Goal: Task Accomplishment & Management: Use online tool/utility

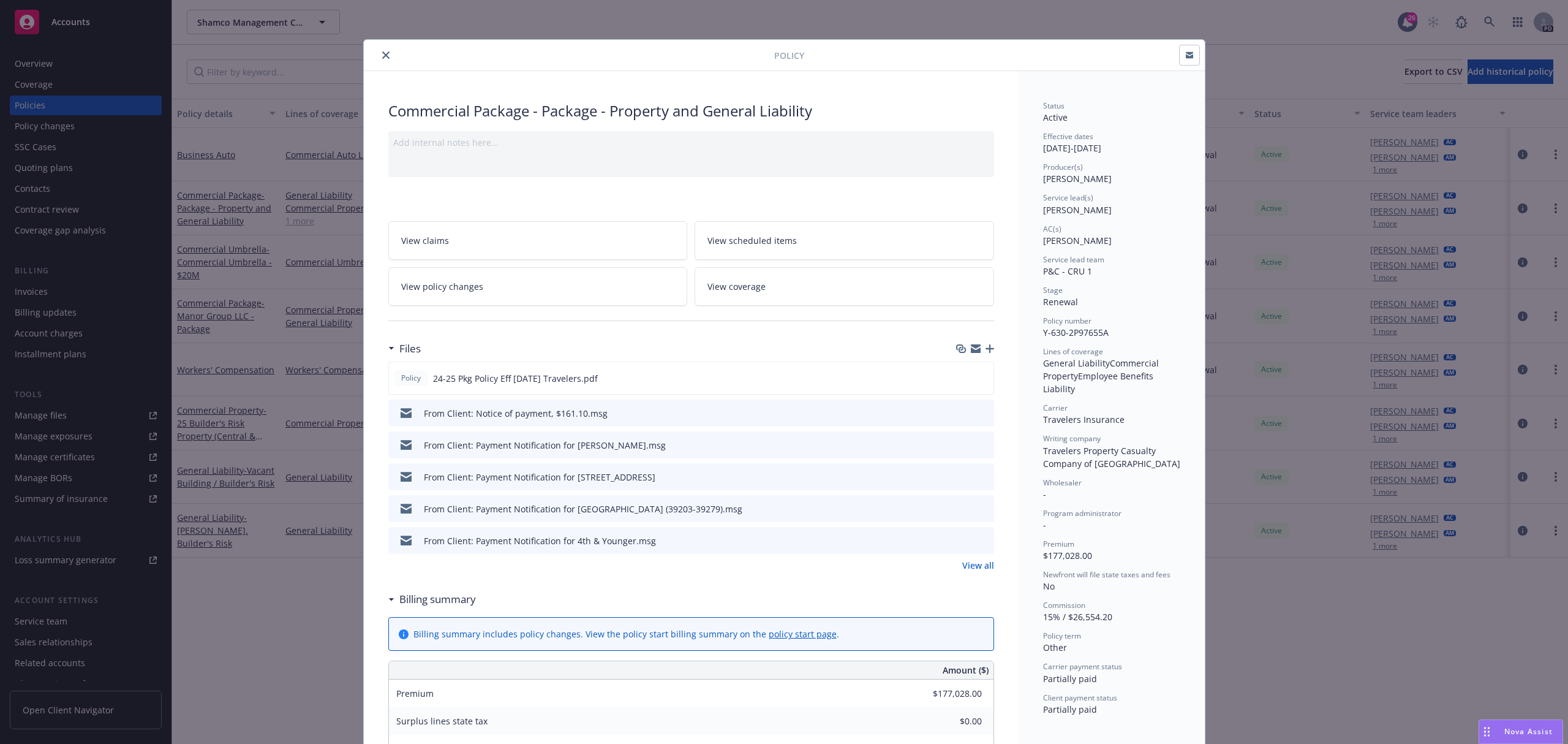
click at [382, 58] on icon "close" at bounding box center [385, 55] width 8 height 8
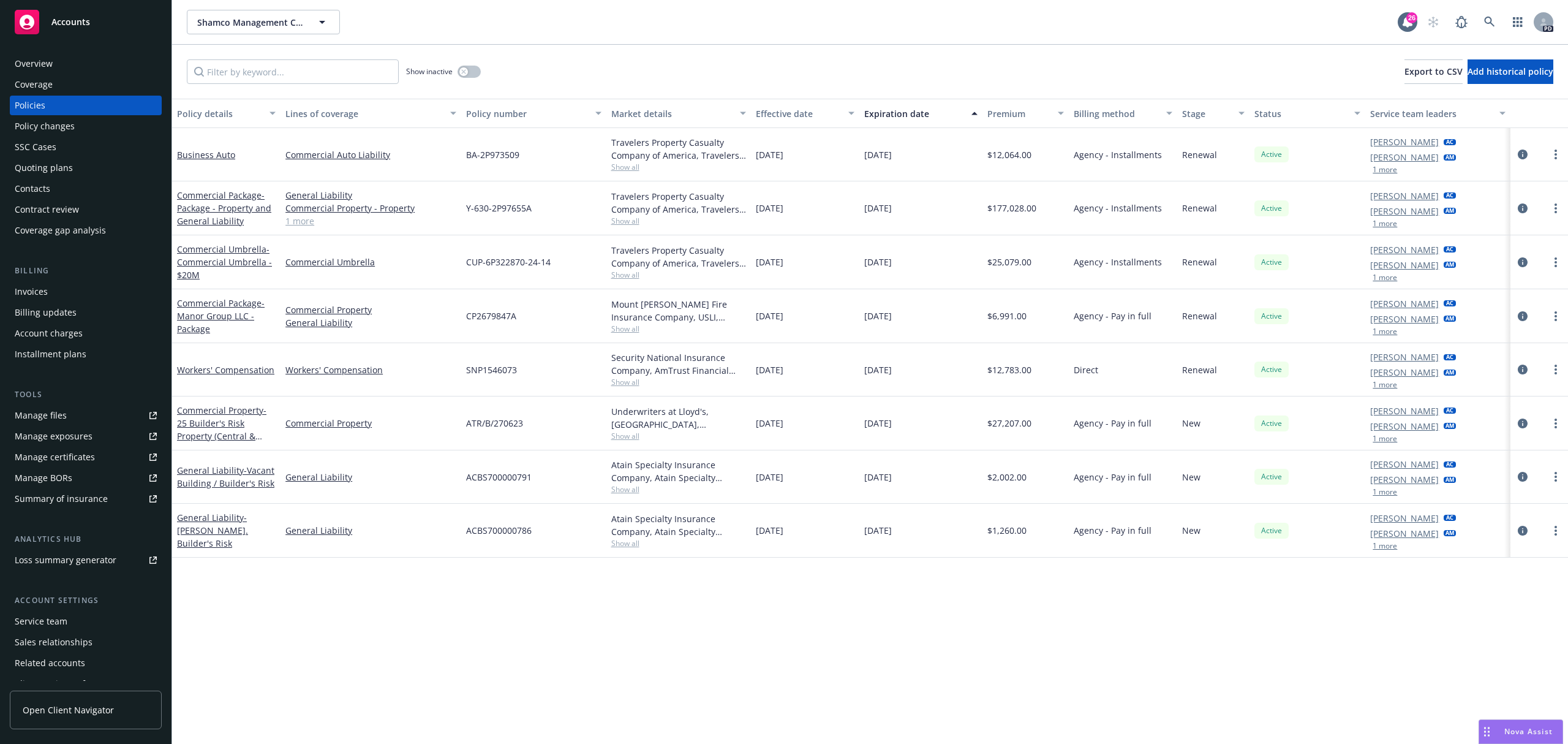
click at [1513, 731] on span "Nova Assist" at bounding box center [1528, 731] width 48 height 10
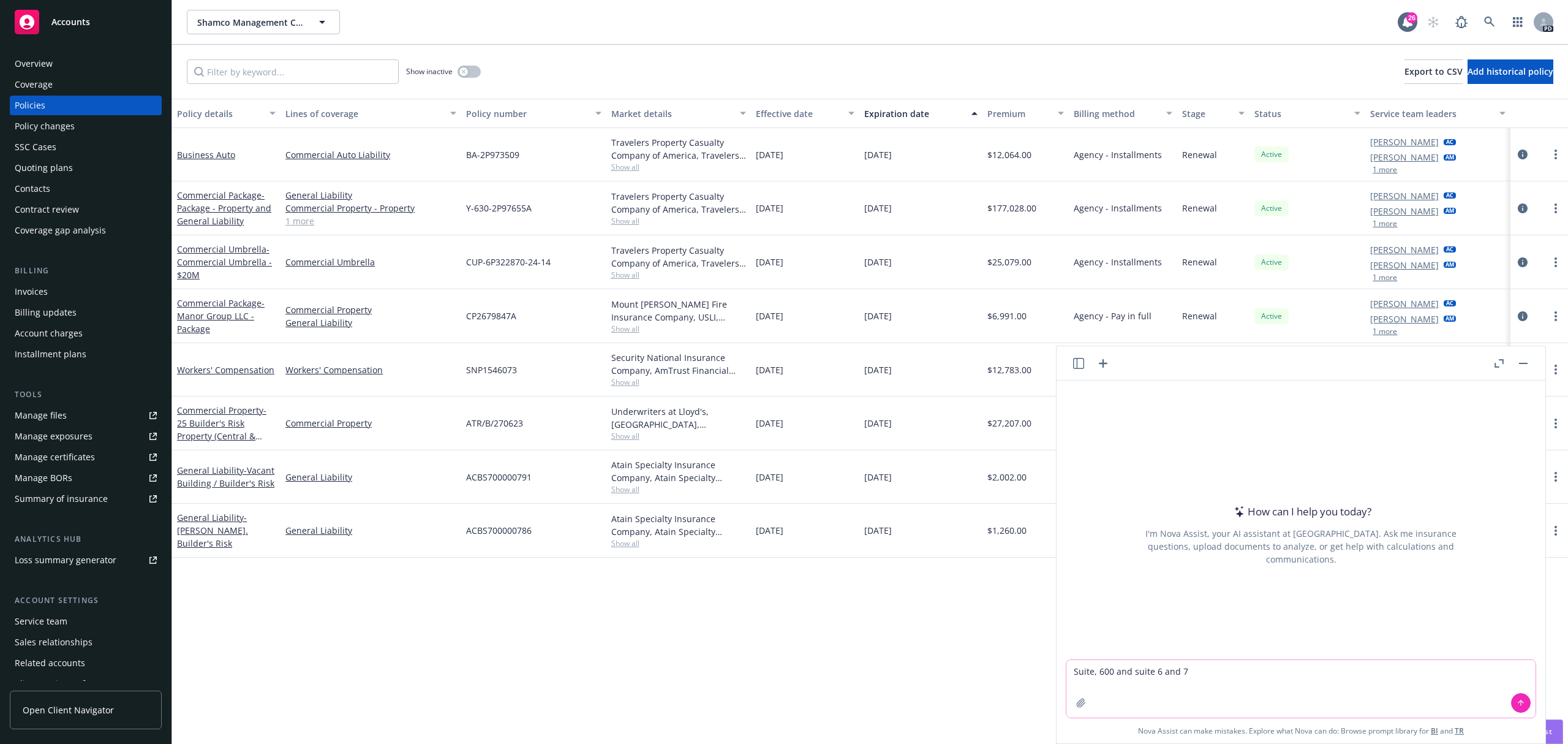
drag, startPoint x: 1193, startPoint y: 670, endPoint x: 948, endPoint y: 651, distance: 245.7
click at [954, 651] on body "Accounts Overview Coverage Policies Policy changes SSC Cases Quoting plans Cont…" at bounding box center [784, 372] width 1568 height 744
type textarea "="
type textarea "w"
paste textarea "To enrich screen reader interactions, please activate Accessibility in Grammarl…"
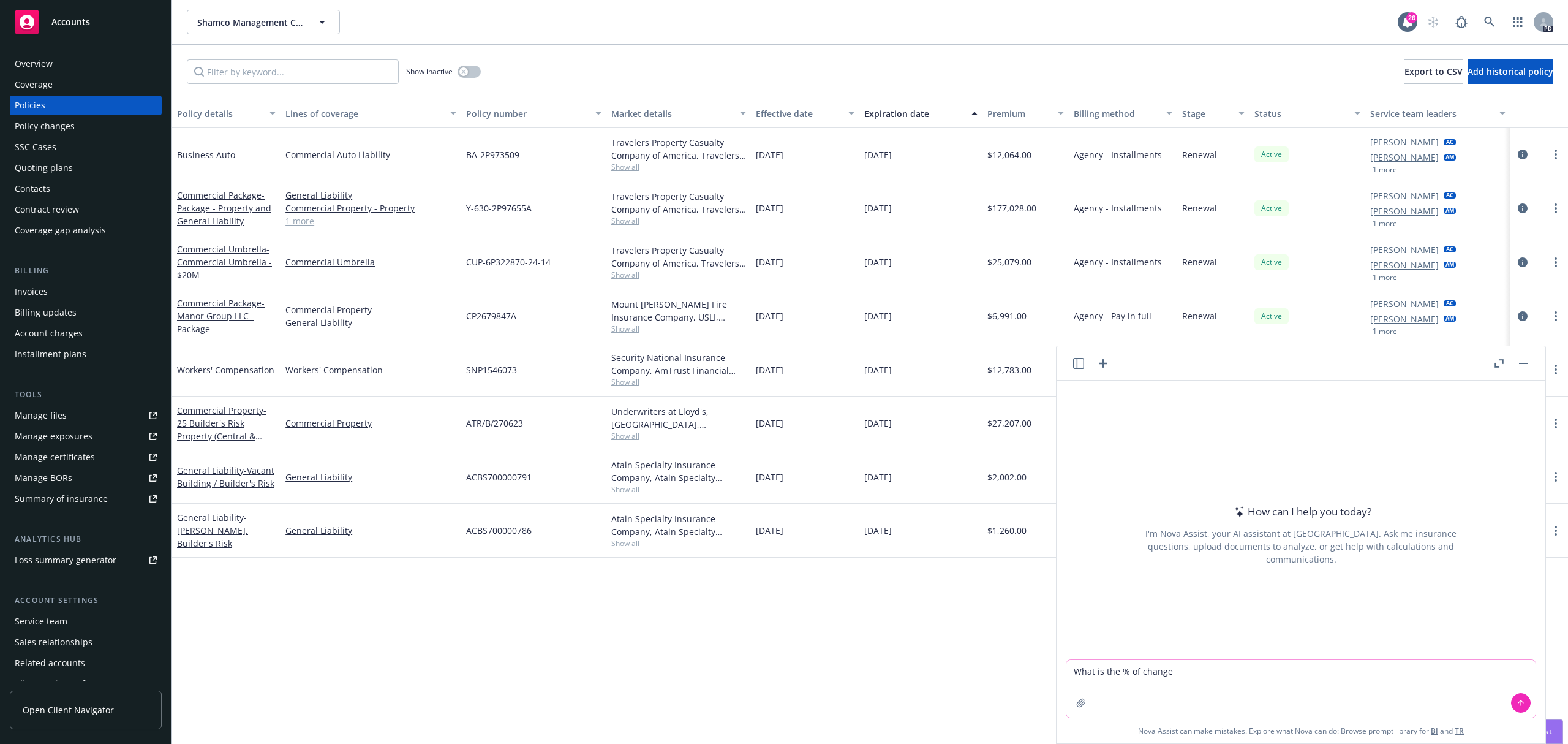
click at [1199, 670] on textarea "What is the % of change" at bounding box center [1300, 688] width 469 height 58
click at [1204, 668] on textarea "What is the % of change" at bounding box center [1300, 688] width 469 height 58
click at [1076, 698] on icon "button" at bounding box center [1081, 703] width 10 height 10
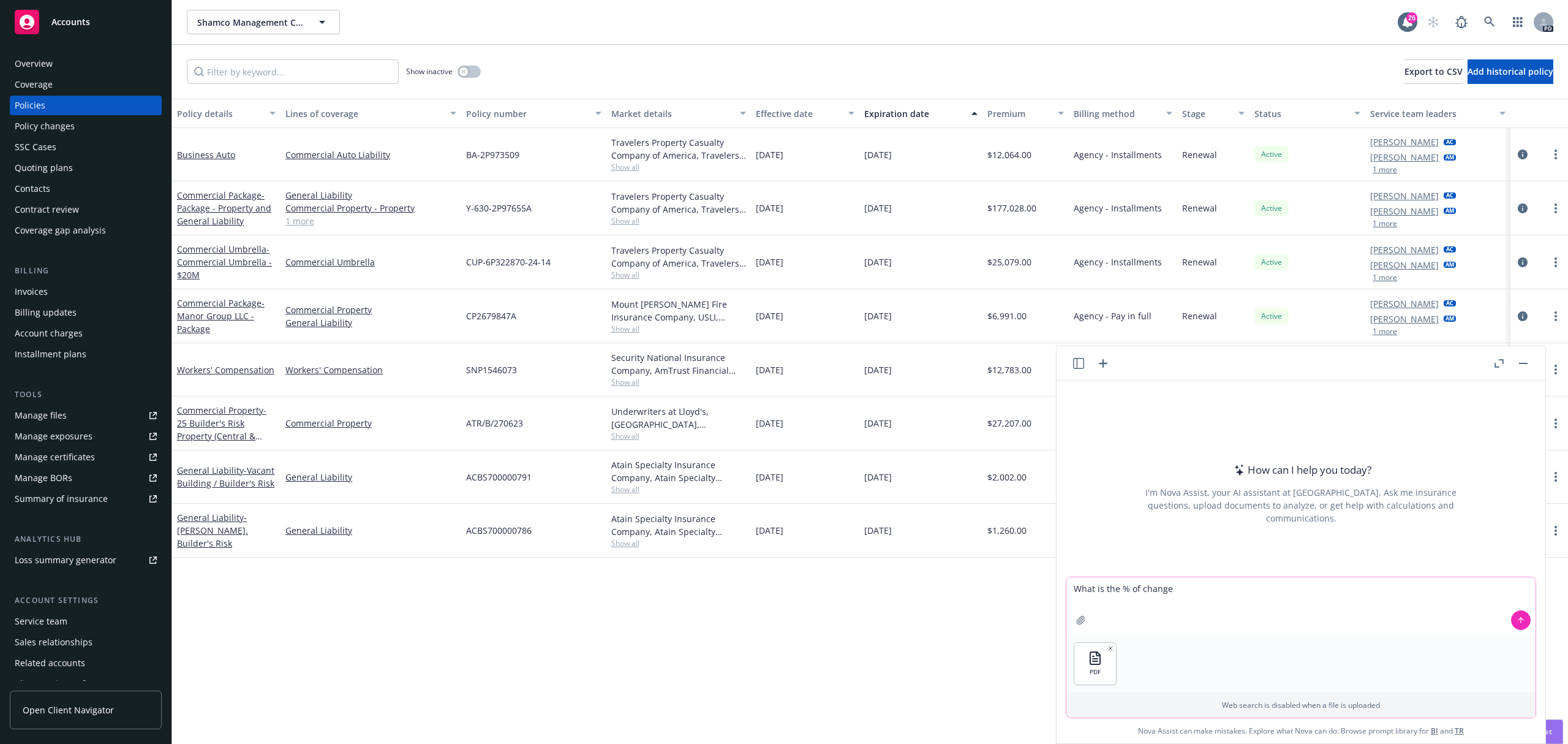
click at [1153, 593] on textarea "What is the % of change" at bounding box center [1300, 606] width 469 height 58
click at [1196, 604] on textarea "What is the % of change" at bounding box center [1300, 606] width 469 height 58
drag, startPoint x: 1187, startPoint y: 593, endPoint x: 806, endPoint y: 549, distance: 383.5
click at [847, 547] on body "Accounts Overview Coverage Policies Policy changes SSC Cases Quoting plans Cont…" at bounding box center [784, 372] width 1568 height 744
type textarea "Check the % of change math on this document and also fill in the missing % of c…"
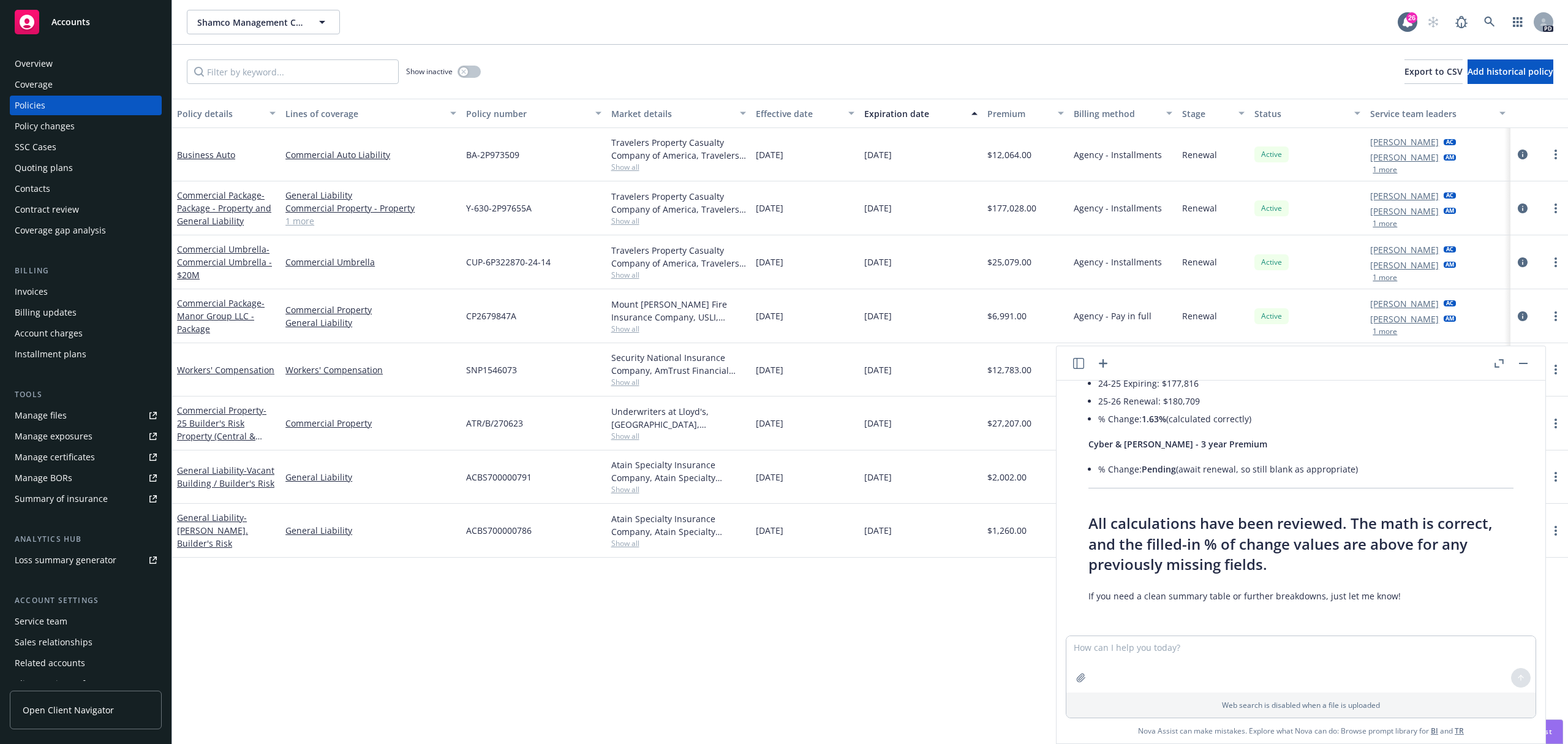
scroll to position [760, 0]
click at [1146, 655] on textarea "To enrich screen reader interactions, please activate Accessibility in Grammarl…" at bounding box center [1300, 664] width 469 height 56
type textarea "Add up the 24-25 and 25-16 renewal premiums and check the math"
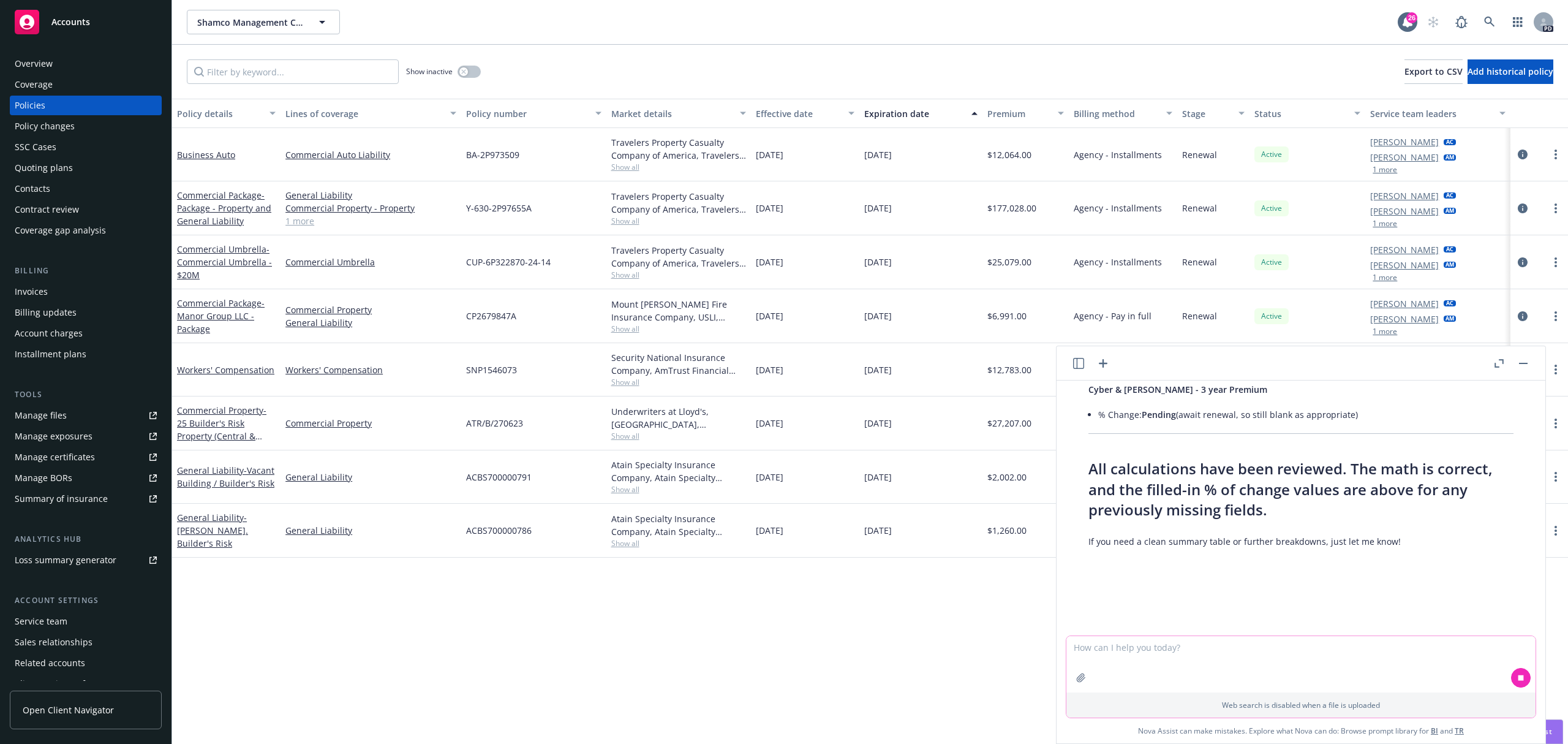
scroll to position [817, 0]
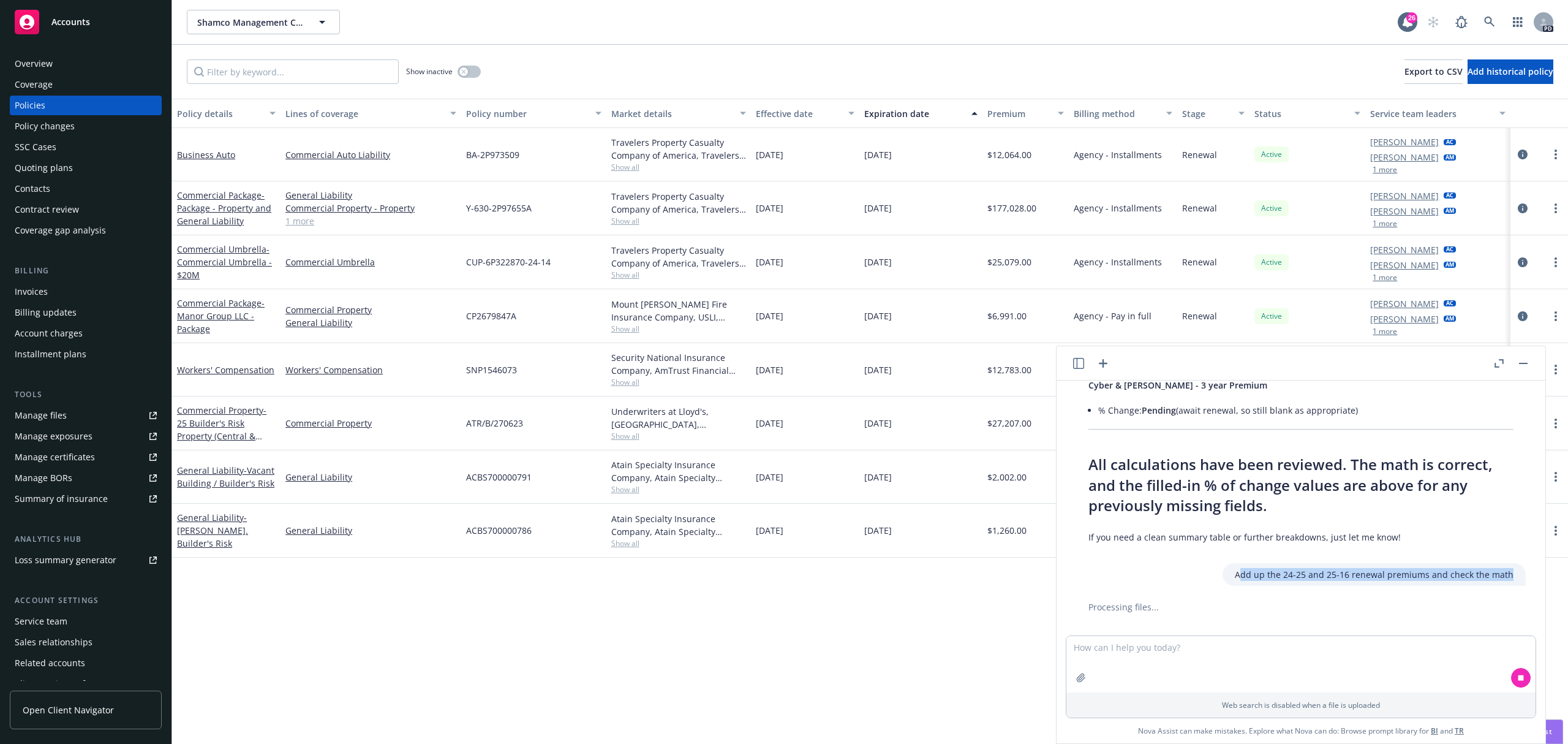
drag, startPoint x: 1226, startPoint y: 572, endPoint x: 1518, endPoint y: 570, distance: 292.0
click at [1517, 570] on div "pdf Tipalti percent of change.pdf Check the % of change math on this document a…" at bounding box center [1300, 508] width 489 height 255
copy p "dd up the 24-25 and 25-16 renewal premiums and check the math"
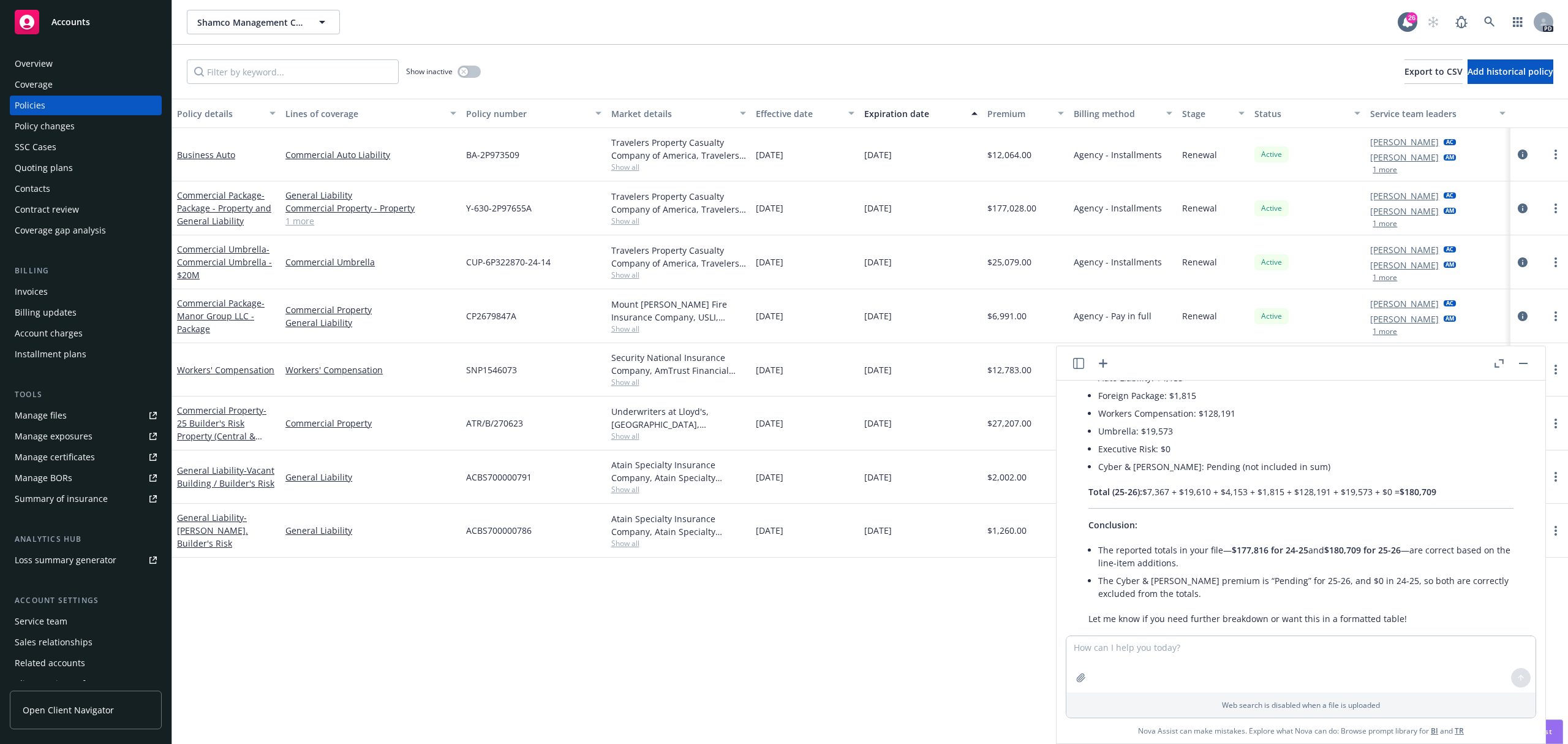
scroll to position [1367, 0]
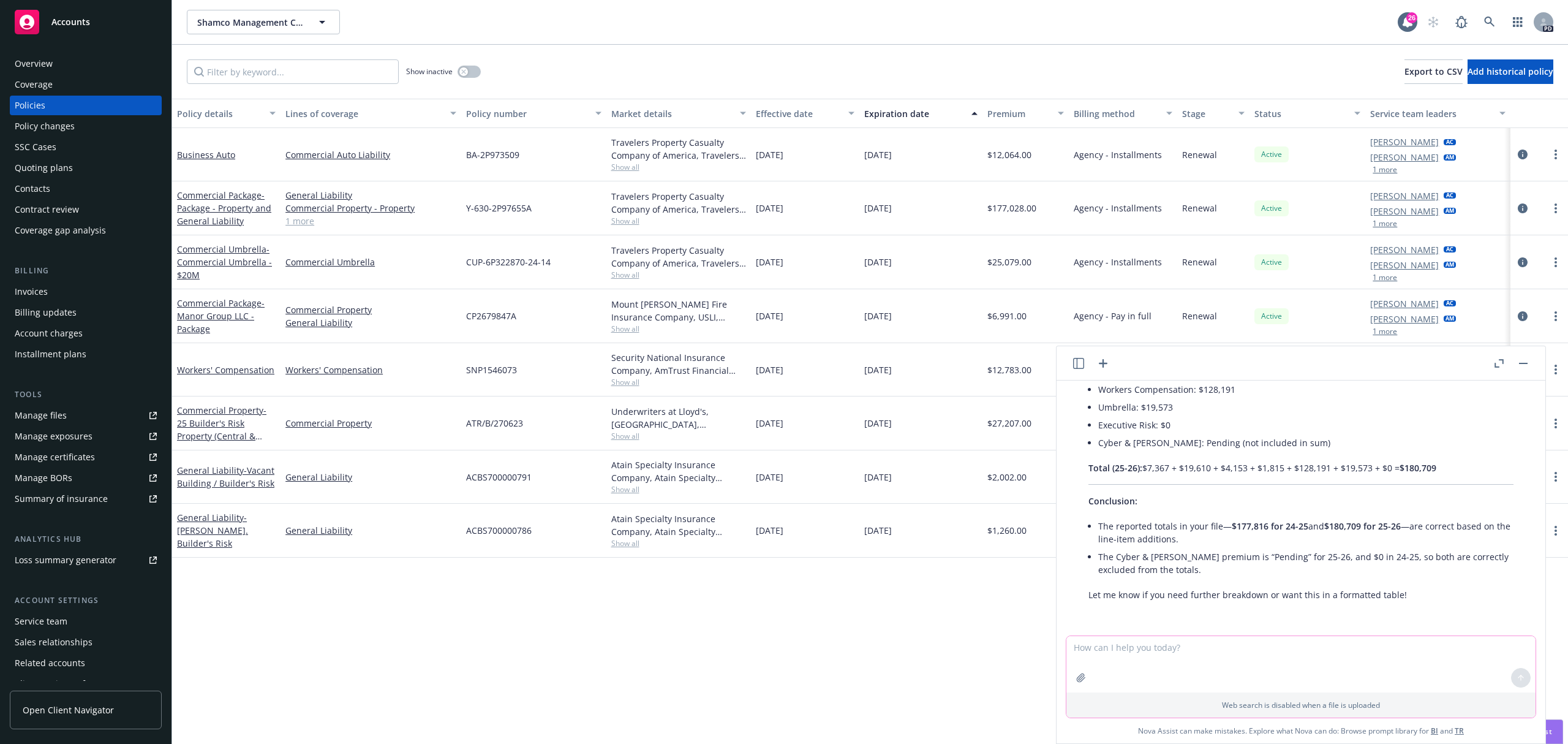
click at [1238, 658] on textarea "To enrich screen reader interactions, please activate Accessibility in Grammarl…" at bounding box center [1300, 664] width 469 height 56
type textarea "What is the % of change for 24-25 to 25-26 for each coverage and the net total?"
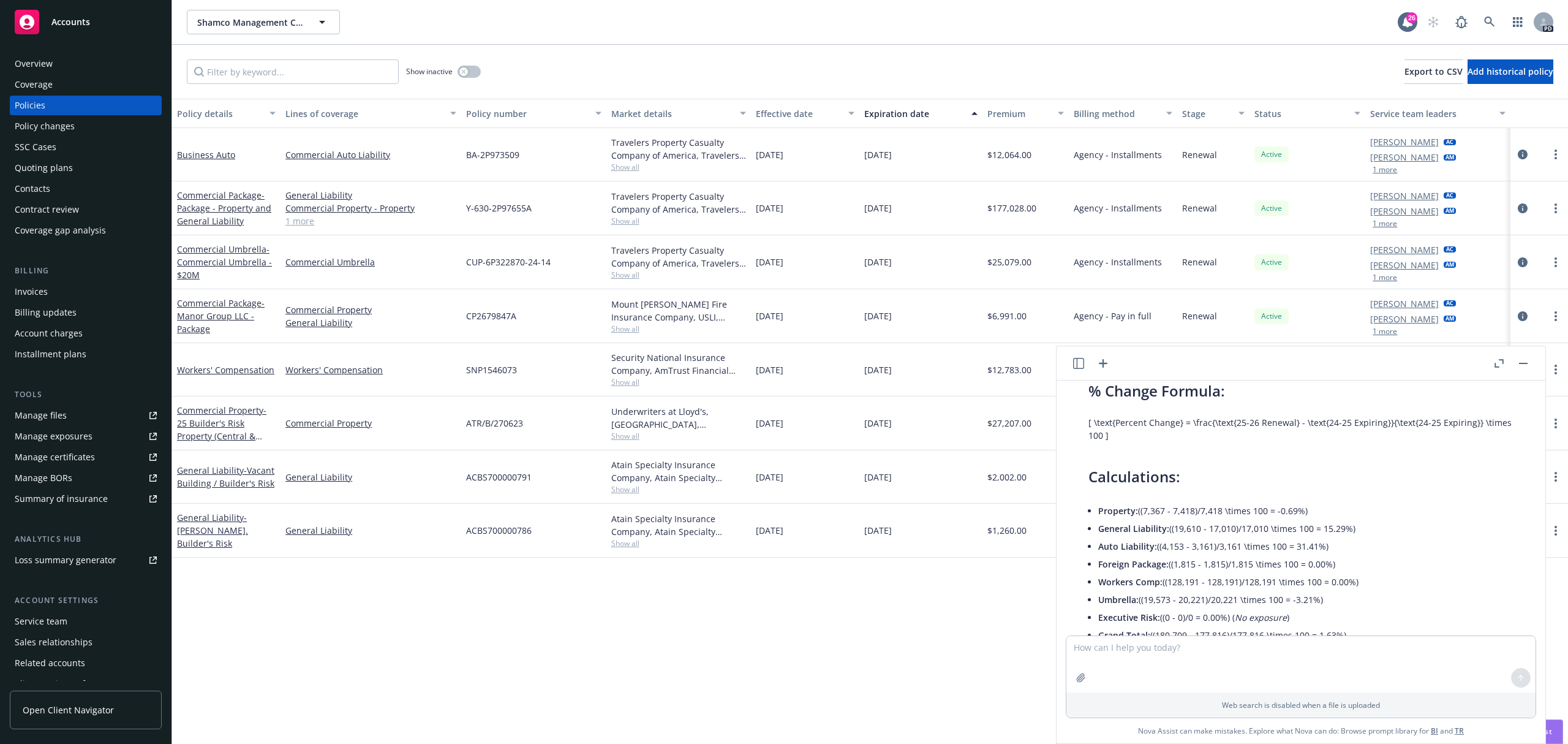
scroll to position [2065, 0]
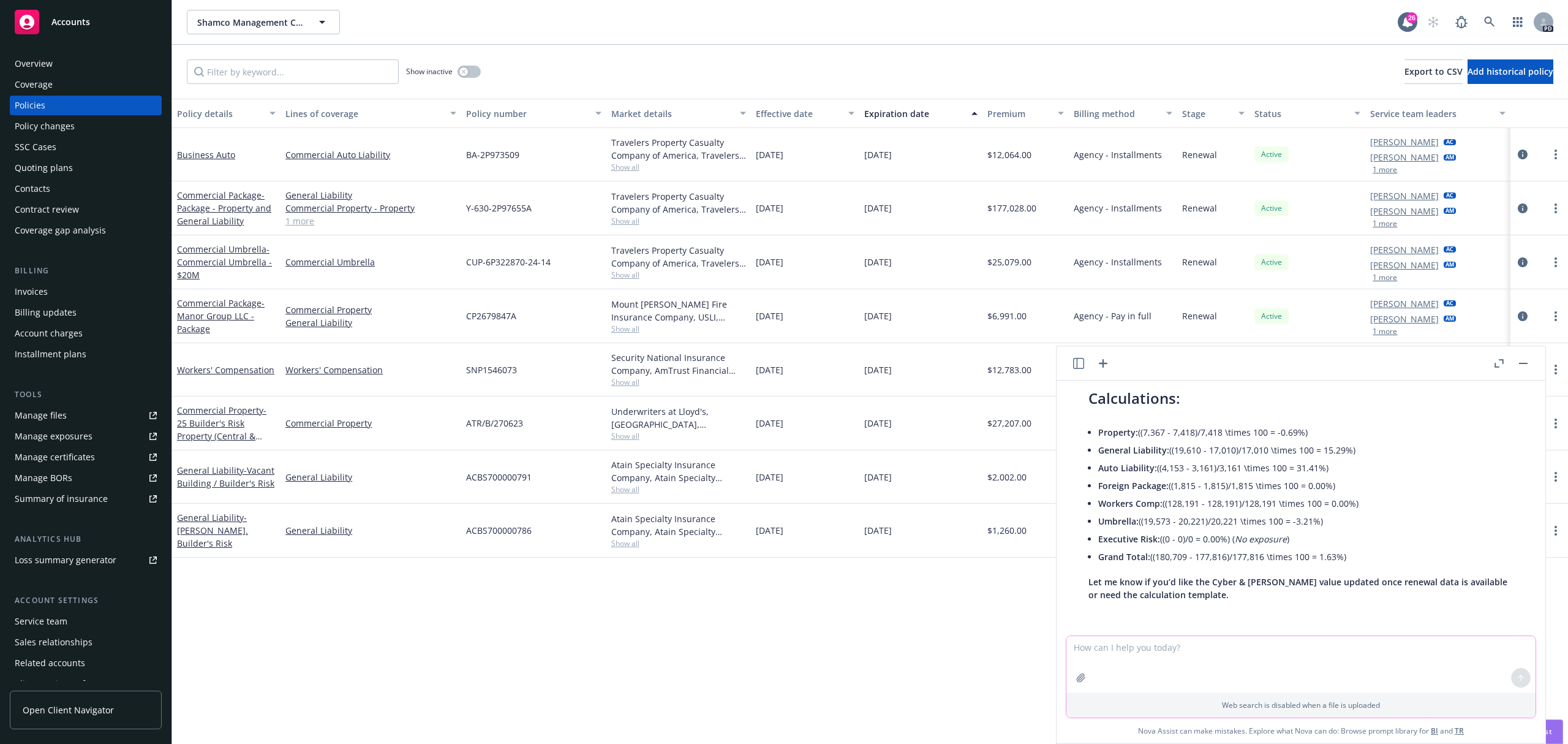
click at [1077, 675] on icon "button" at bounding box center [1080, 677] width 8 height 8
click at [1139, 589] on textarea "To enrich screen reader interactions, please activate Accessibility in Grammarl…" at bounding box center [1300, 607] width 469 height 56
type textarea "What is the % of change calculations for the premium analyis section of this do…"
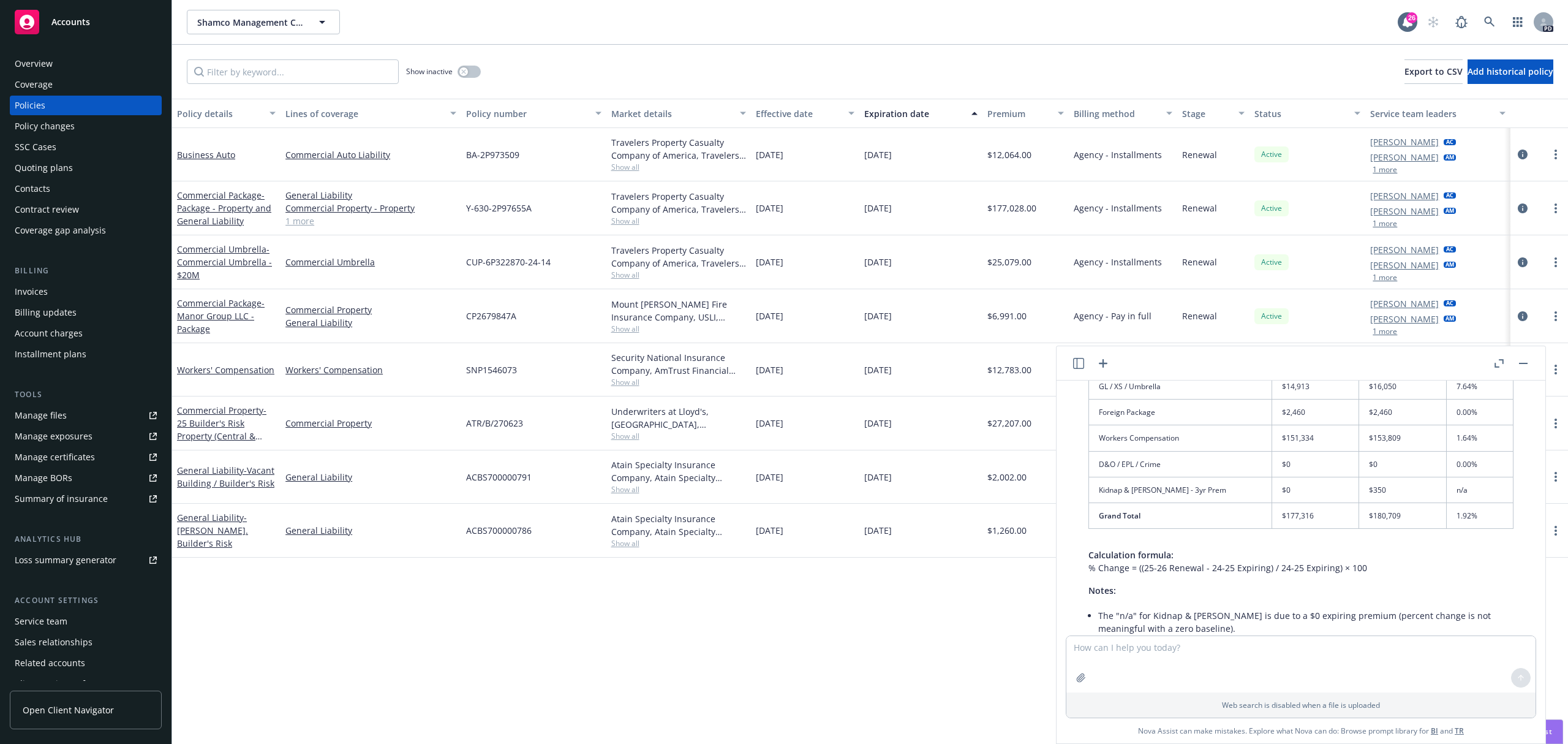
scroll to position [2444, 0]
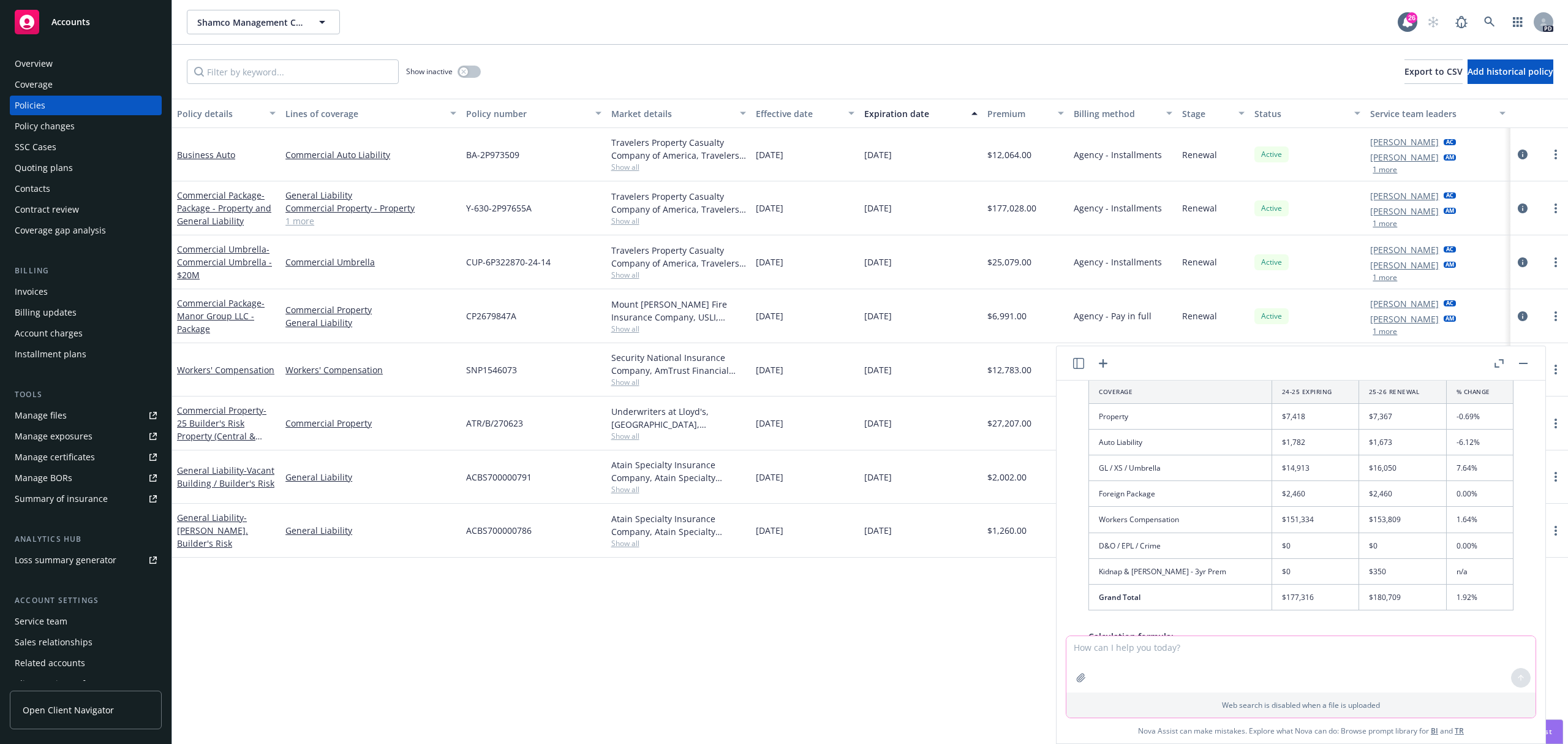
click at [1166, 653] on textarea "To enrich screen reader interactions, please activate Accessibility in Grammarl…" at bounding box center [1300, 664] width 469 height 56
type textarea "What $ of change is 2019 vs. 1682"
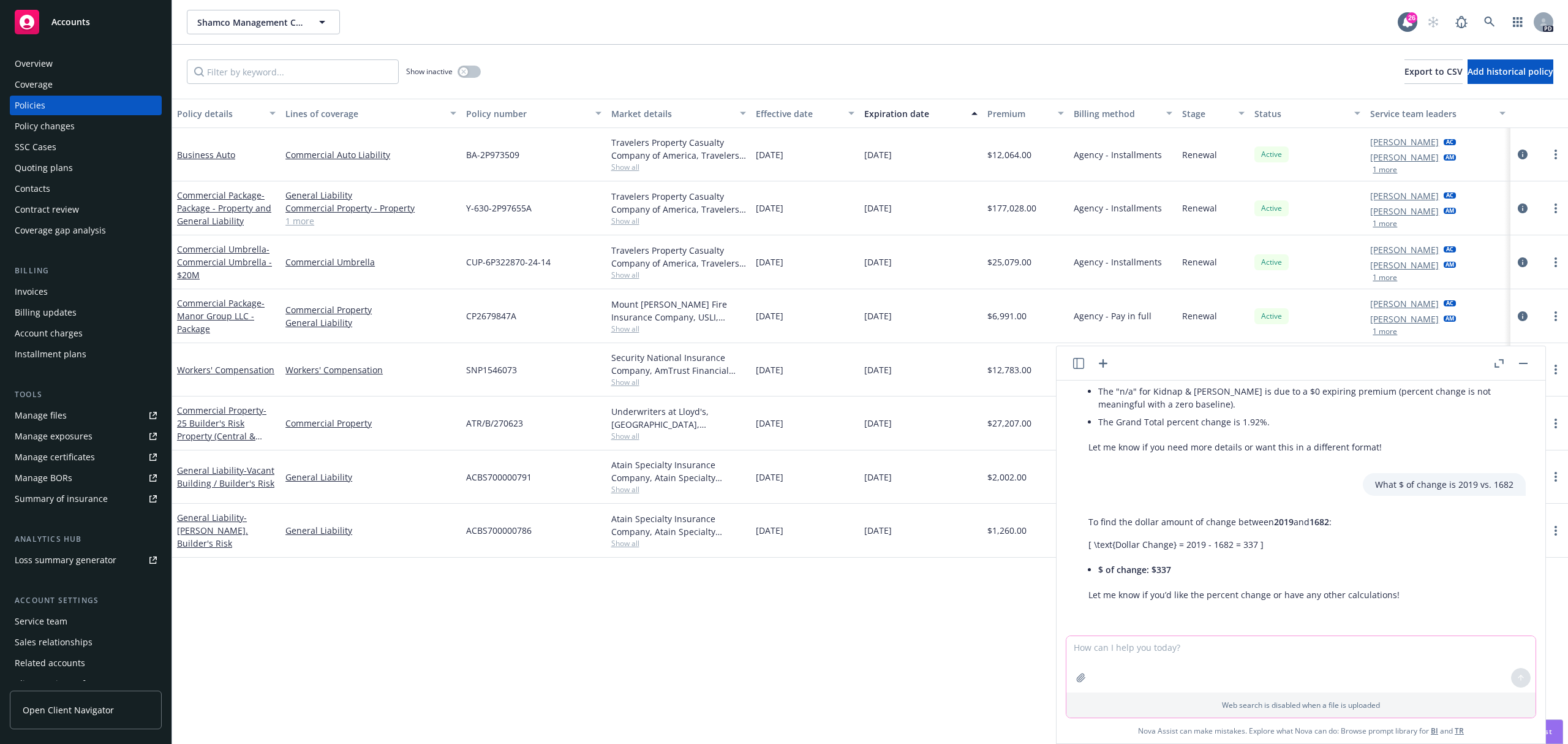
scroll to position [2755, 0]
type textarea "What % of change?"
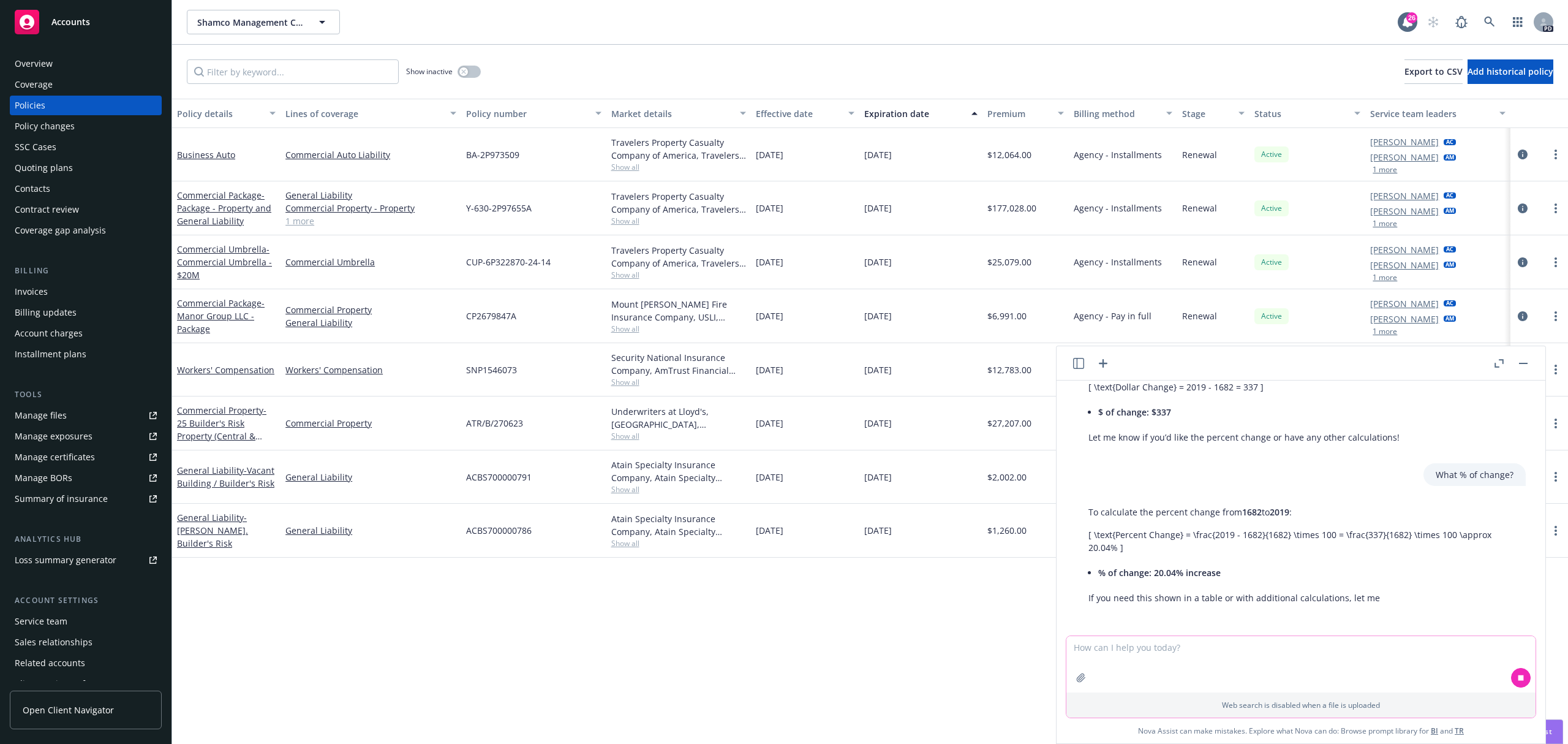
scroll to position [2915, 0]
type textarea "What % of change decrease from 2019 to 1682"
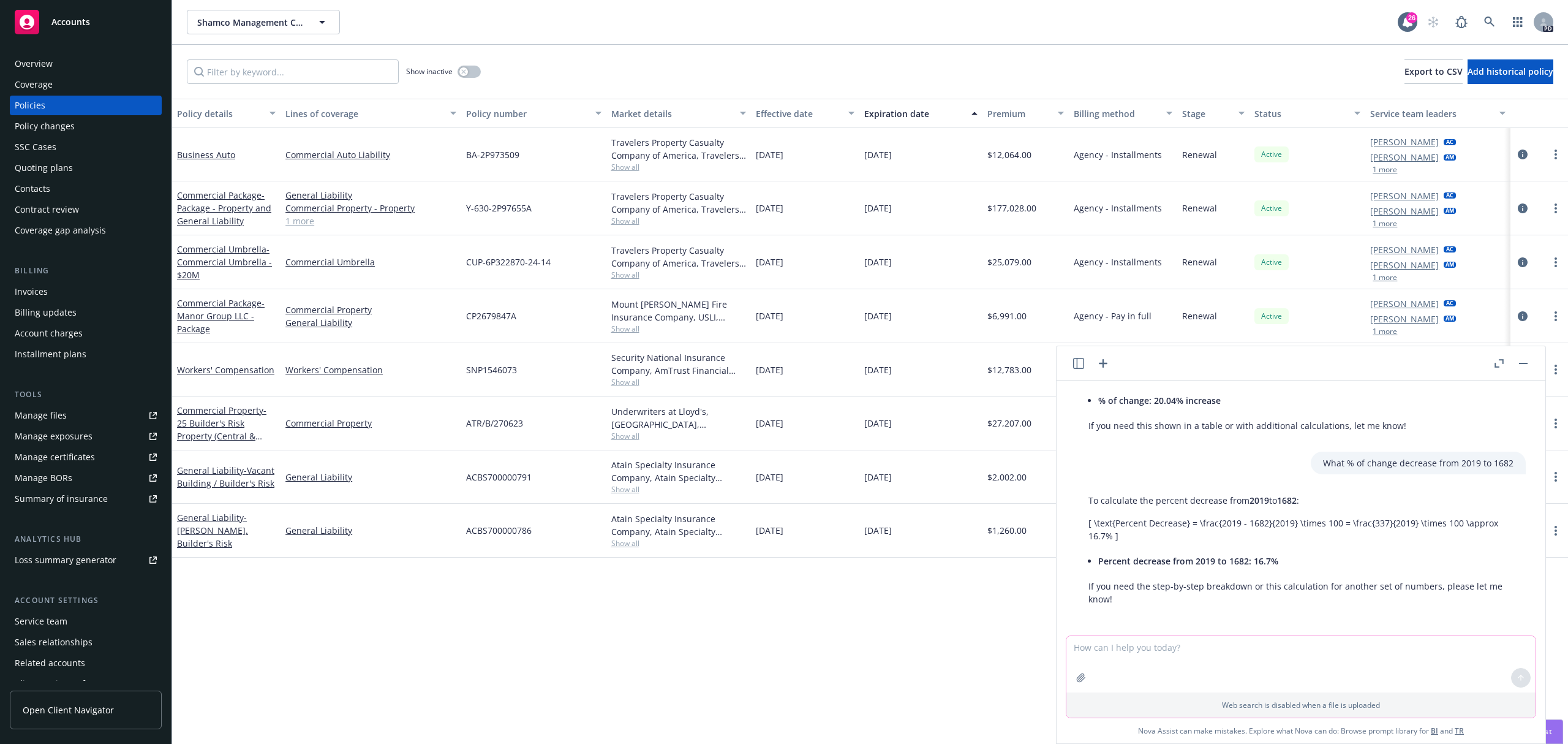
scroll to position [3089, 0]
click at [1243, 662] on textarea "To enrich screen reader interactions, please activate Accessibility in Grammarl…" at bounding box center [1300, 664] width 469 height 56
type textarea "What % of increase from 1636 to 1913?"
click at [1309, 667] on textarea "To enrich screen reader interactions, please activate Accessibility in Grammarl…" at bounding box center [1300, 664] width 469 height 56
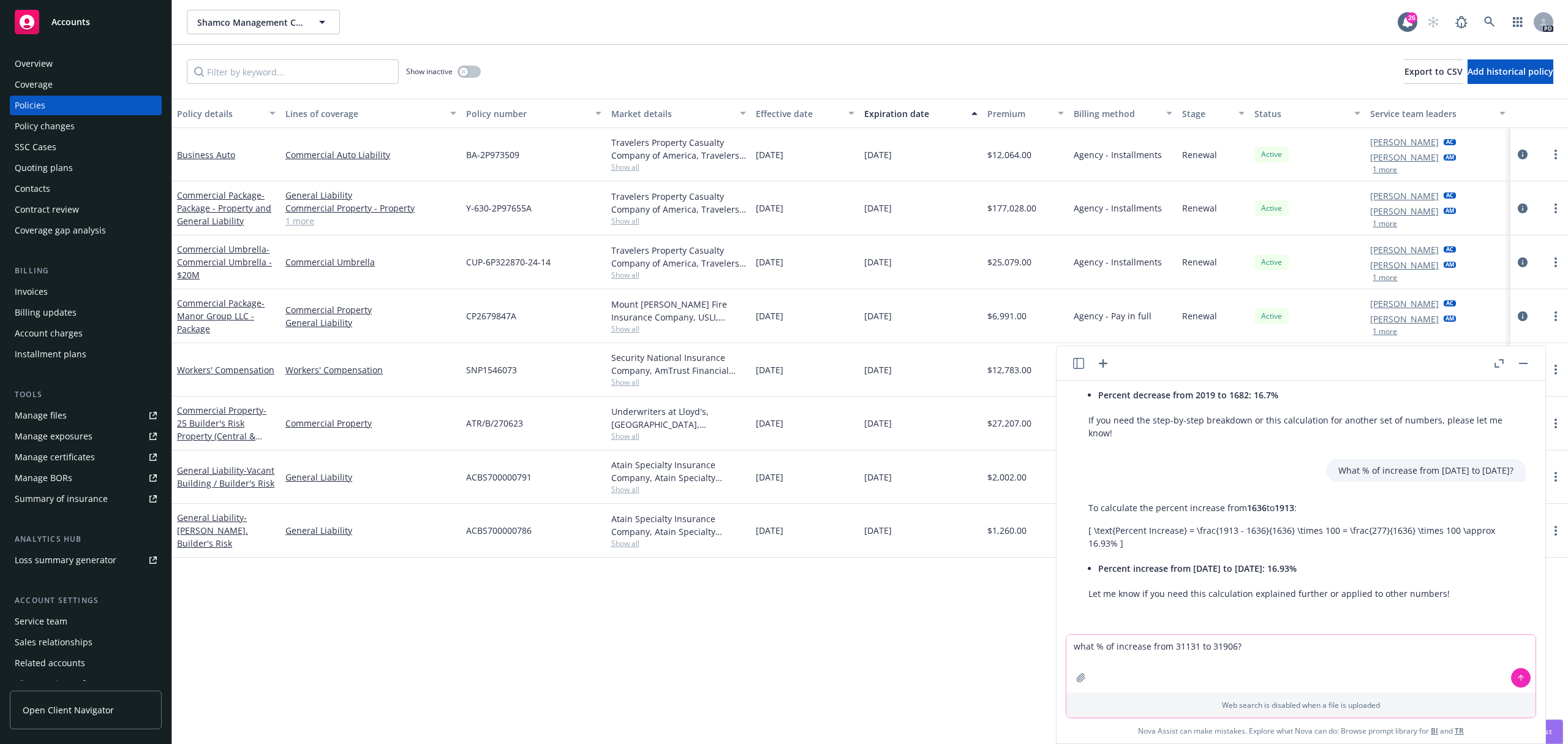
type textarea "what % of increase from 31131 to 31906?"
click at [1272, 640] on textarea "what % of increase from 31131 to 31906?" at bounding box center [1300, 663] width 469 height 58
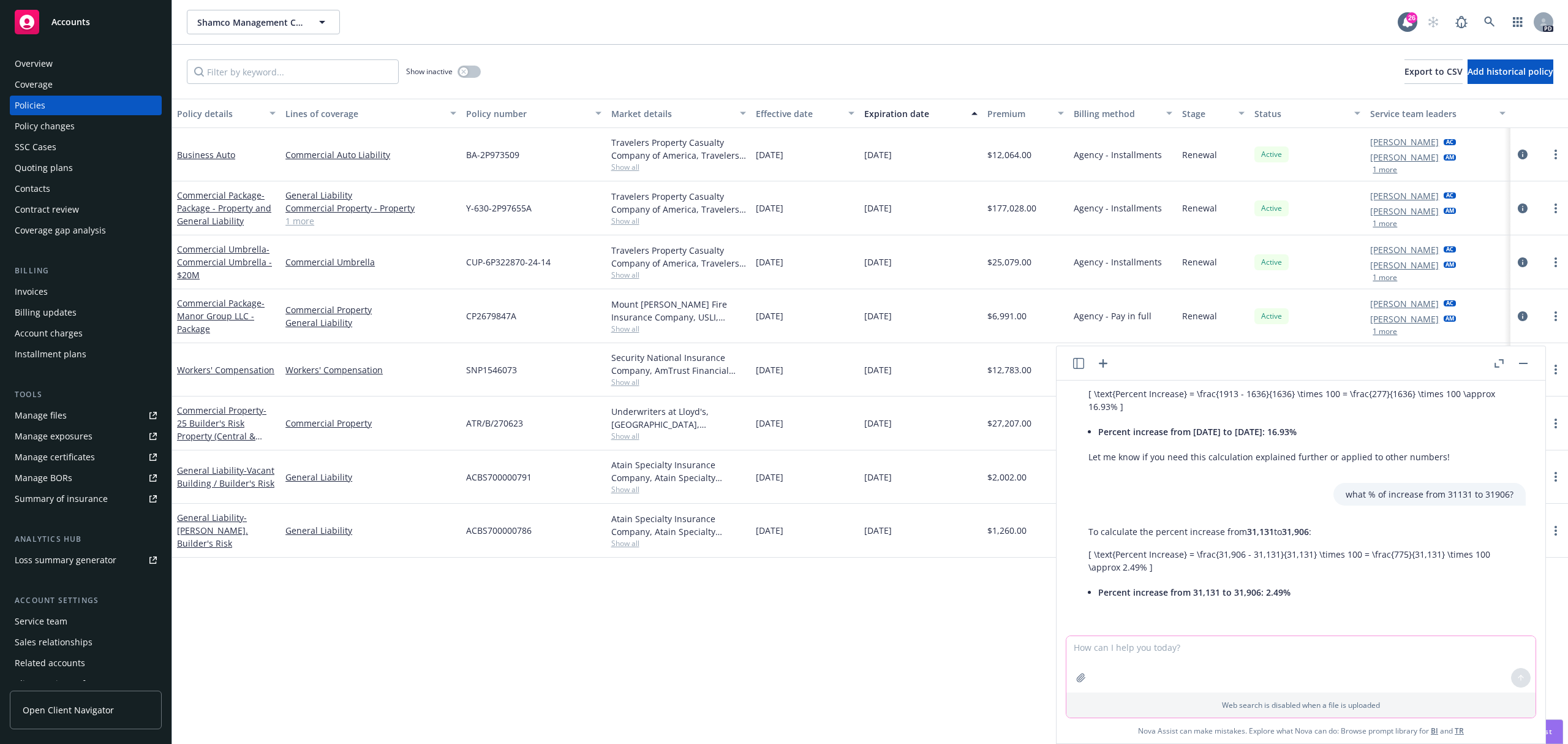
scroll to position [3387, 0]
click at [1313, 672] on textarea "To enrich screen reader interactions, please activate Accessibility in Grammarl…" at bounding box center [1300, 664] width 469 height 56
type textarea "What % of change decrease from 23550 to 22032"
click at [1140, 634] on div at bounding box center [1300, 628] width 469 height 15
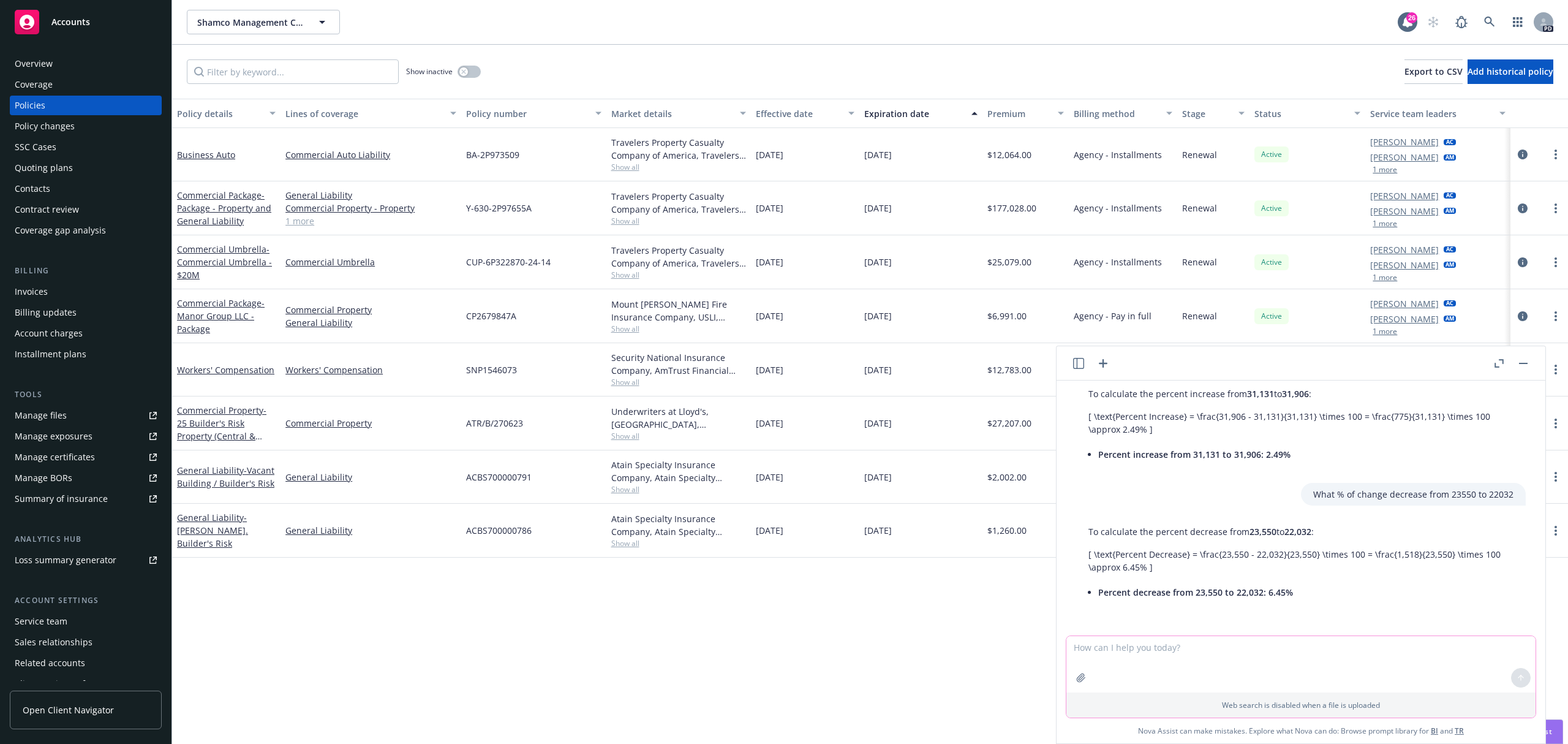
click at [1137, 647] on textarea "To enrich screen reader interactions, please activate Accessibility in Grammarl…" at bounding box center [1300, 664] width 469 height 56
type textarea "What % of increase for kidnap & ransom for 24937 to 32426"
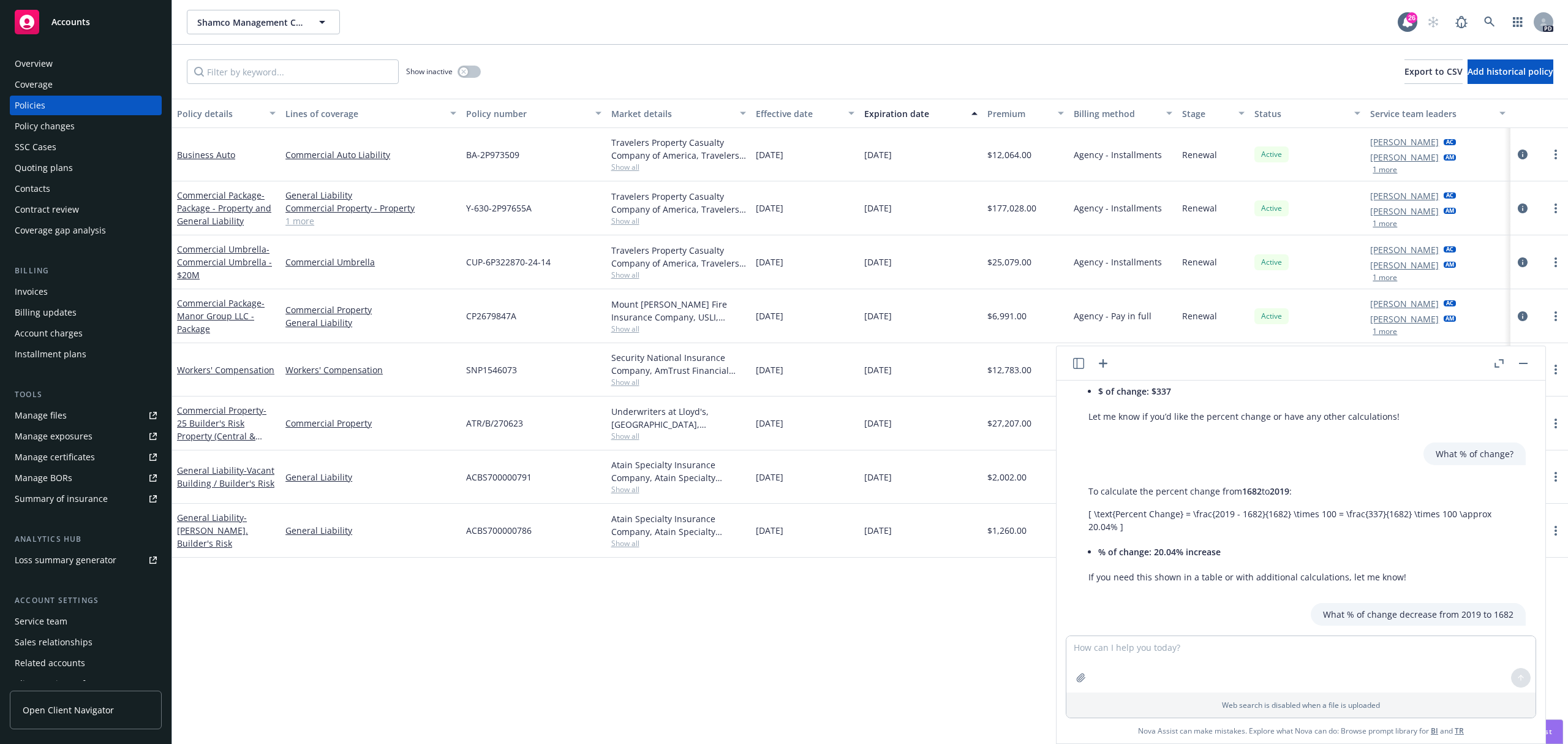
scroll to position [3010, 0]
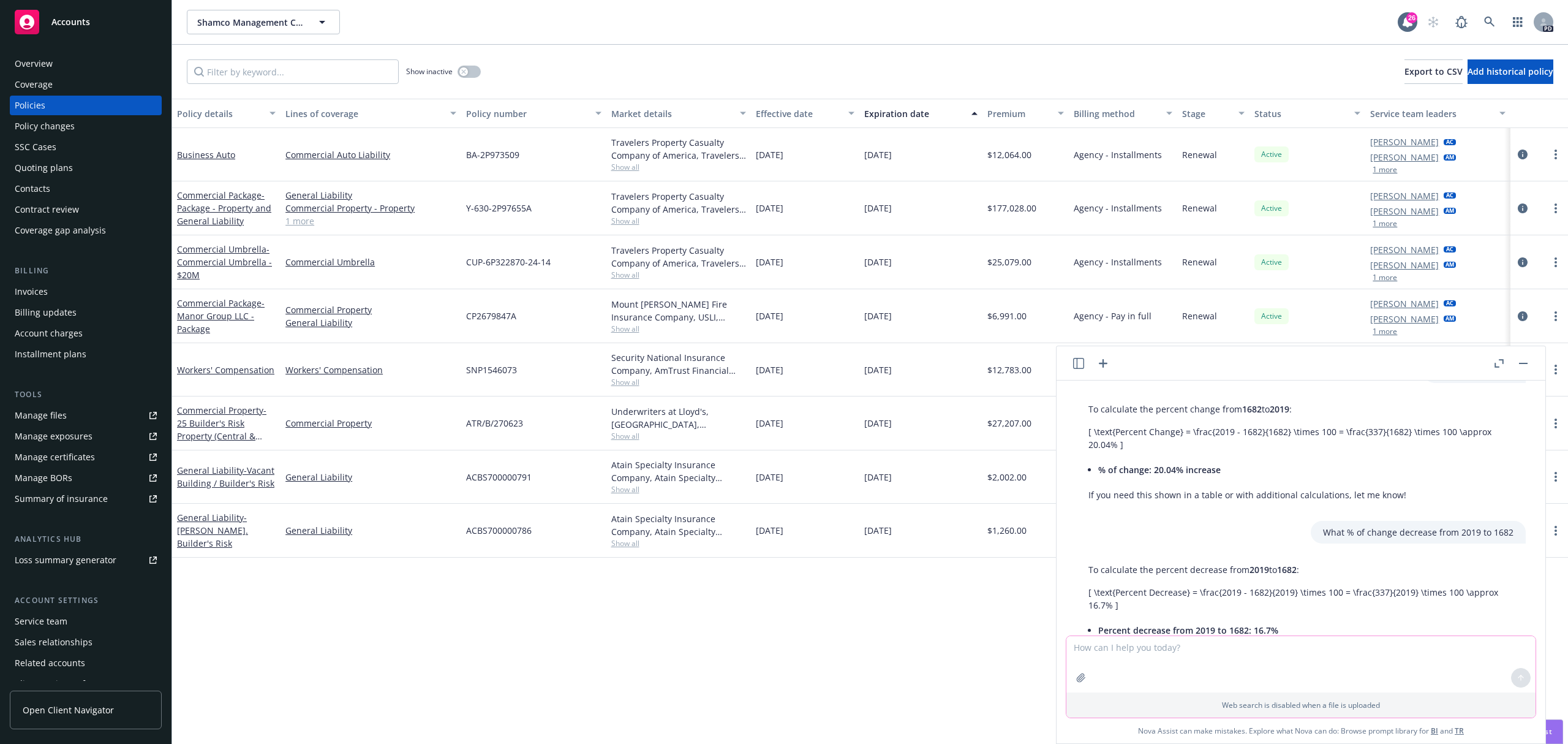
click at [1150, 647] on textarea "To enrich screen reader interactions, please activate Accessibility in Grammarl…" at bounding box center [1300, 664] width 469 height 56
type textarea "What is the net change % for all of these figures, -0.69,-16.7,16.93,2.49,-3.21…"
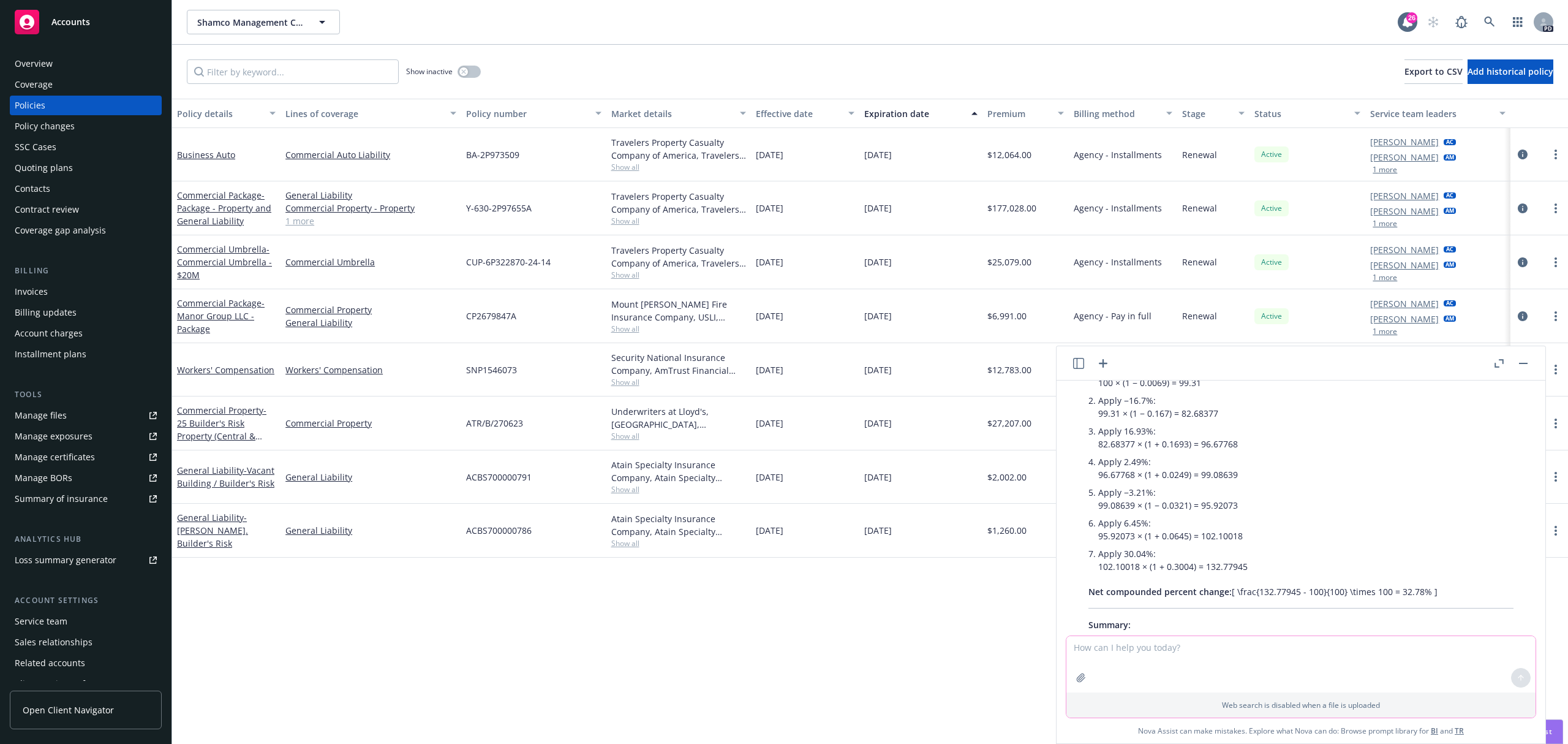
scroll to position [4152, 0]
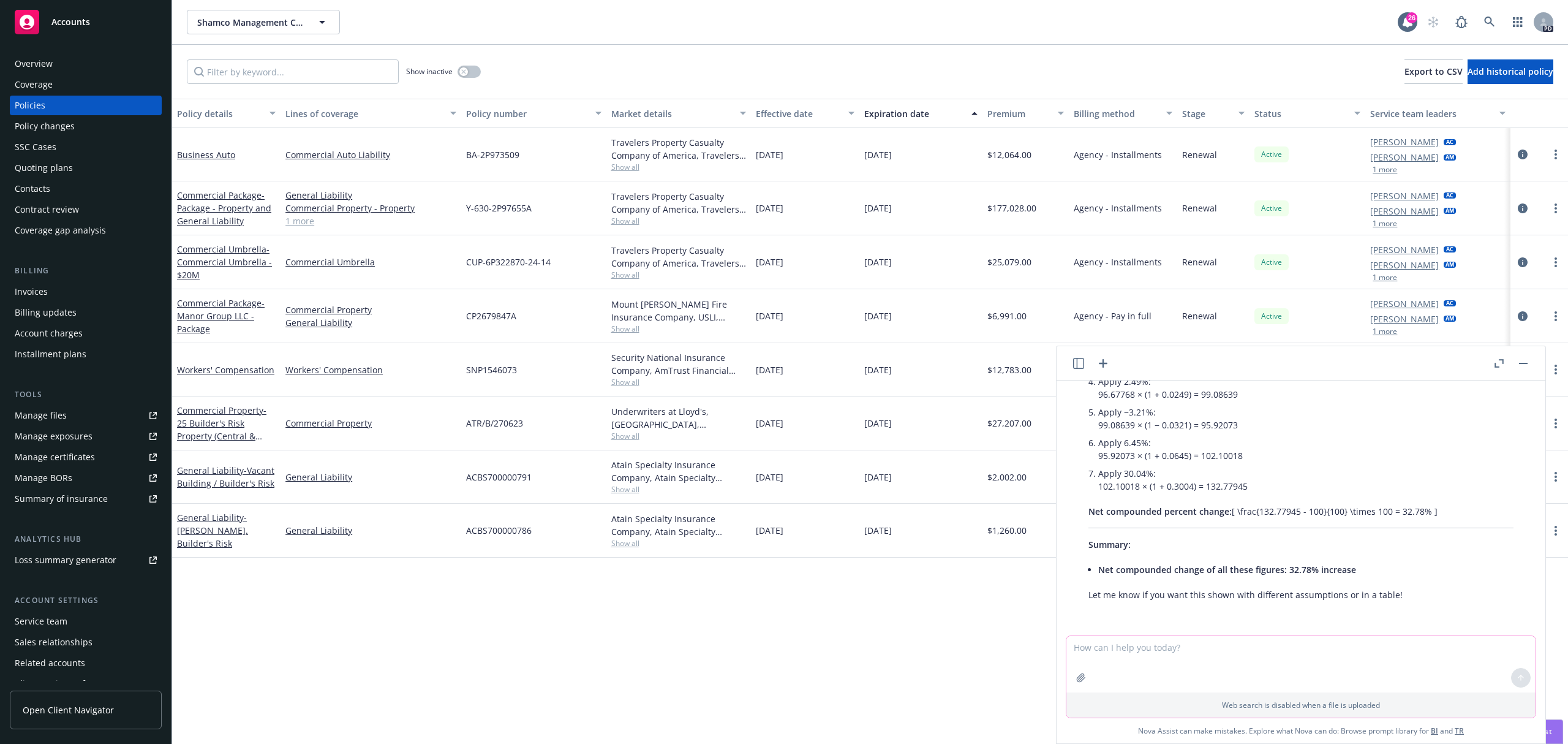
click at [1086, 645] on textarea "To enrich screen reader interactions, please activate Accessibility in Grammarl…" at bounding box center [1300, 664] width 469 height 56
type textarea "What % of increase from 177816 to 180709?"
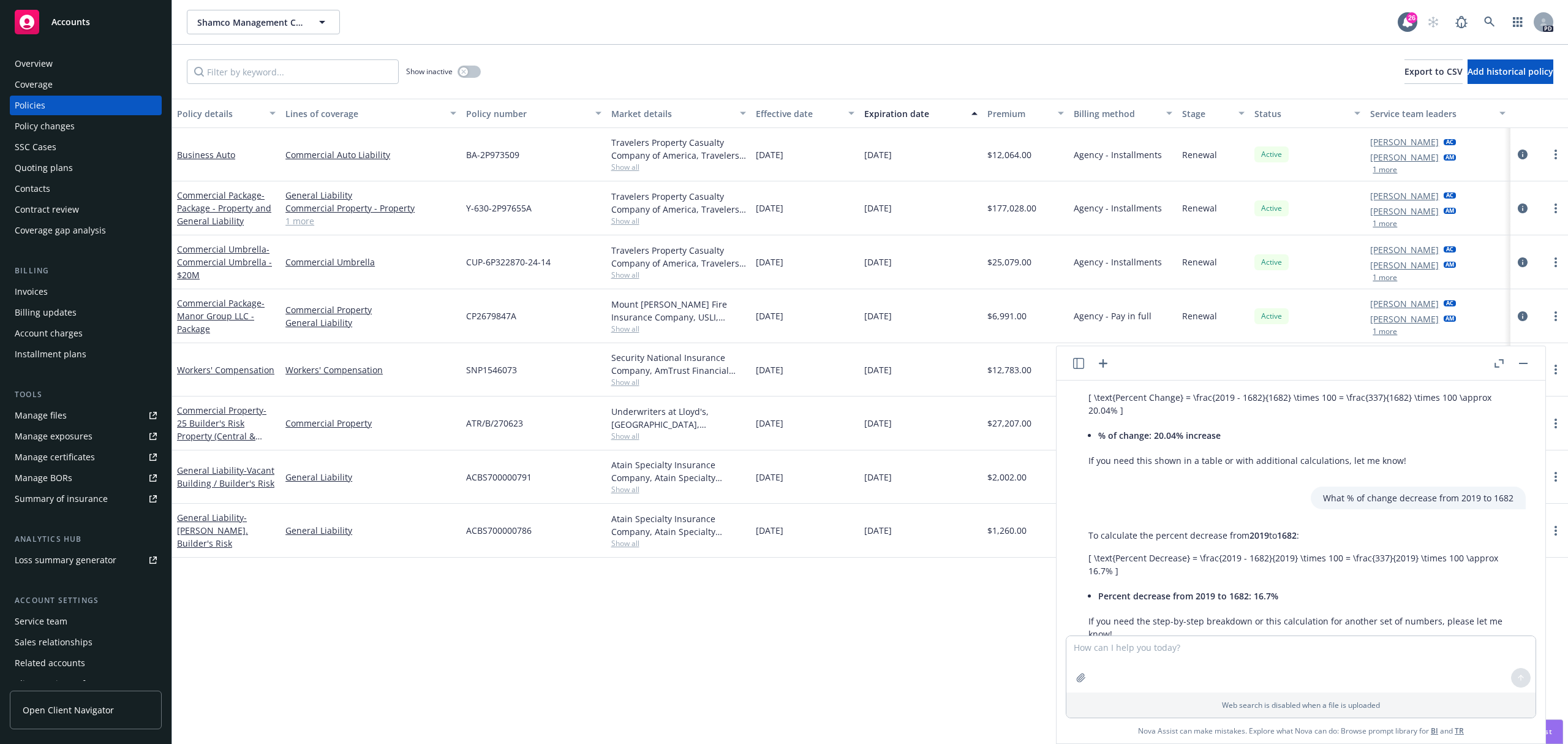
scroll to position [2820, 0]
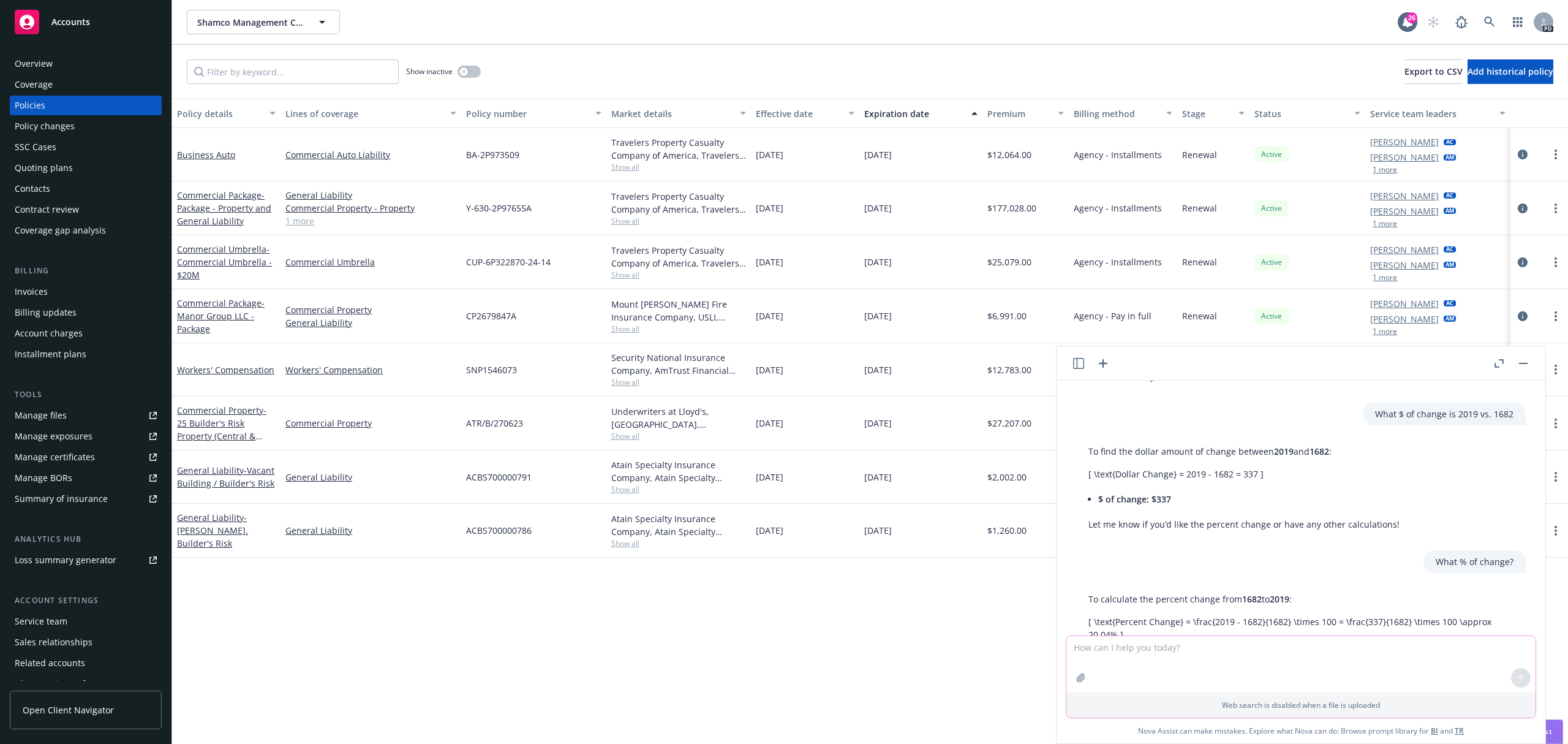
click at [1200, 662] on textarea "To enrich screen reader interactions, please activate Accessibility in Grammarl…" at bounding box center [1300, 664] width 469 height 56
type textarea "Add up, 7418, 2019, 1636 , 31131, 81747, 23550, 4878, 24937"
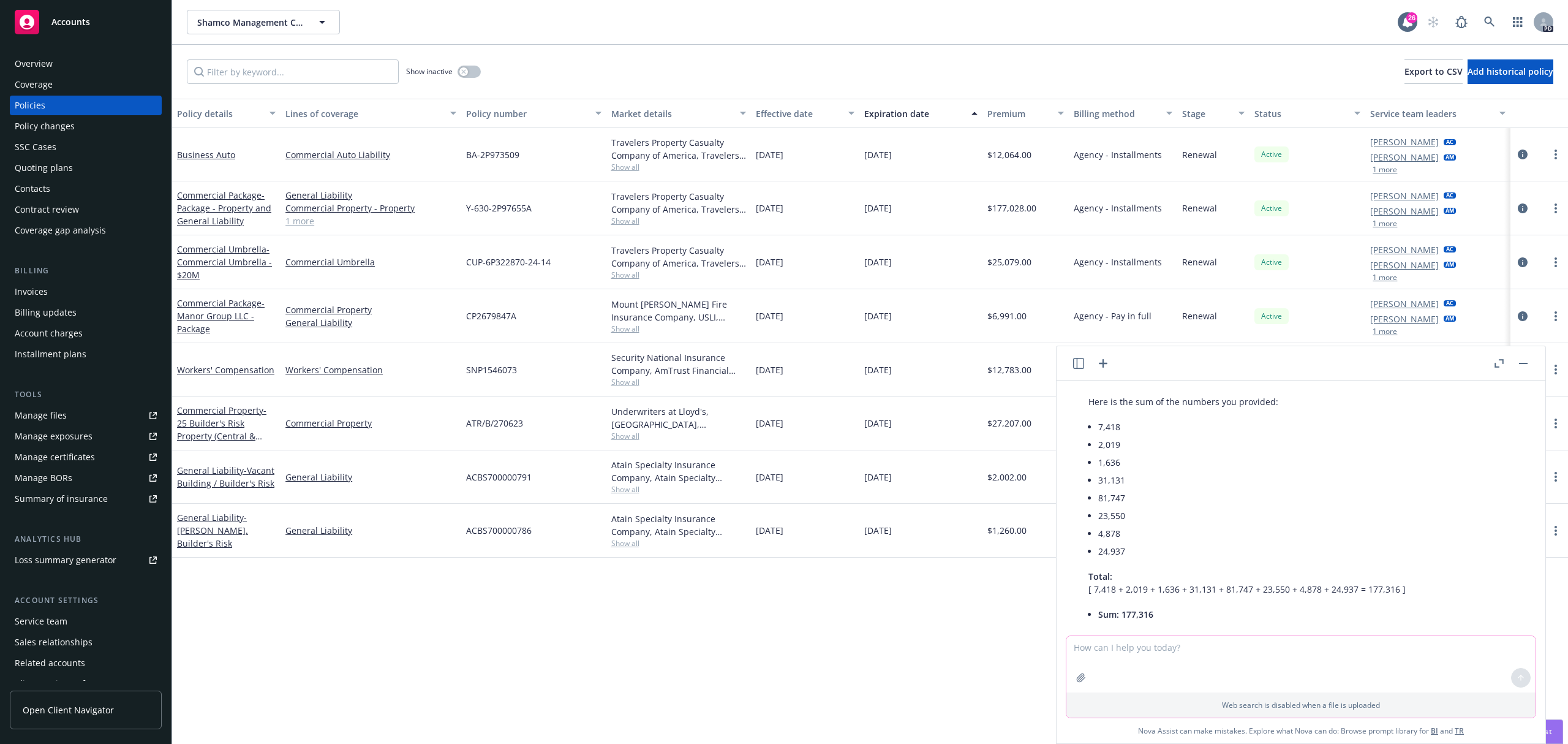
scroll to position [4580, 0]
click at [1487, 23] on icon at bounding box center [1489, 22] width 10 height 10
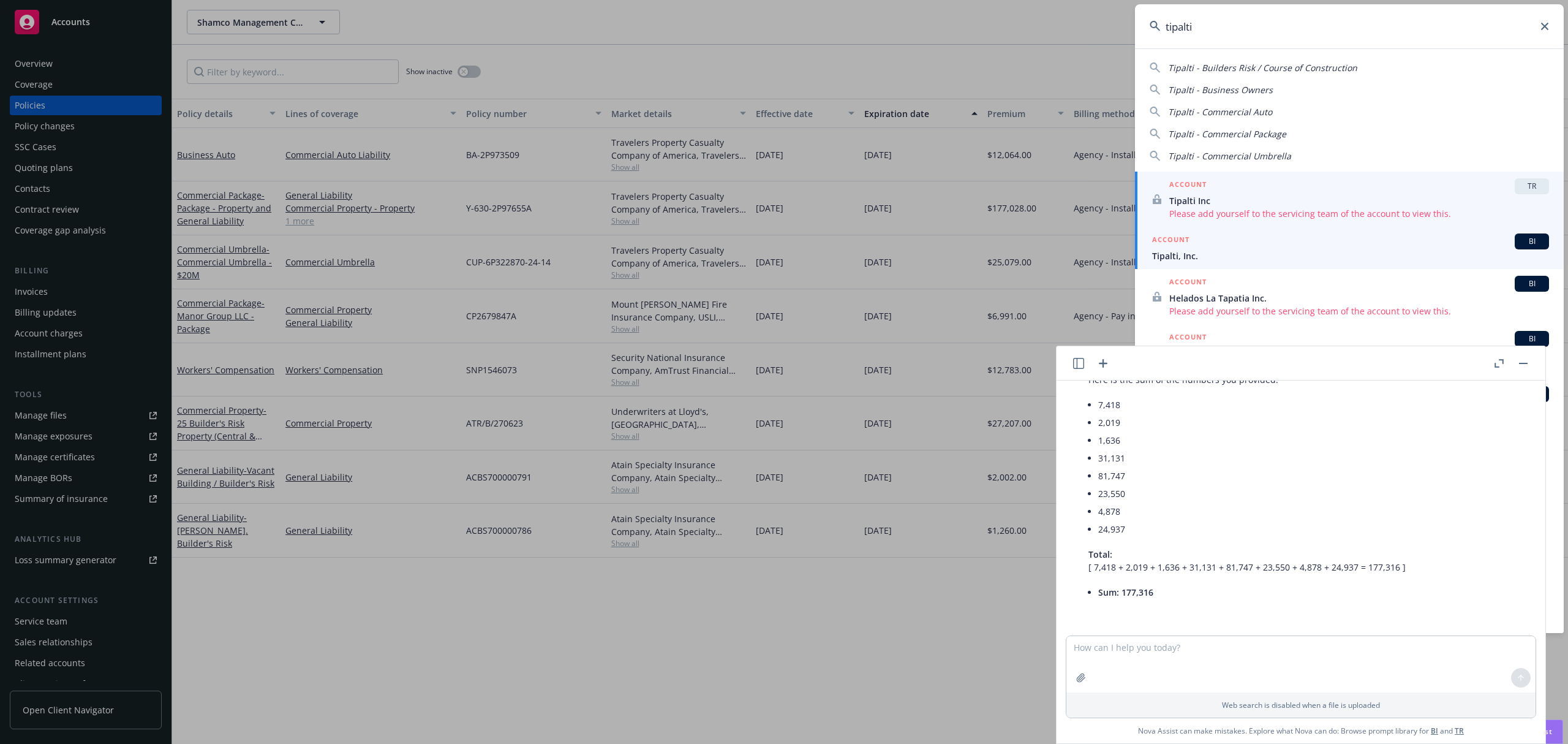
type input "tipalti"
click at [1264, 256] on span "Tipalti, Inc." at bounding box center [1350, 256] width 397 height 13
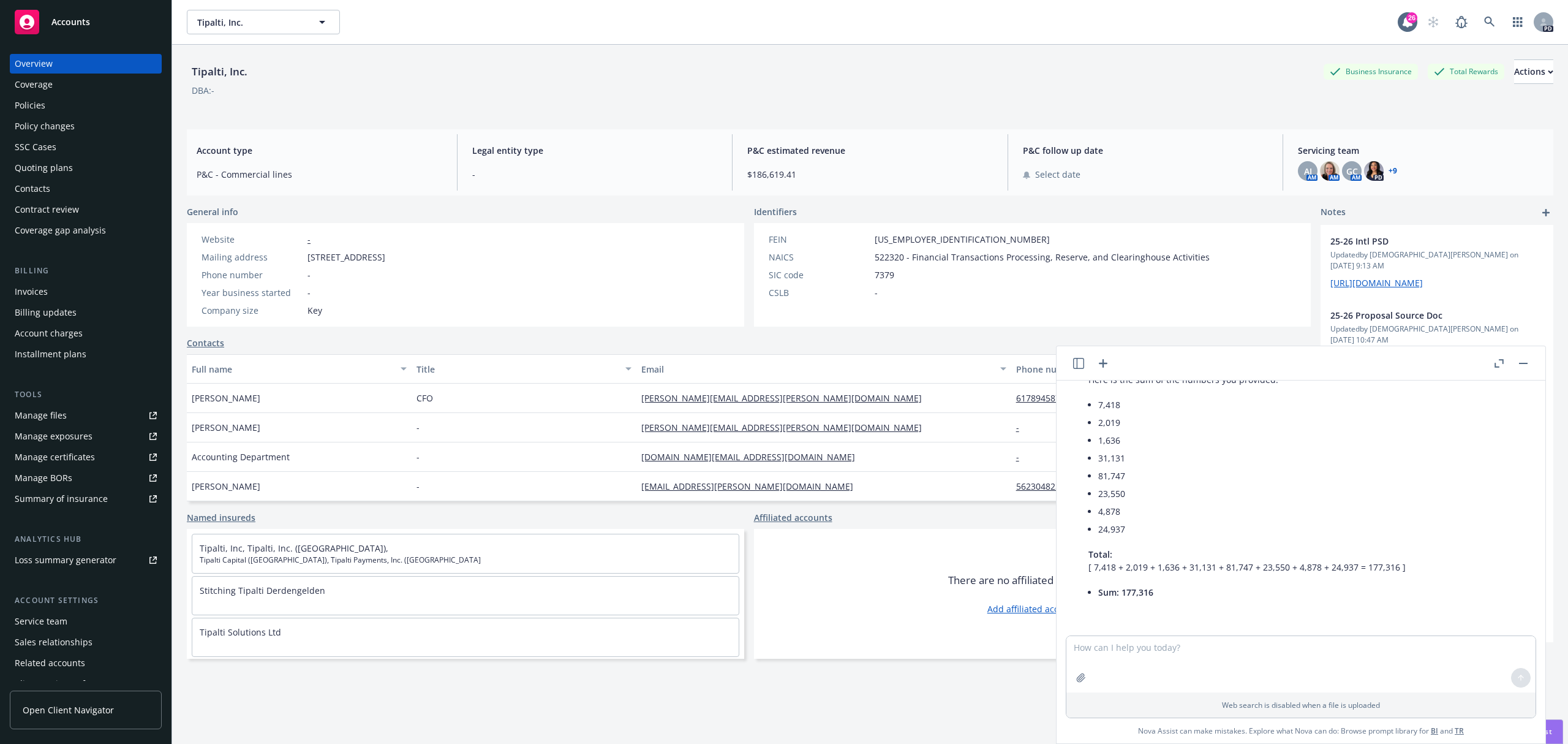
click at [40, 160] on div "Quoting plans" at bounding box center [43, 168] width 58 height 20
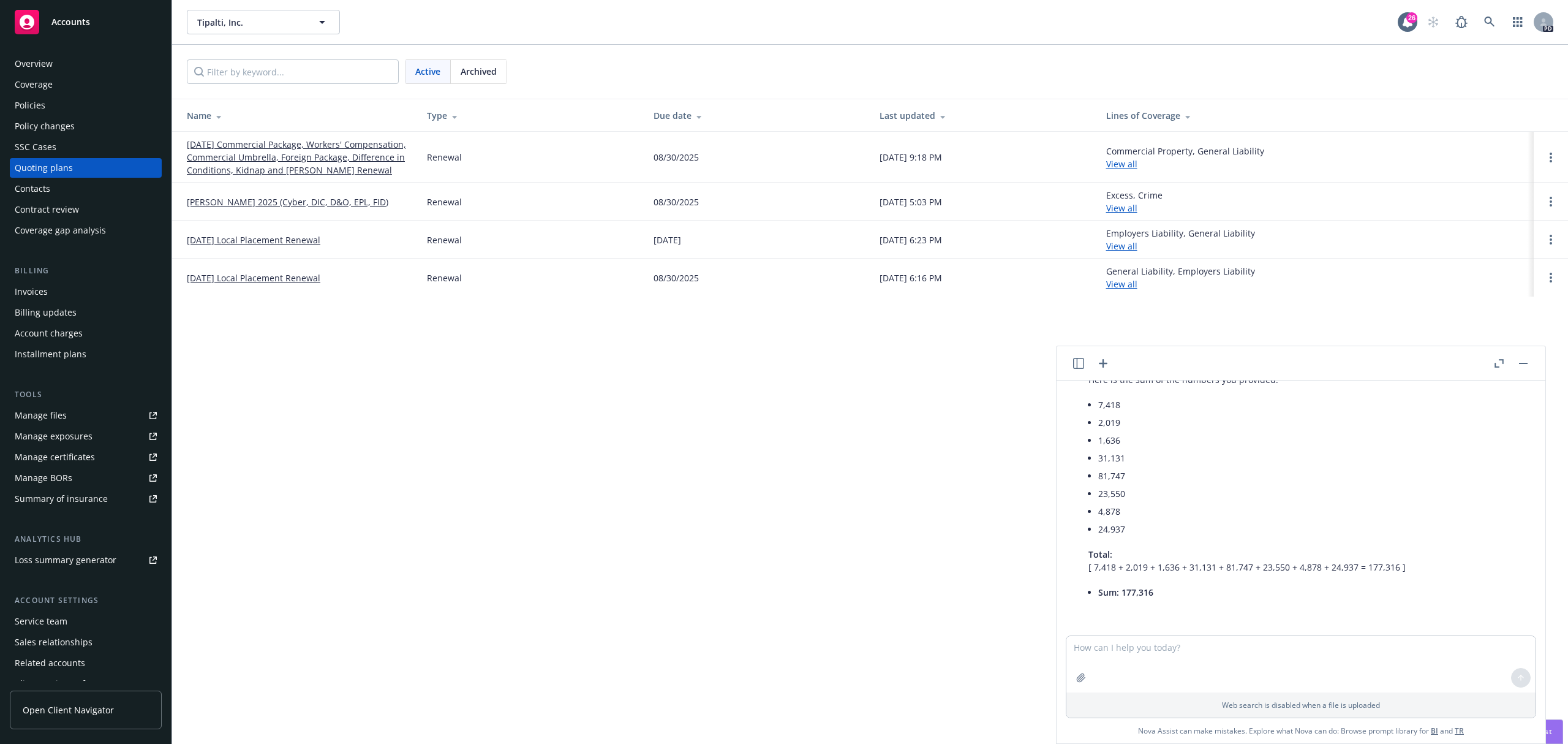
click at [278, 165] on link "08/31/25 Commercial Package, Workers' Compensation, Commercial Umbrella, Foreig…" at bounding box center [297, 157] width 220 height 38
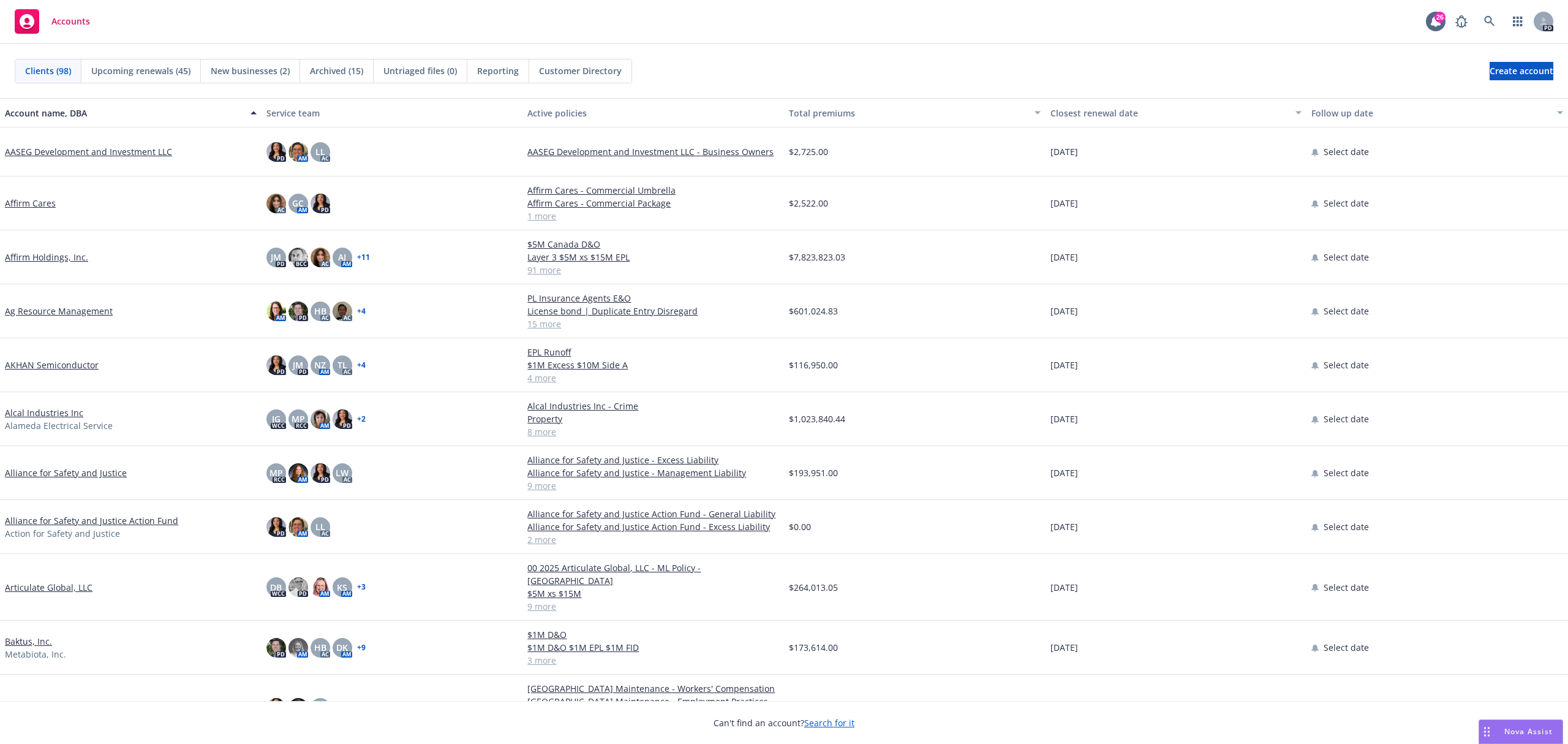
click at [1520, 734] on span "Nova Assist" at bounding box center [1528, 731] width 48 height 10
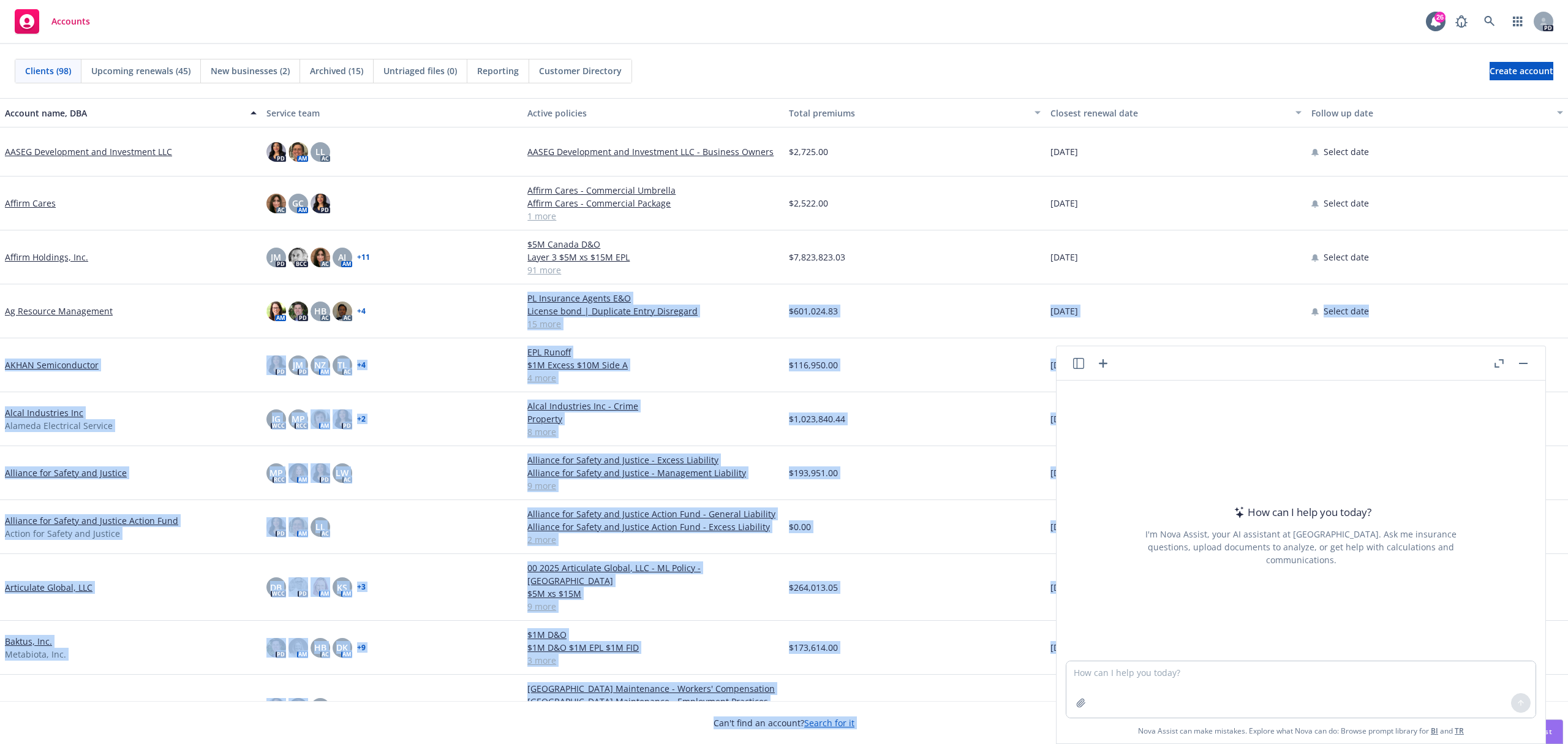
drag, startPoint x: 1400, startPoint y: 364, endPoint x: 415, endPoint y: 301, distance: 987.0
click at [399, 300] on body "Accounts 26 PD Clients (98) Upcoming renewals (45) New businesses (2) Archived …" at bounding box center [784, 372] width 1568 height 744
click at [1187, 699] on textarea at bounding box center [1300, 689] width 469 height 56
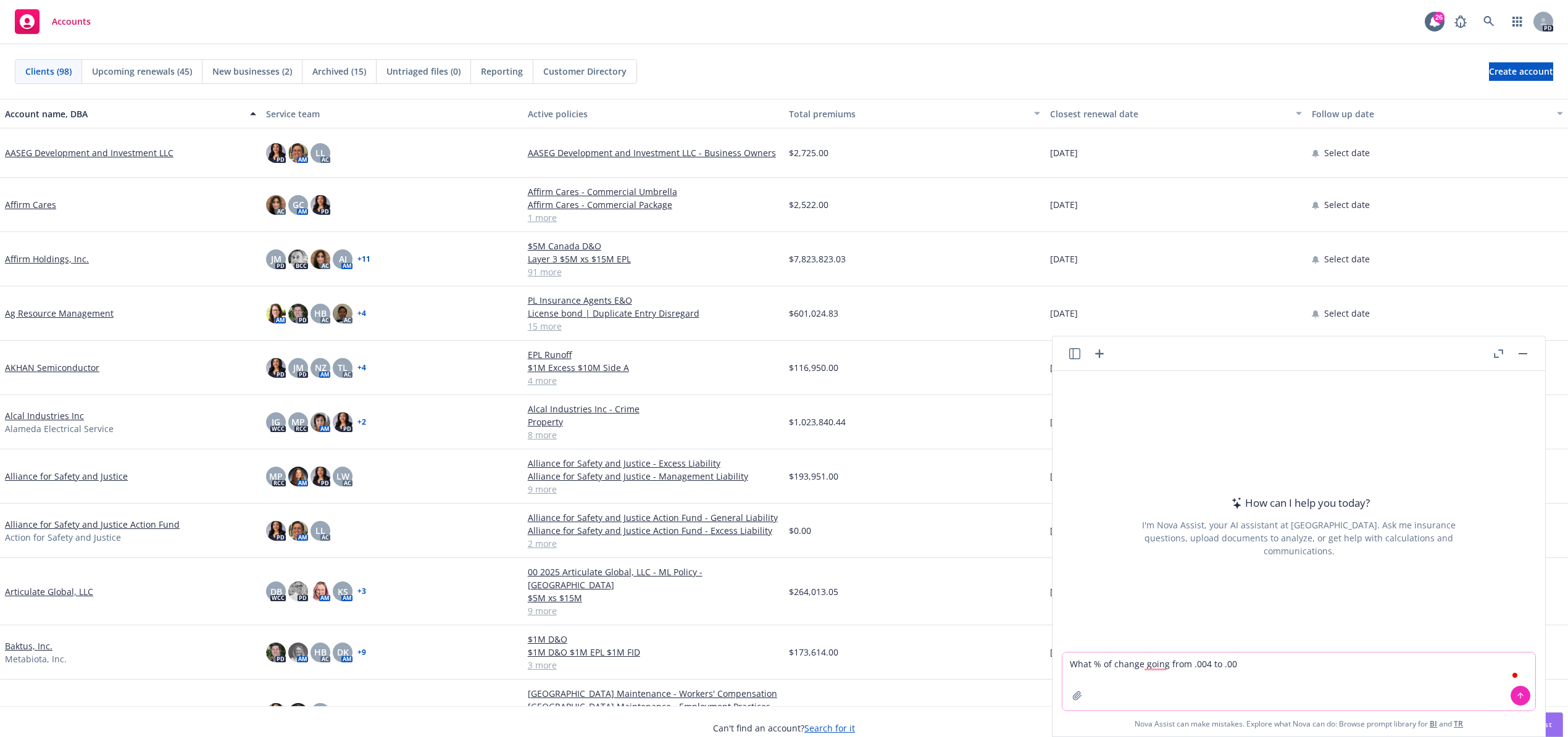
type textarea "What % of change going from .004 to .003"
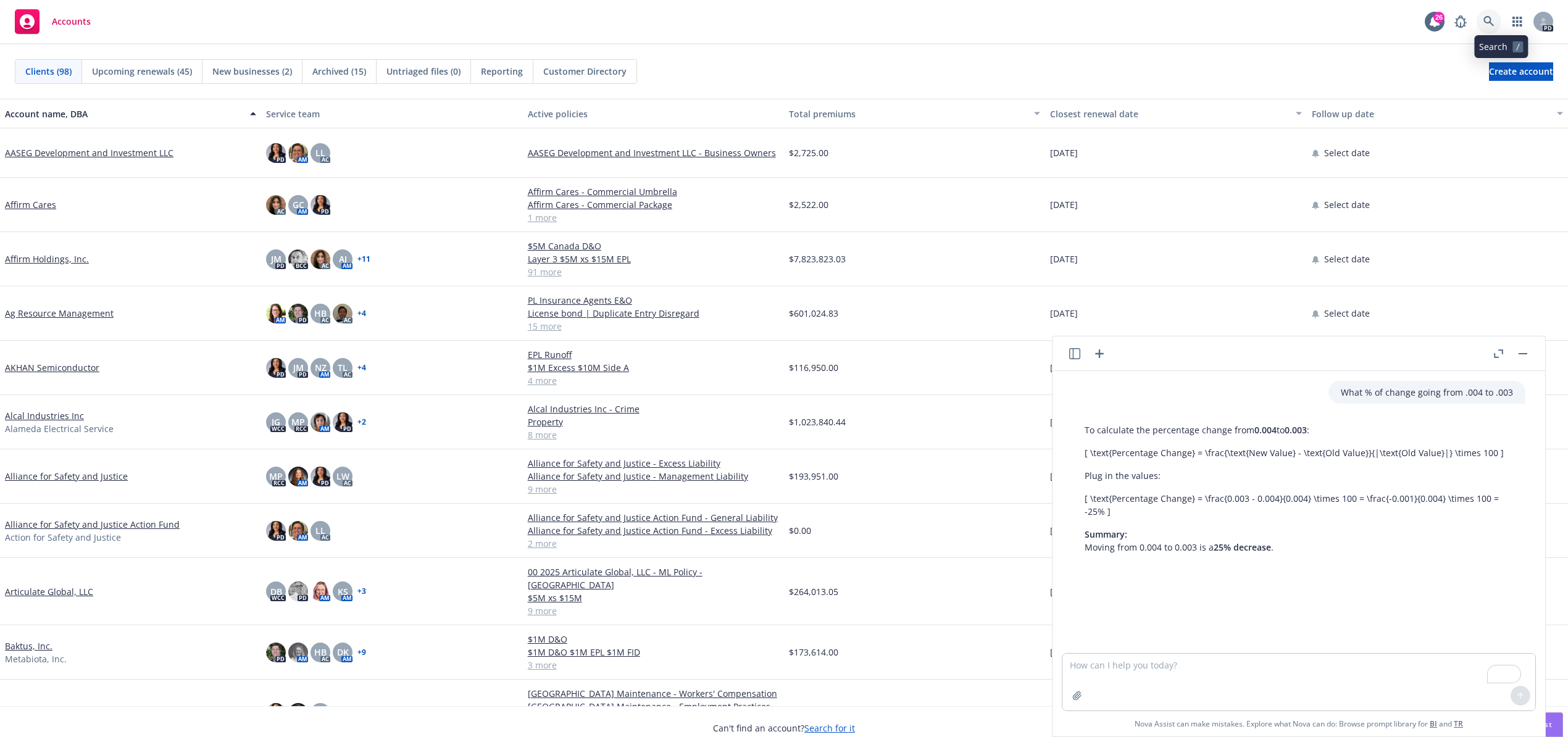
click at [1494, 22] on icon at bounding box center [1489, 21] width 11 height 11
click at [1495, 21] on icon at bounding box center [1489, 22] width 11 height 11
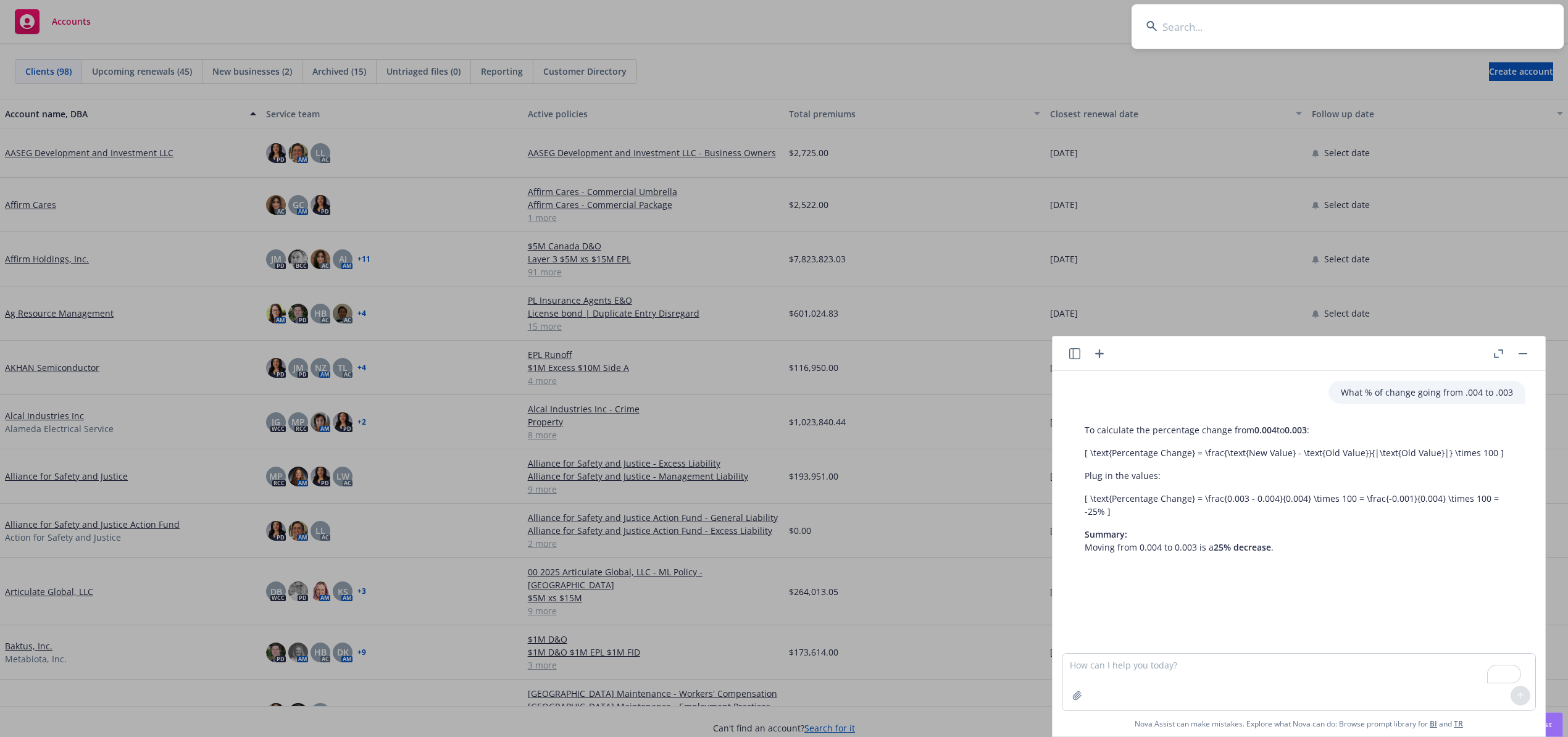
click at [1433, 28] on input at bounding box center [1347, 26] width 432 height 44
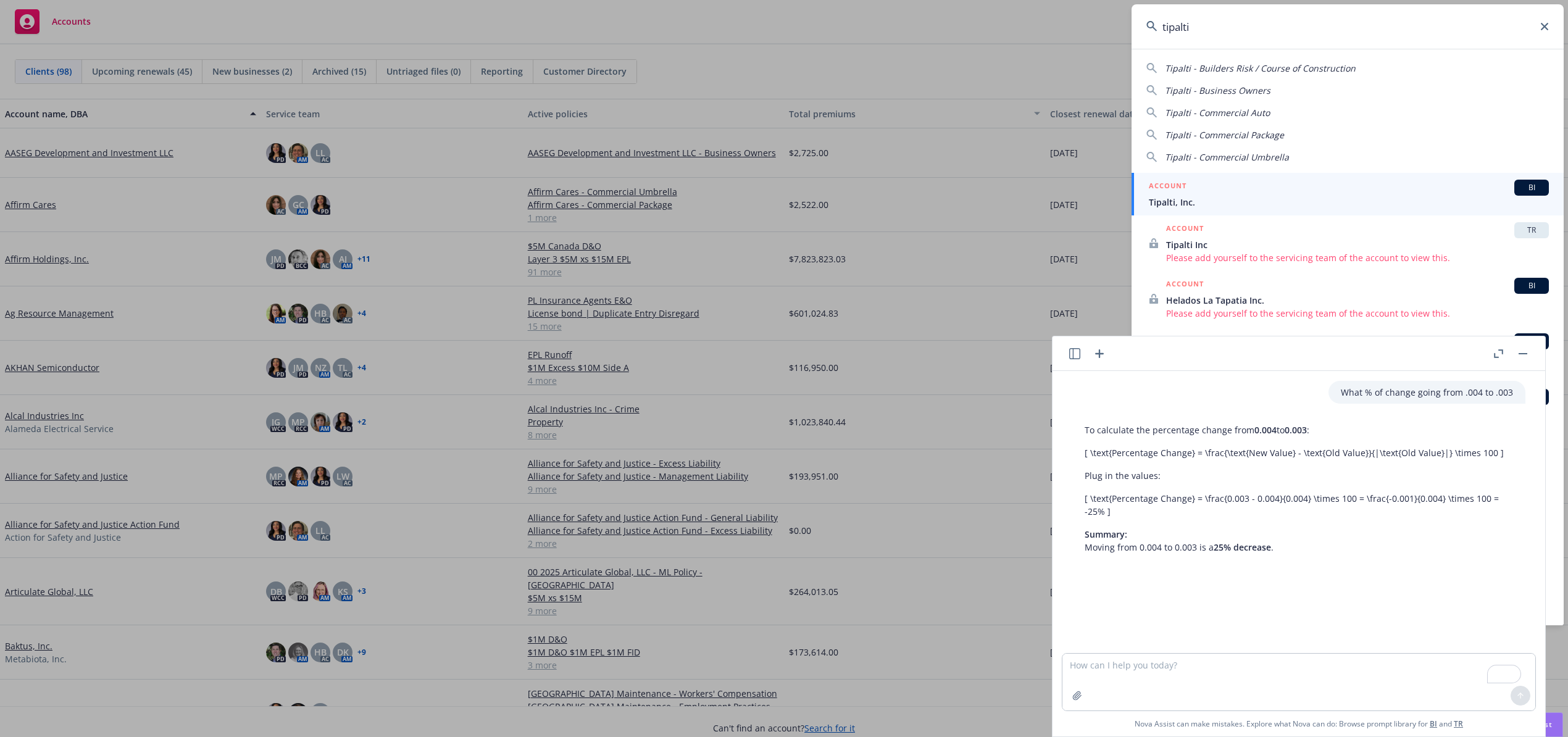
type input "tipalti"
click at [1201, 201] on span "Tipalti, Inc." at bounding box center [1348, 202] width 400 height 13
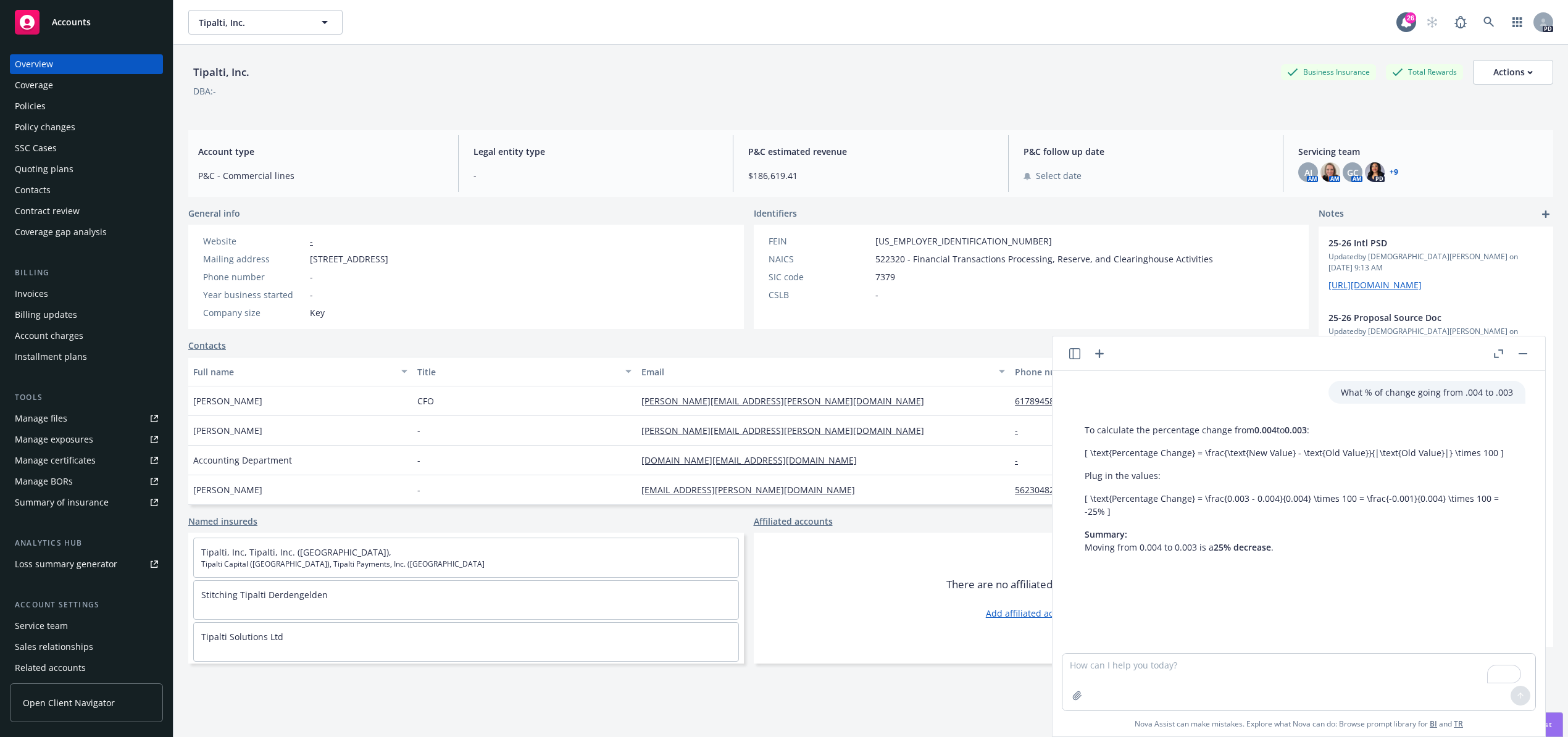
click at [44, 101] on div "Policies" at bounding box center [30, 106] width 31 height 20
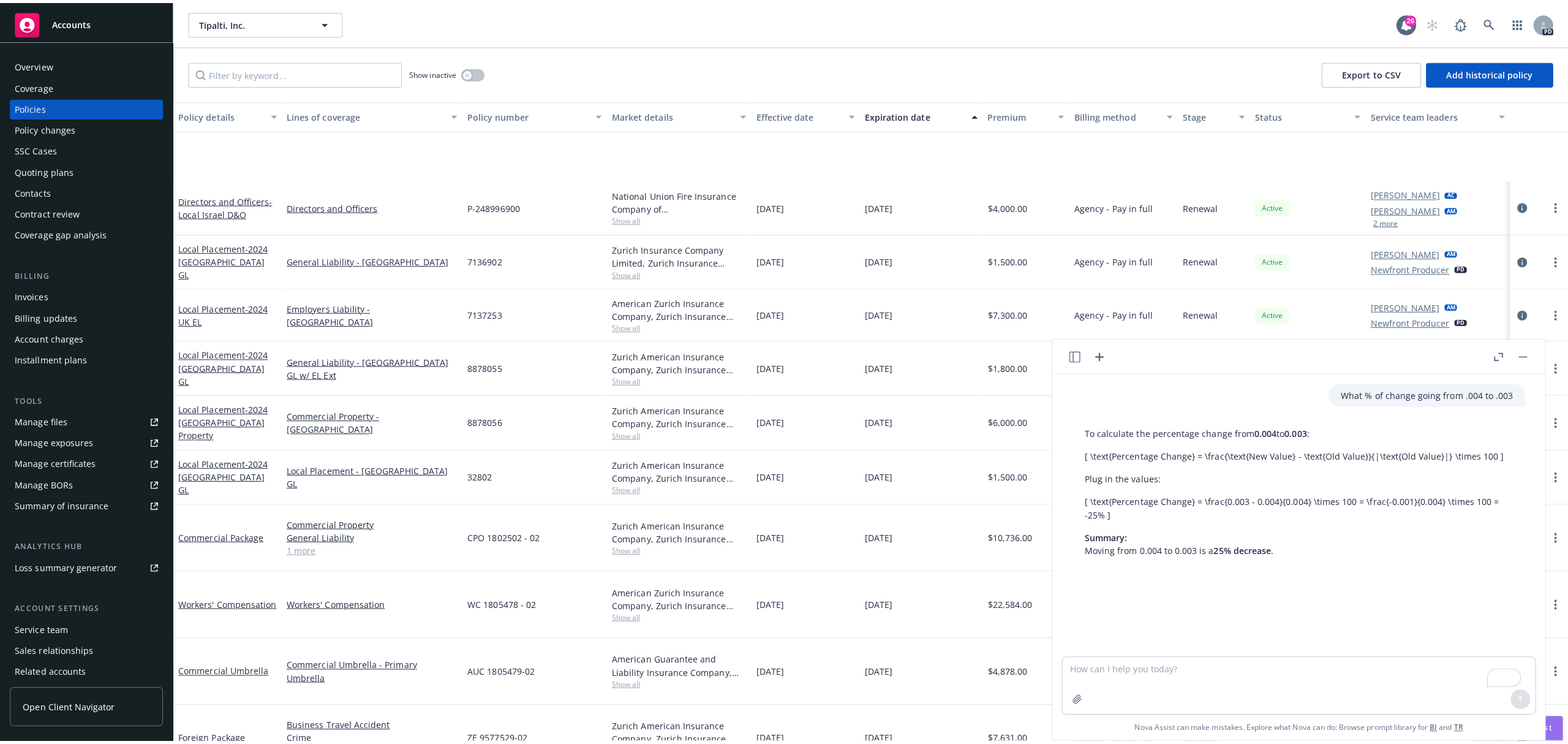
scroll to position [408, 0]
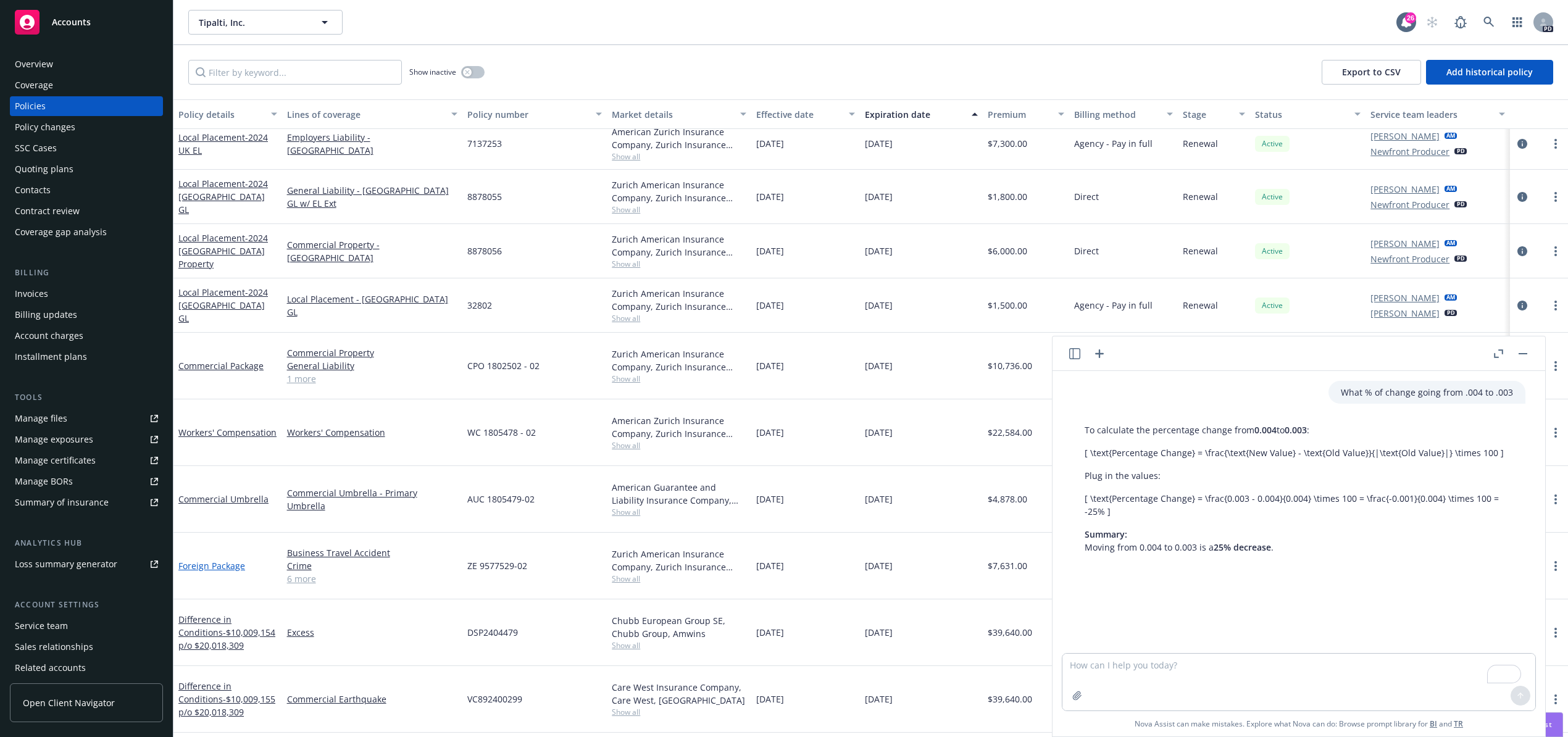
click at [205, 560] on link "Foreign Package" at bounding box center [211, 566] width 67 height 12
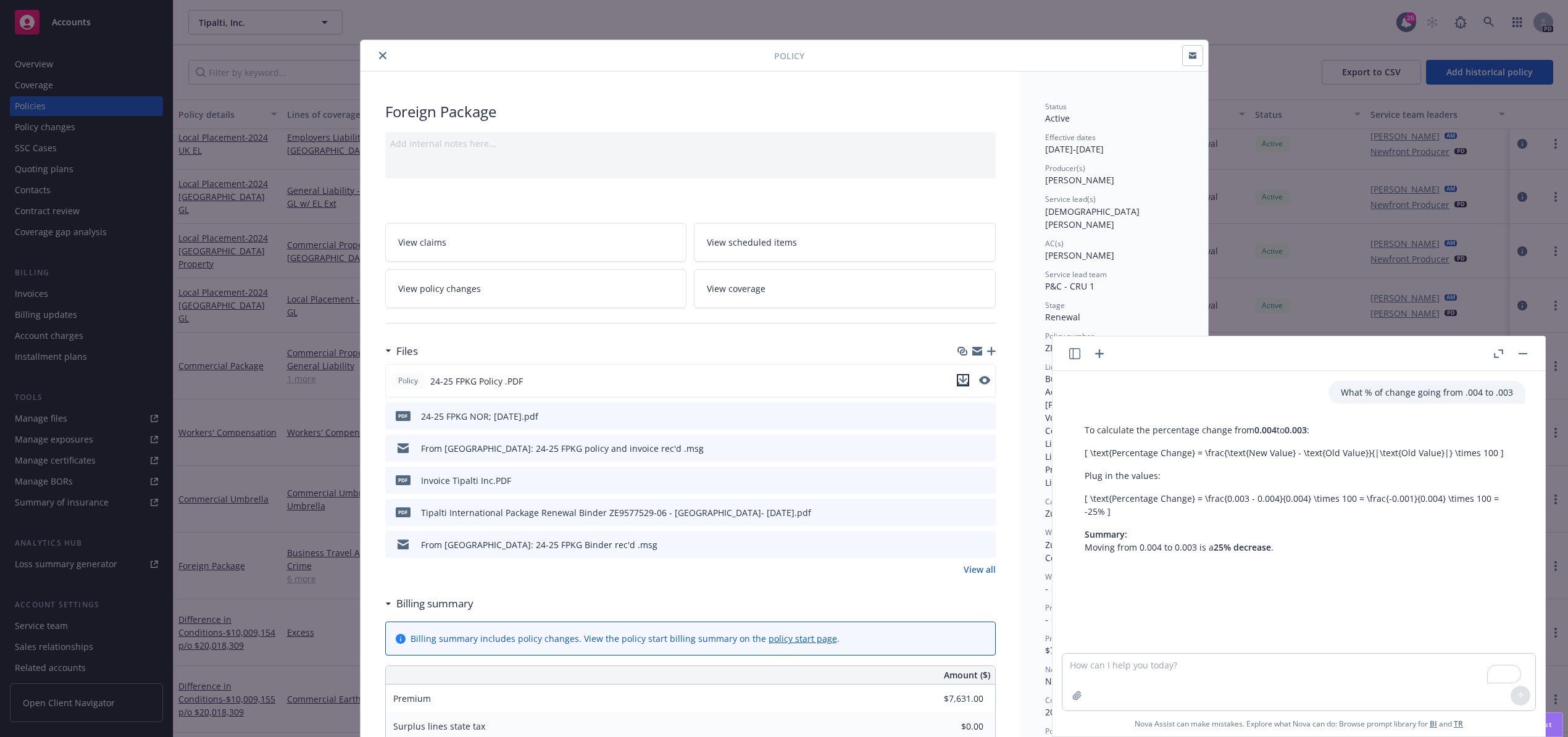
click at [958, 384] on icon "download file" at bounding box center [963, 380] width 10 height 10
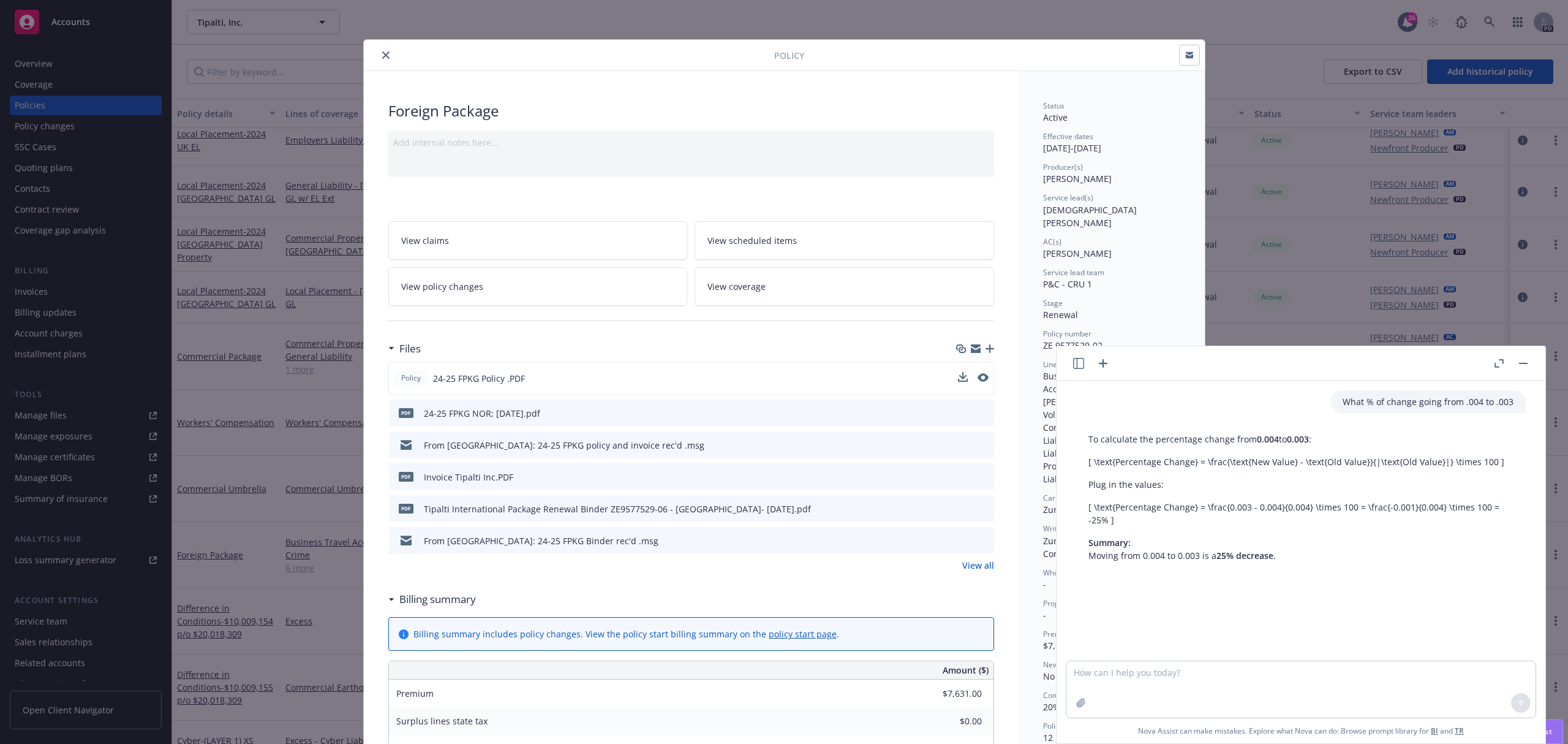
click at [382, 54] on icon "close" at bounding box center [385, 55] width 8 height 8
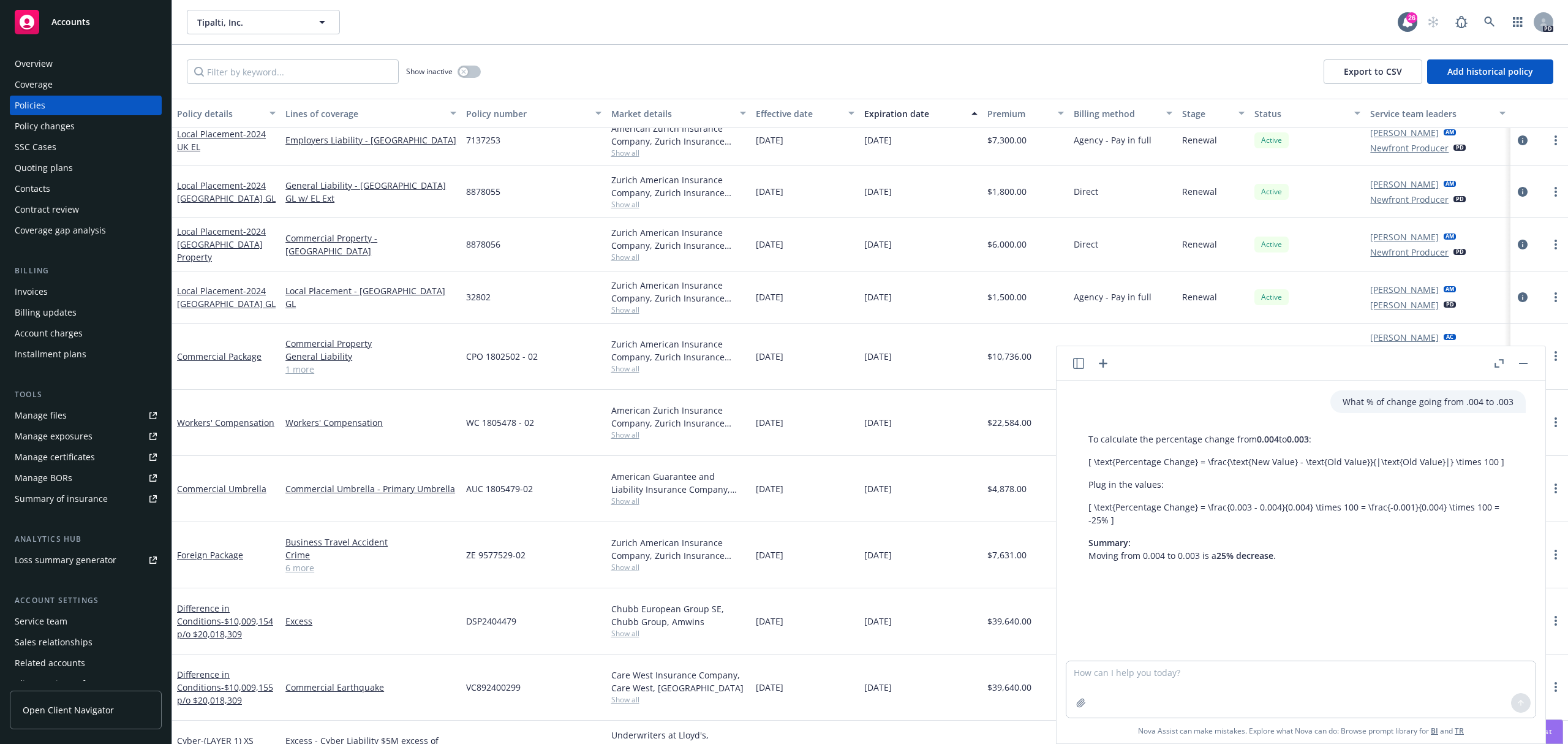
click at [40, 420] on div "Manage files" at bounding box center [40, 416] width 52 height 20
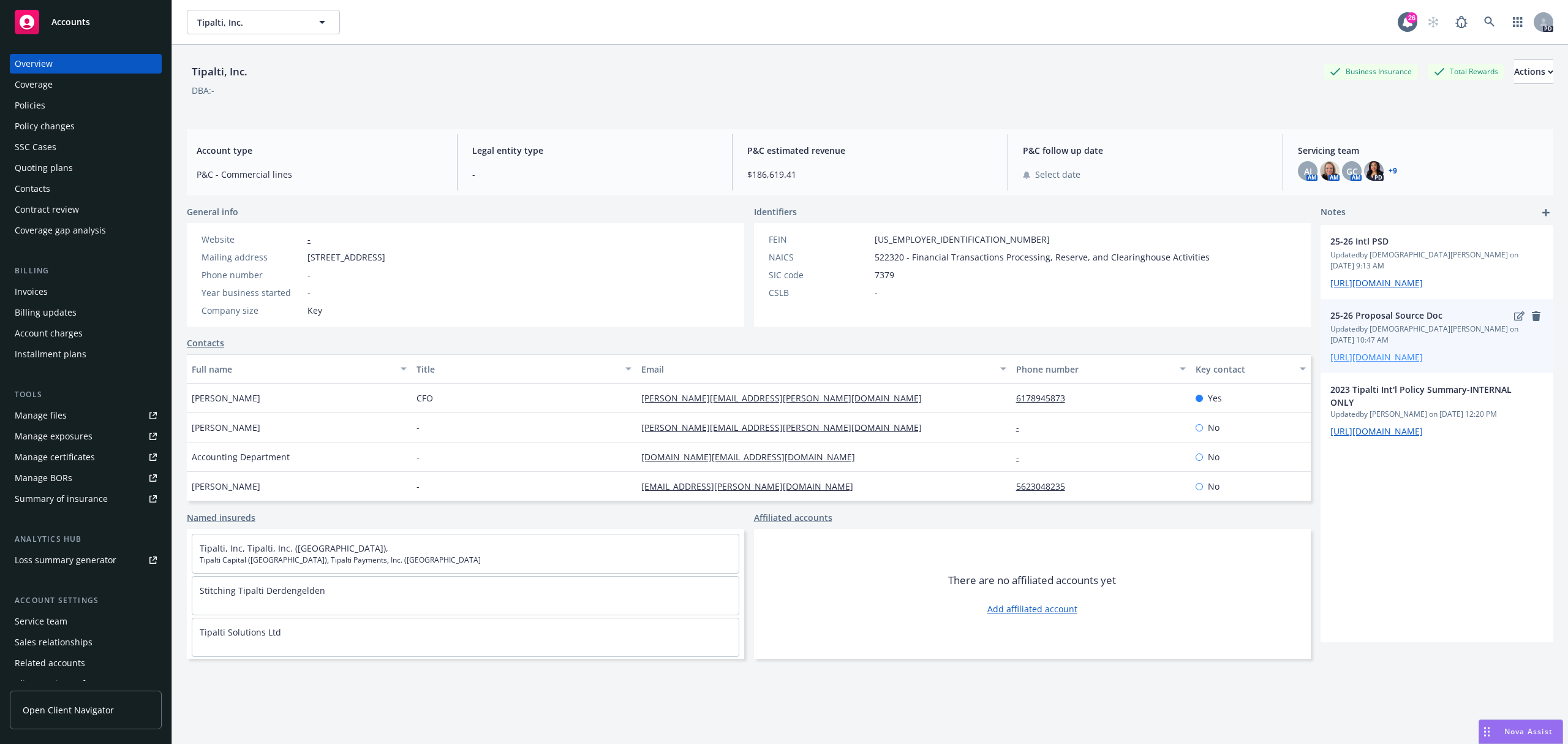
click at [1335, 354] on link "[URL][DOMAIN_NAME]" at bounding box center [1376, 357] width 93 height 12
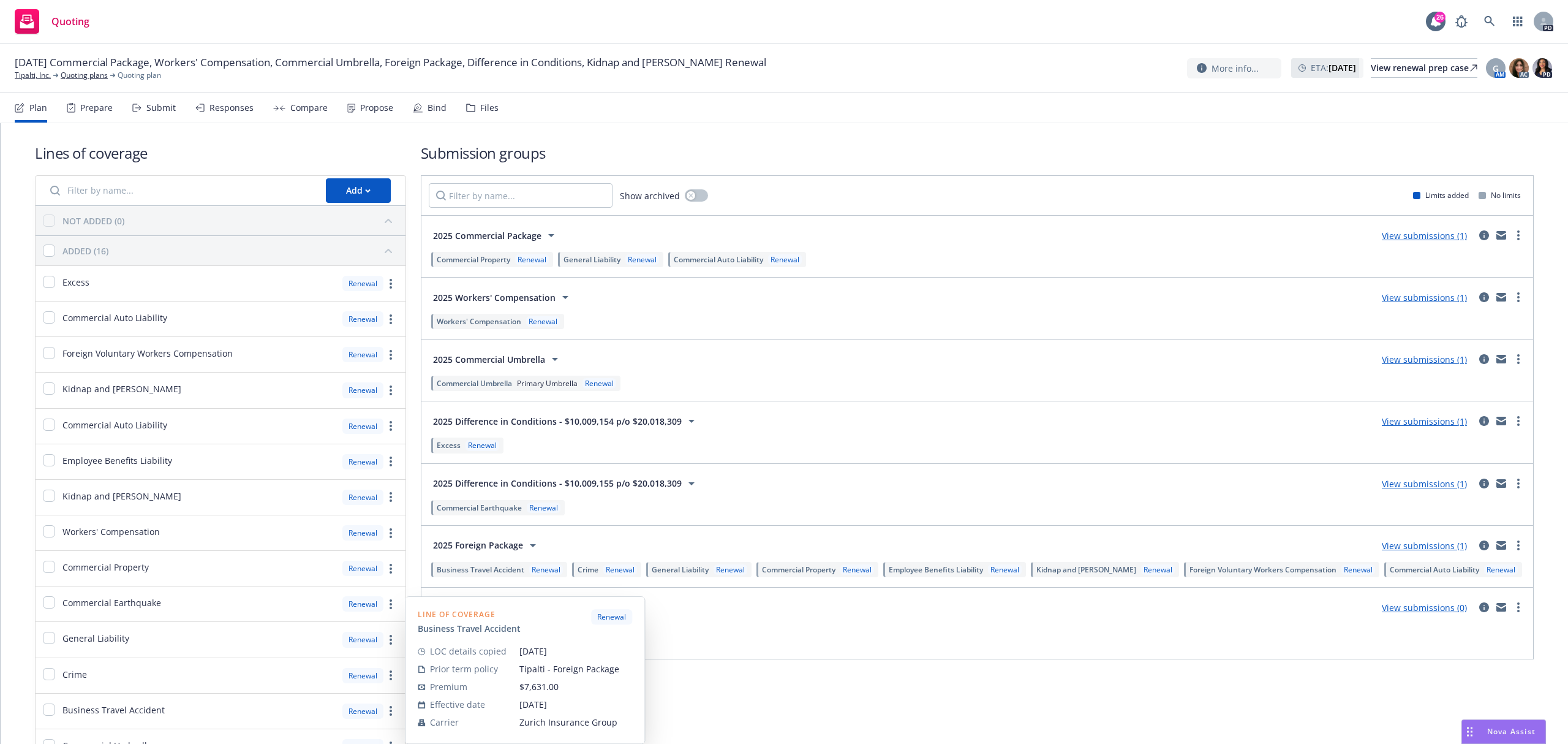
scroll to position [160, 0]
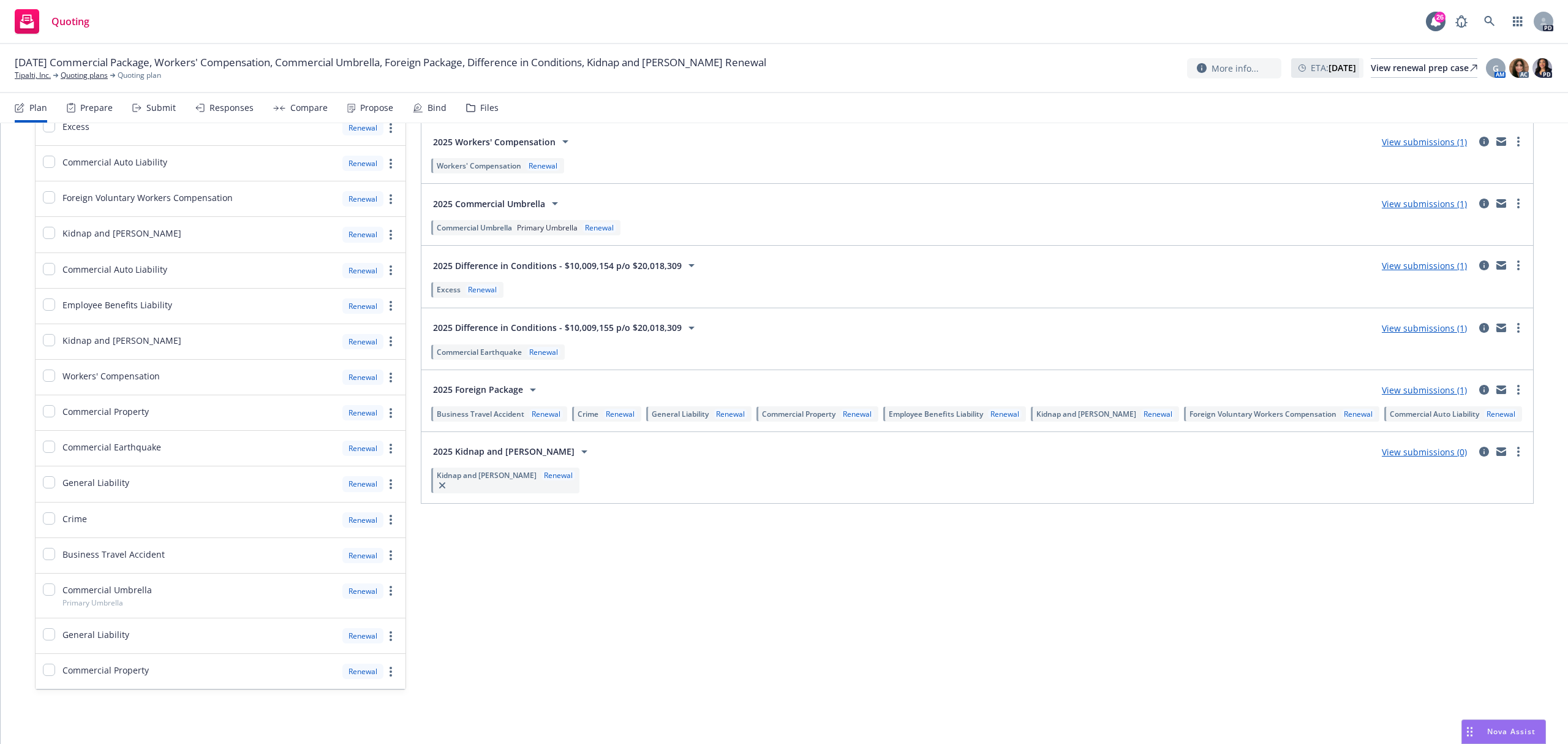
click at [1392, 386] on link "View submissions (1)" at bounding box center [1424, 390] width 85 height 12
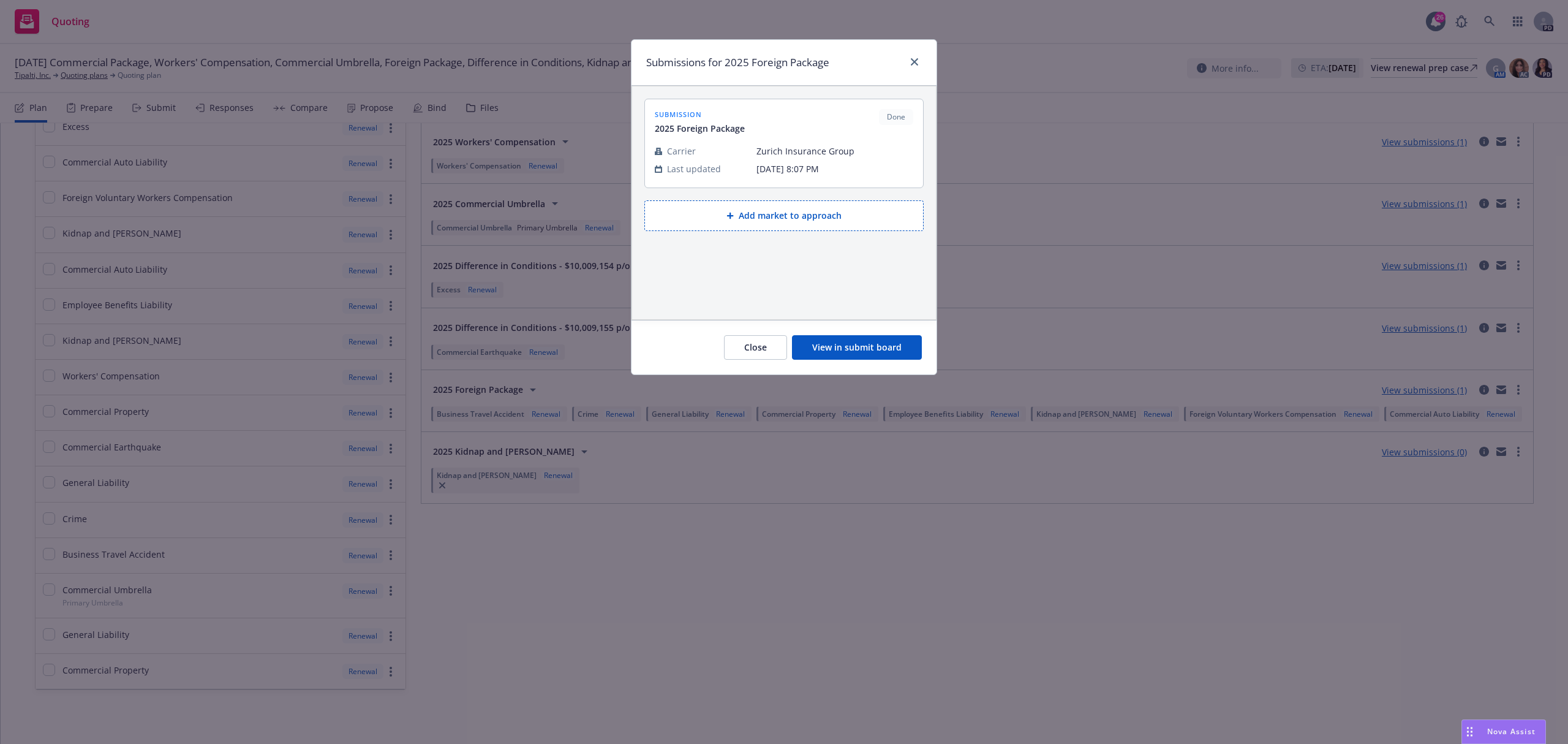
click at [840, 347] on button "View in submit board" at bounding box center [856, 347] width 130 height 24
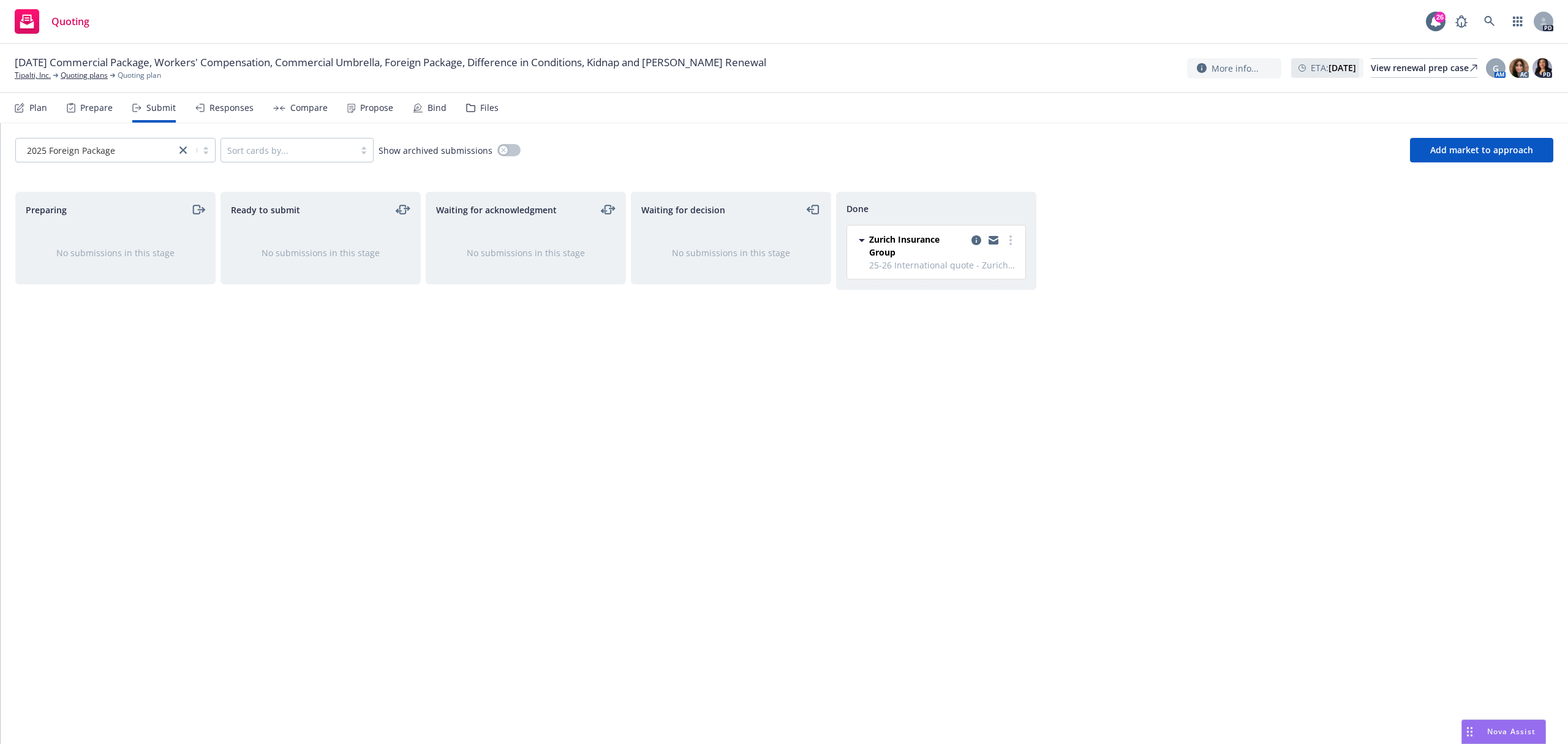
click at [472, 104] on div "Files" at bounding box center [482, 108] width 33 height 29
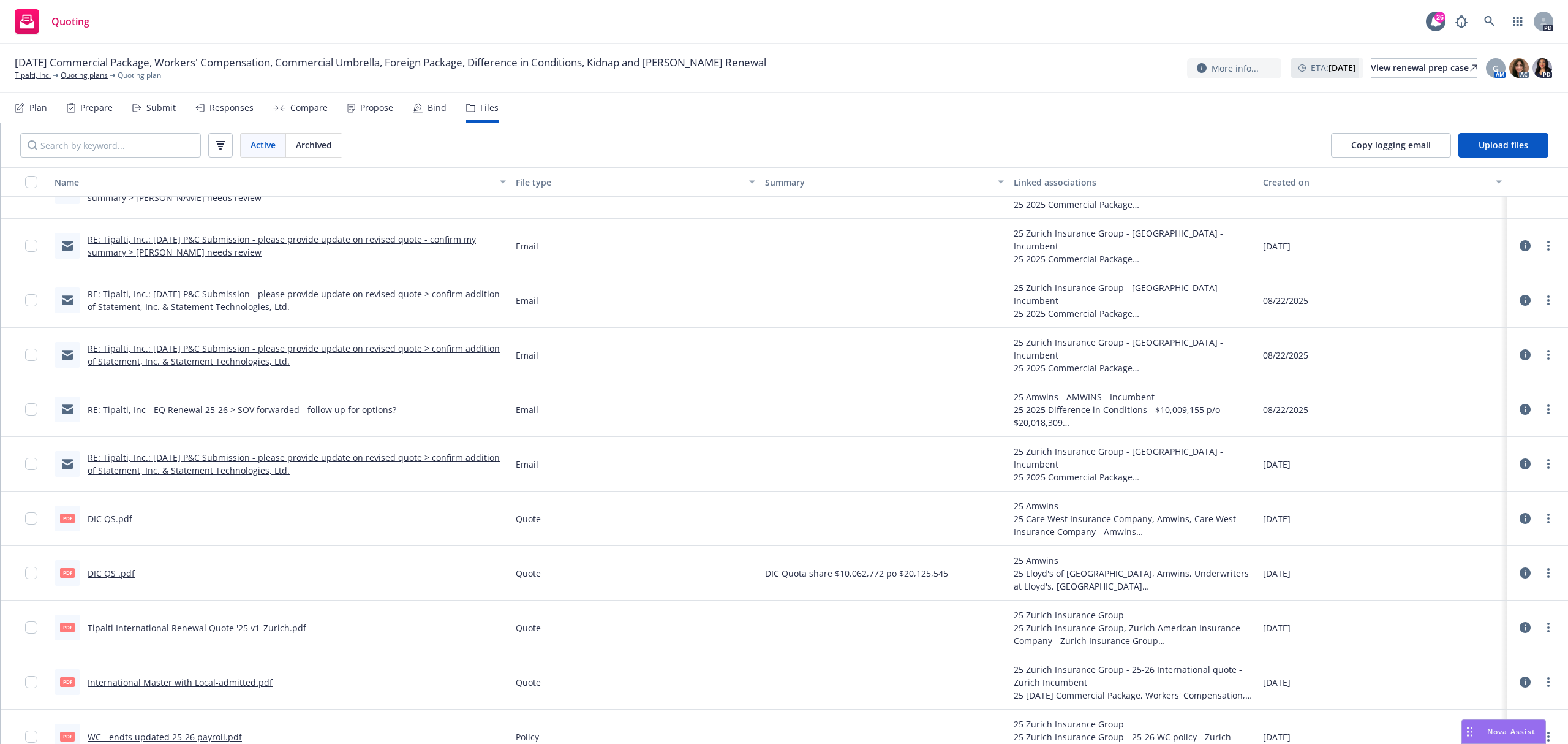
scroll to position [163, 0]
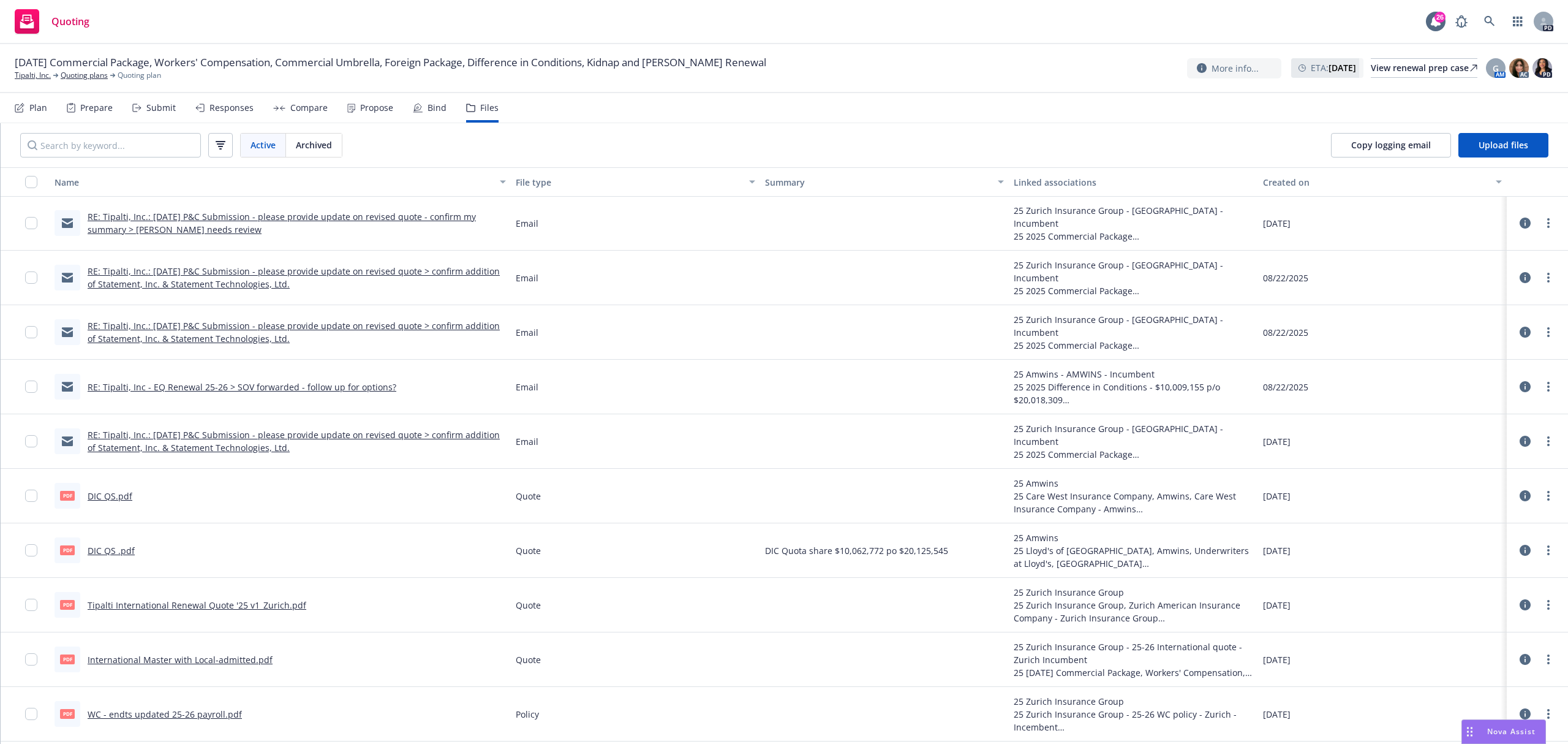
click at [197, 609] on link "Tipalti International Renewal Quote '25 v1_Zurich.pdf" at bounding box center [197, 605] width 219 height 12
click at [33, 75] on link "Tipalti, Inc." at bounding box center [33, 75] width 36 height 11
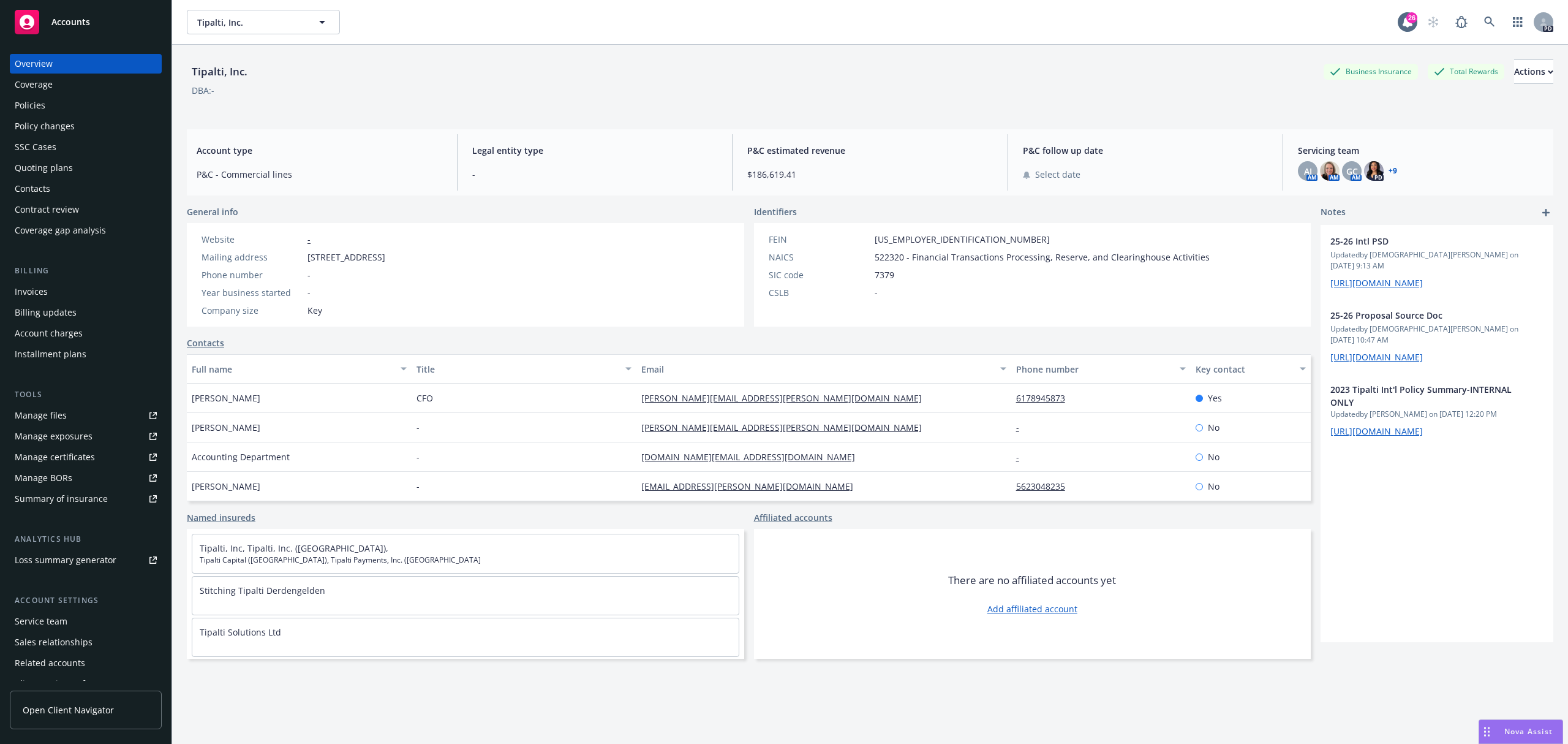
click at [38, 102] on div "Policies" at bounding box center [30, 105] width 31 height 20
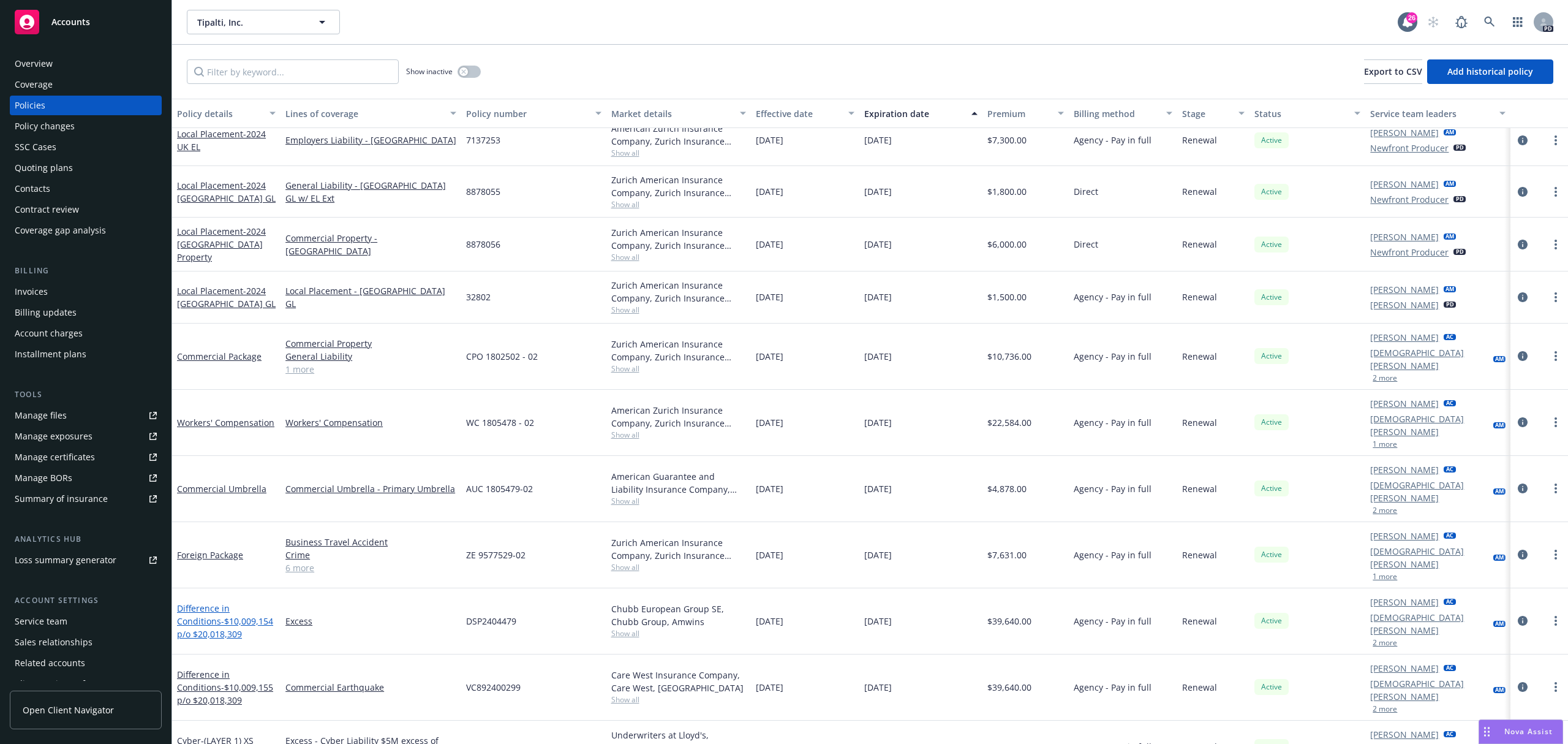
scroll to position [490, 0]
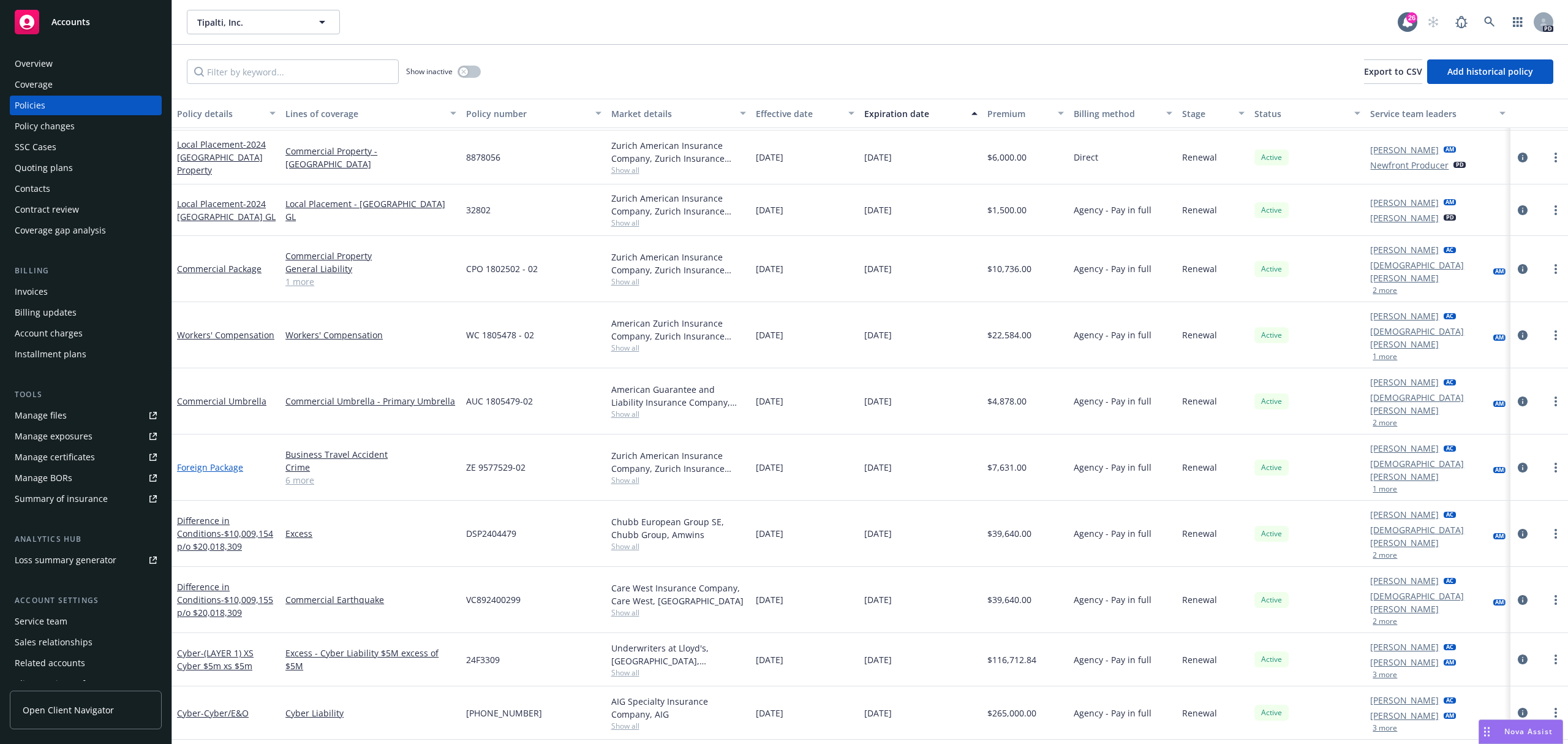
click at [223, 462] on link "Foreign Package" at bounding box center [210, 467] width 66 height 12
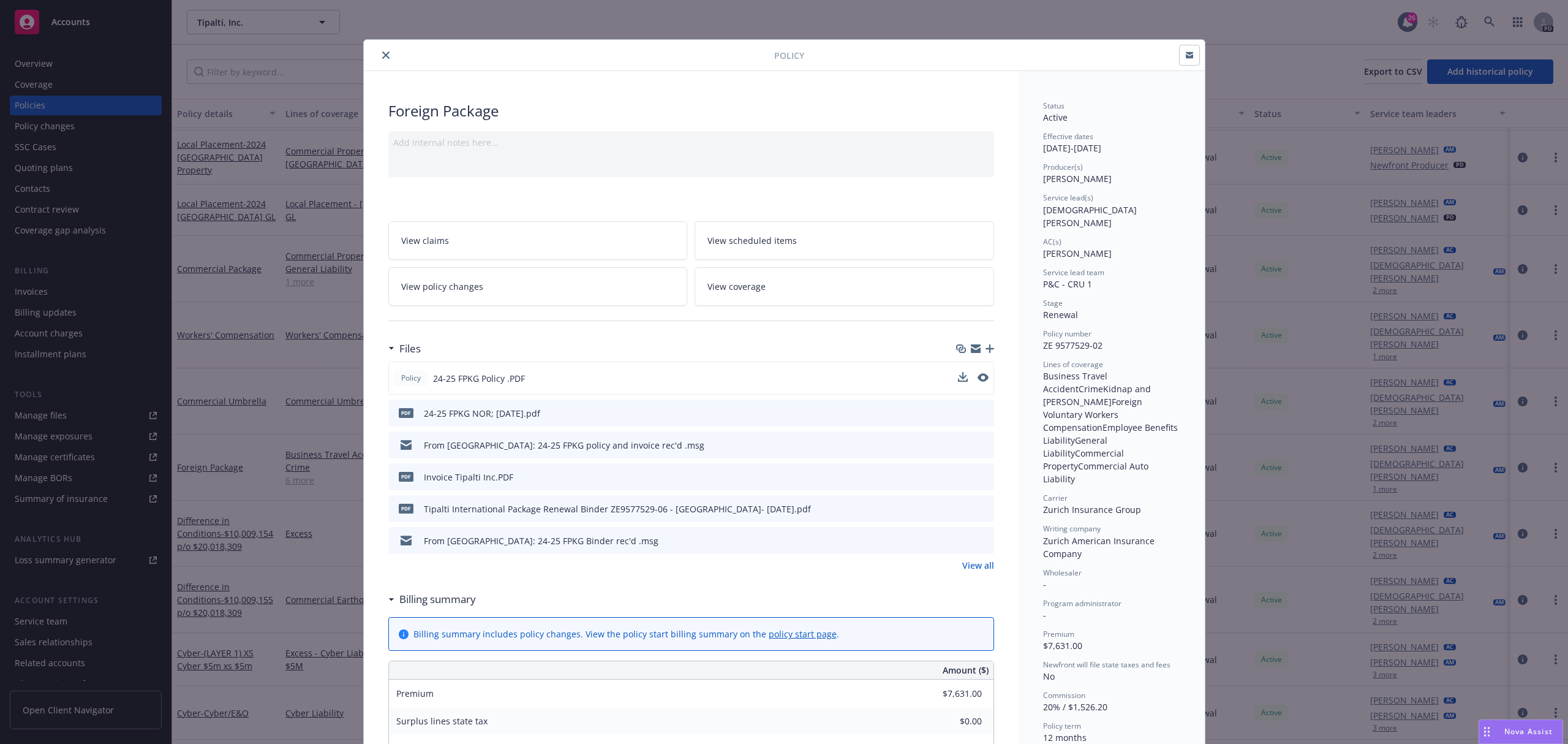
click at [955, 371] on div "Policy 24-25 FPKG Policy .PDF" at bounding box center [691, 378] width 606 height 33
click at [957, 377] on icon "download file" at bounding box center [962, 377] width 10 height 10
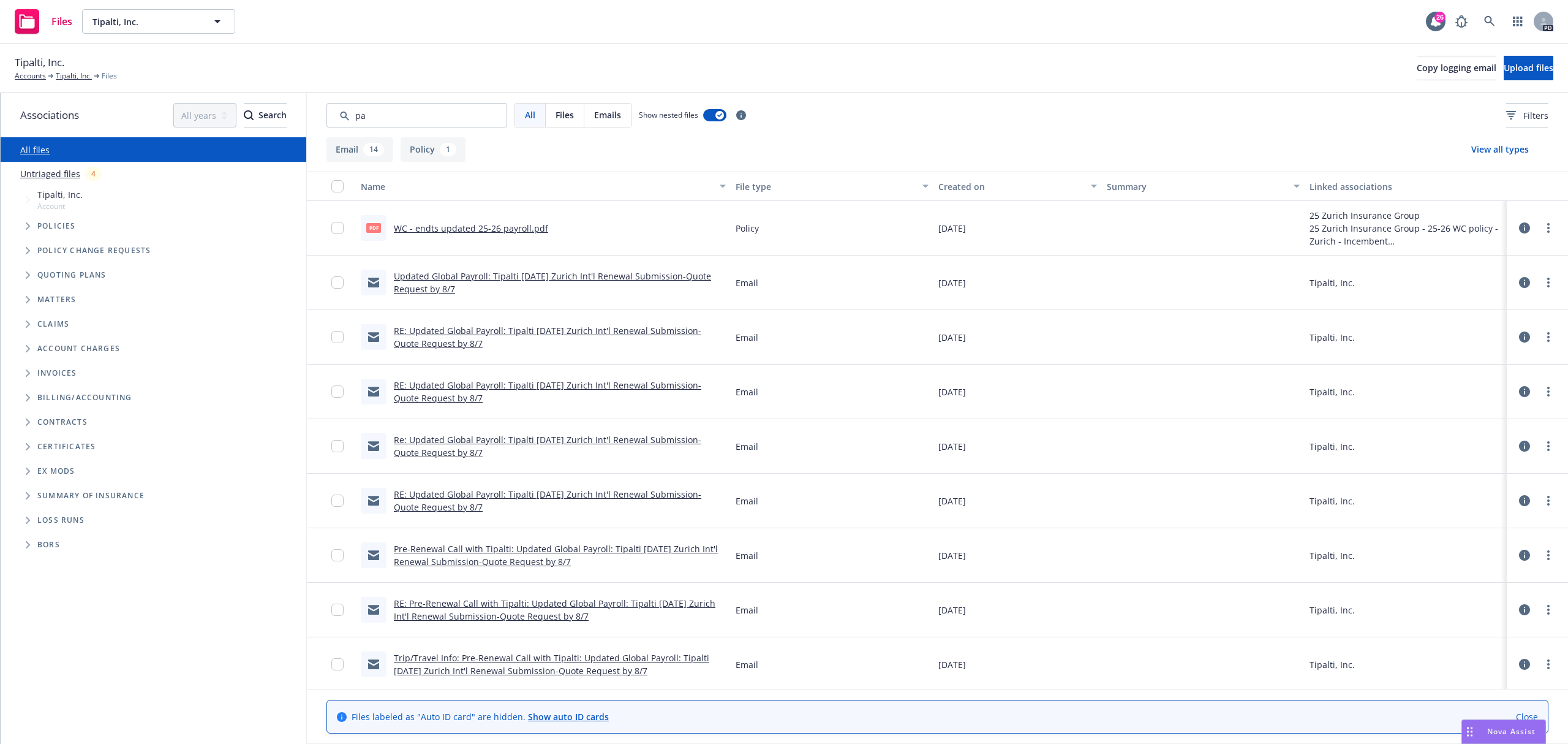
type input "p"
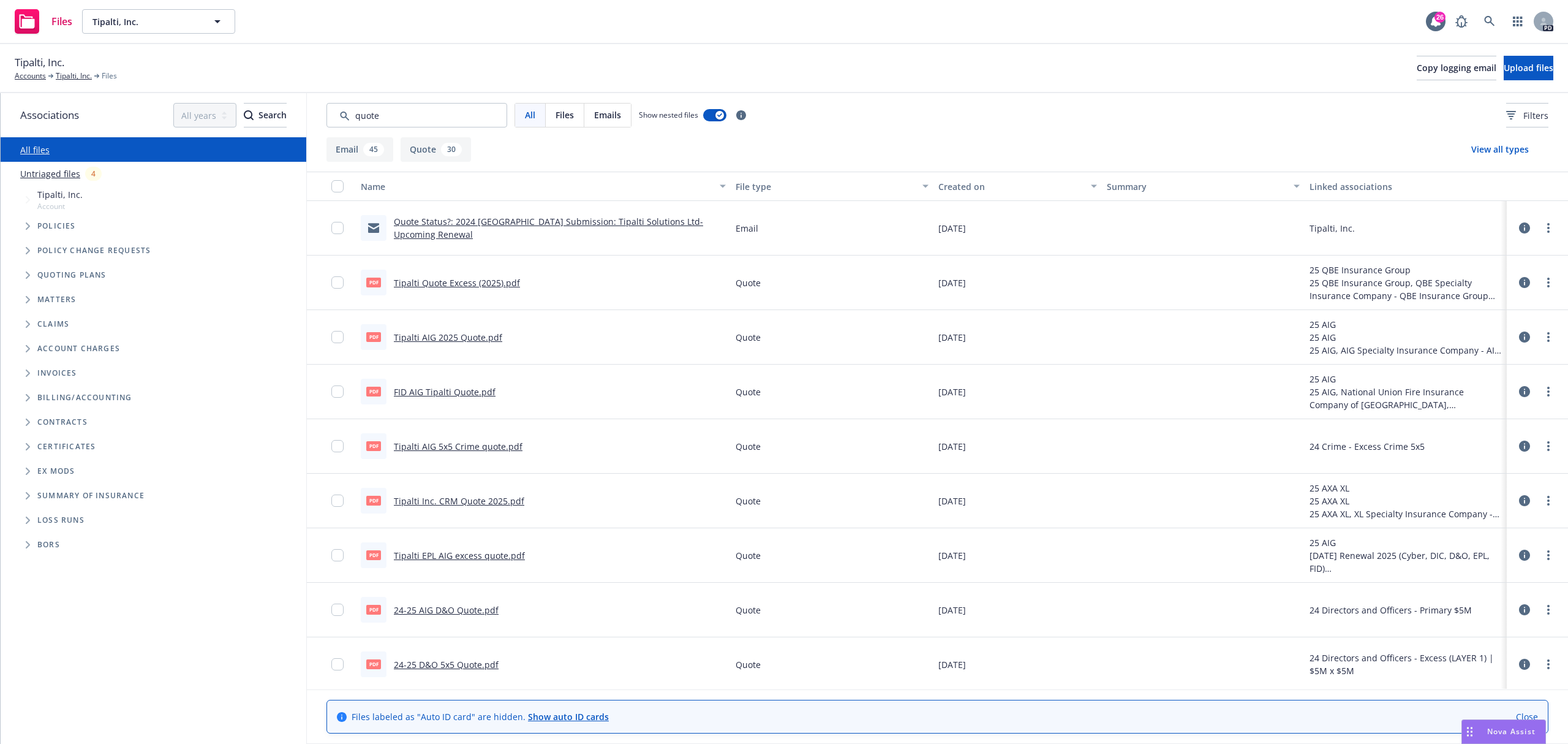
type input "quote"
click at [954, 186] on div "Created on" at bounding box center [1010, 186] width 145 height 13
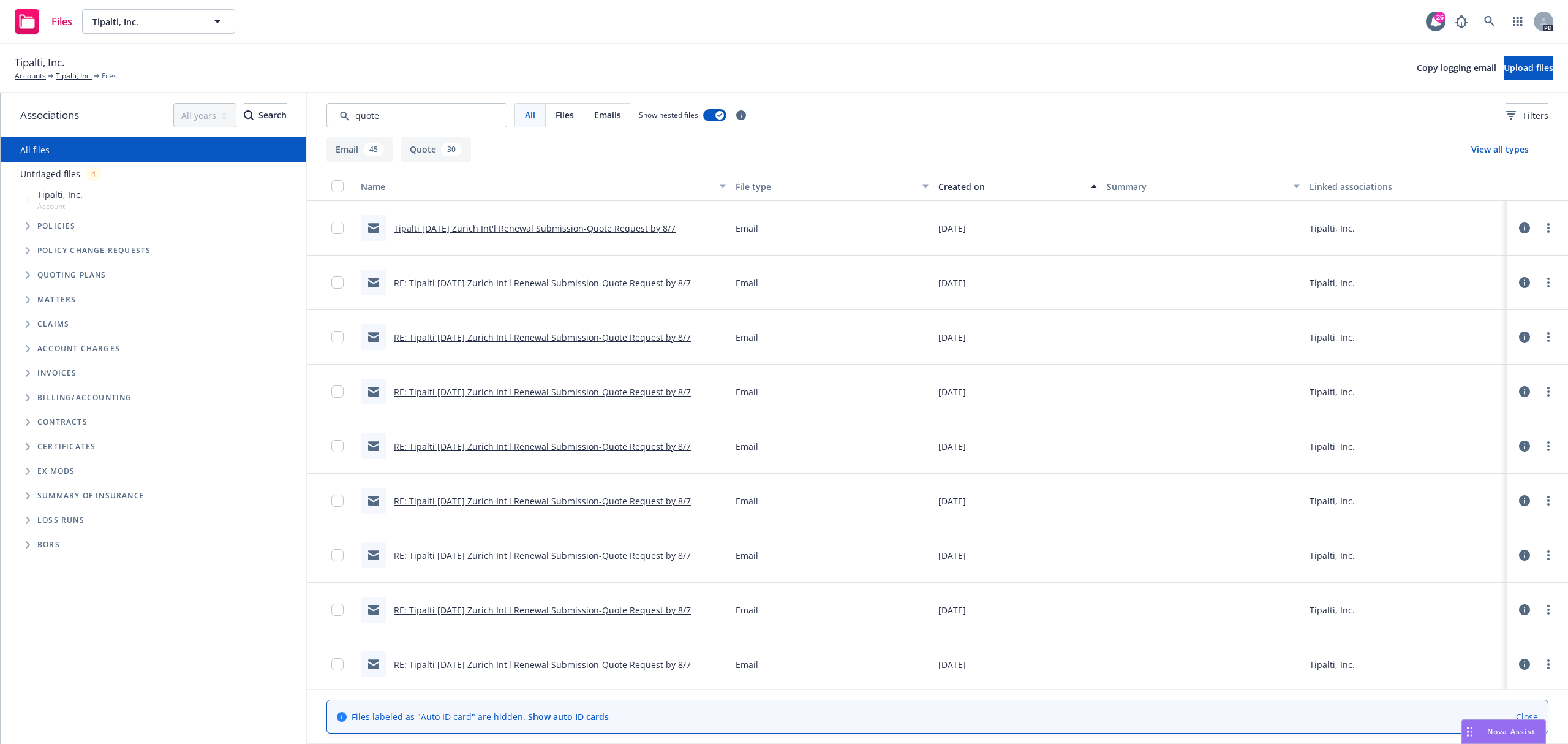
click at [953, 186] on div "Created on" at bounding box center [1010, 186] width 145 height 13
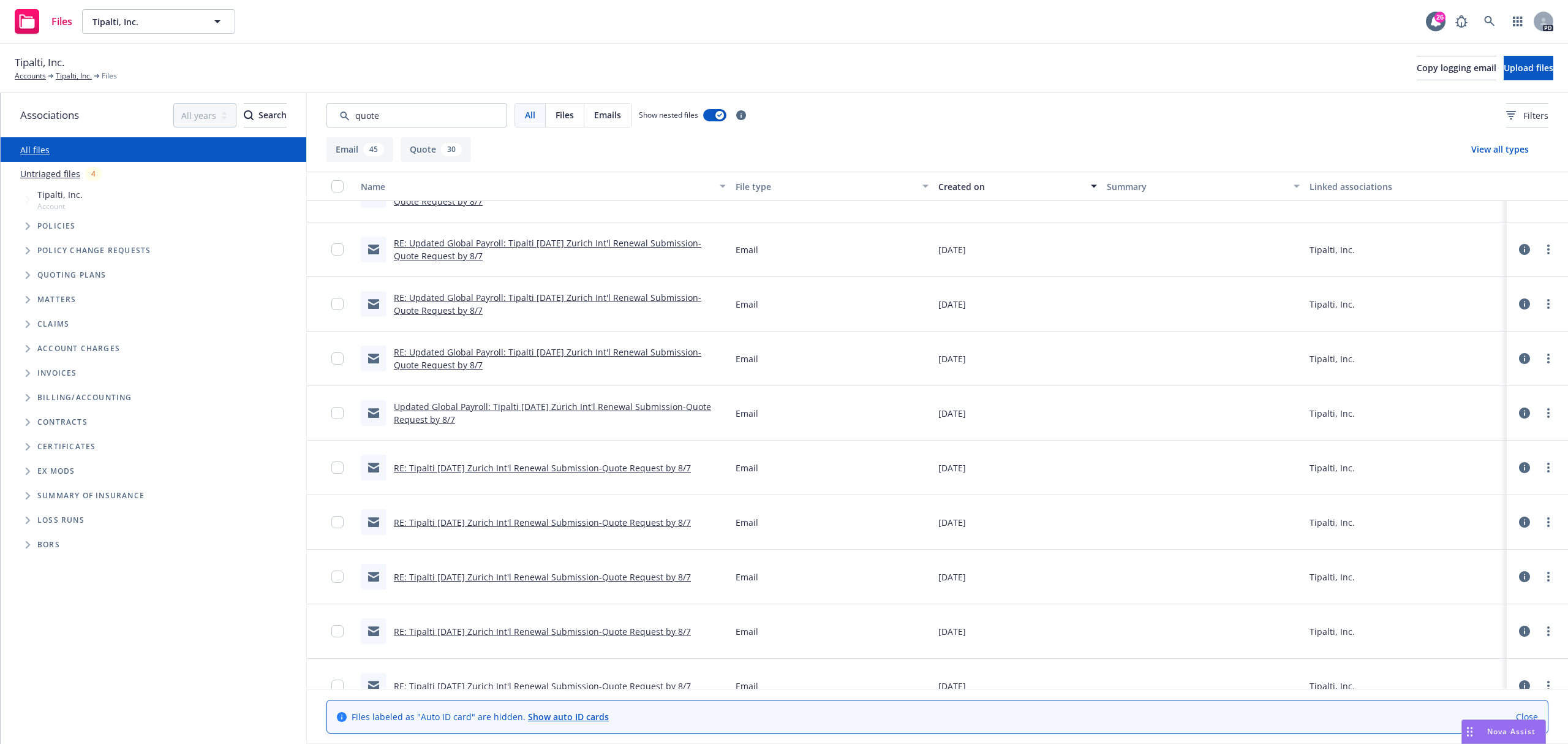
scroll to position [3229, 0]
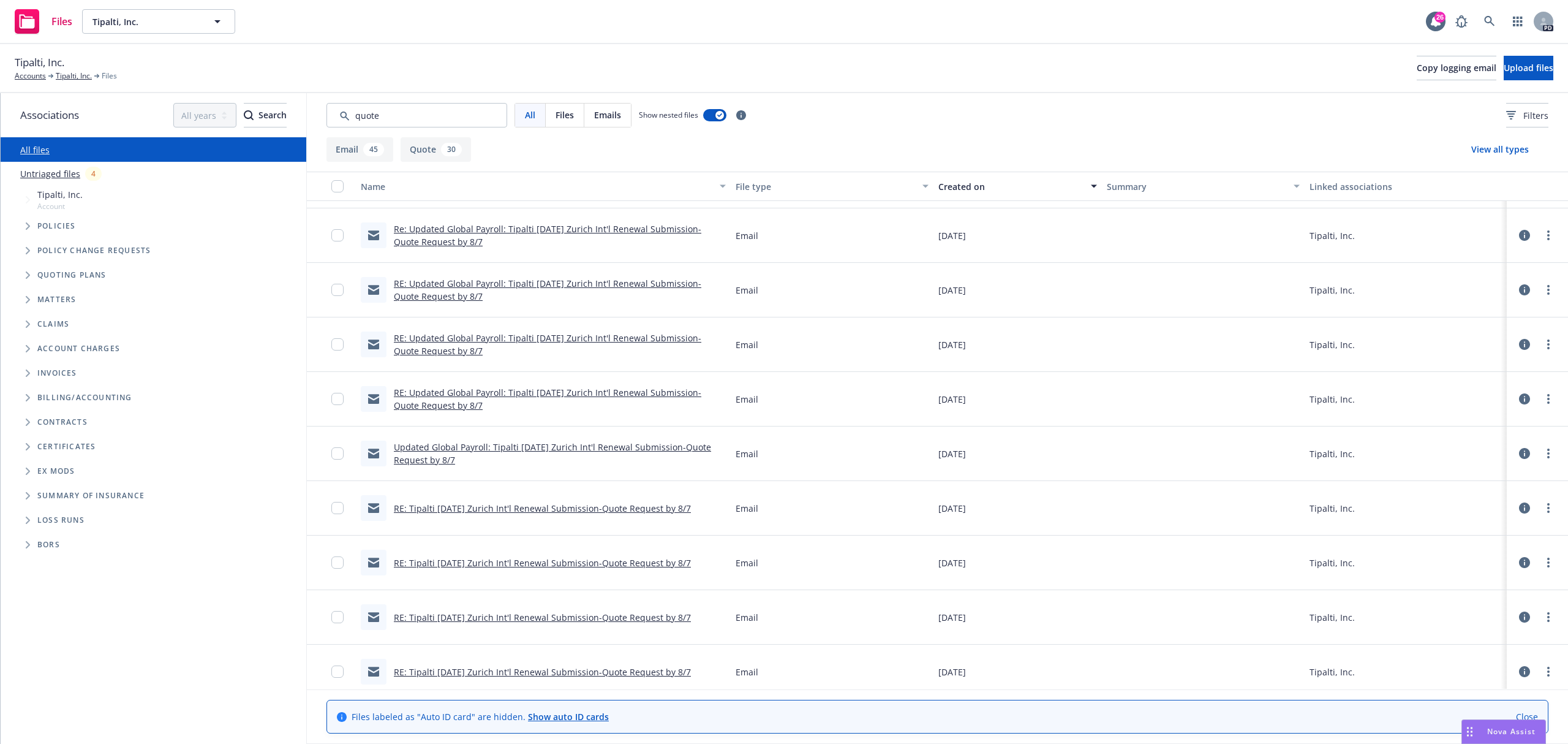
click at [505, 445] on link "Updated Global Payroll: Tipalti [DATE] Zurich Int'l Renewal Submission-Quote Re…" at bounding box center [552, 453] width 317 height 24
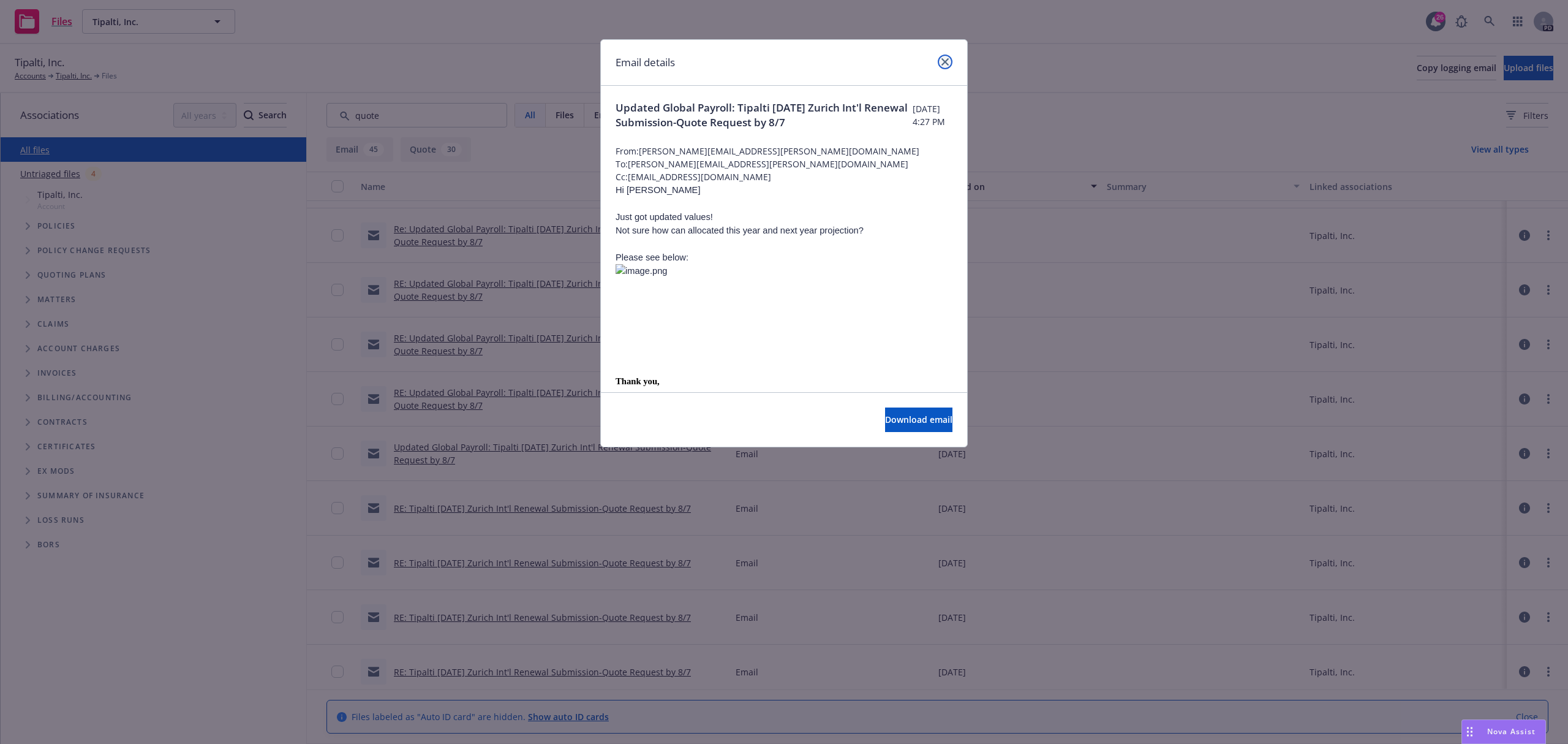
click at [949, 63] on link "close" at bounding box center [944, 61] width 15 height 15
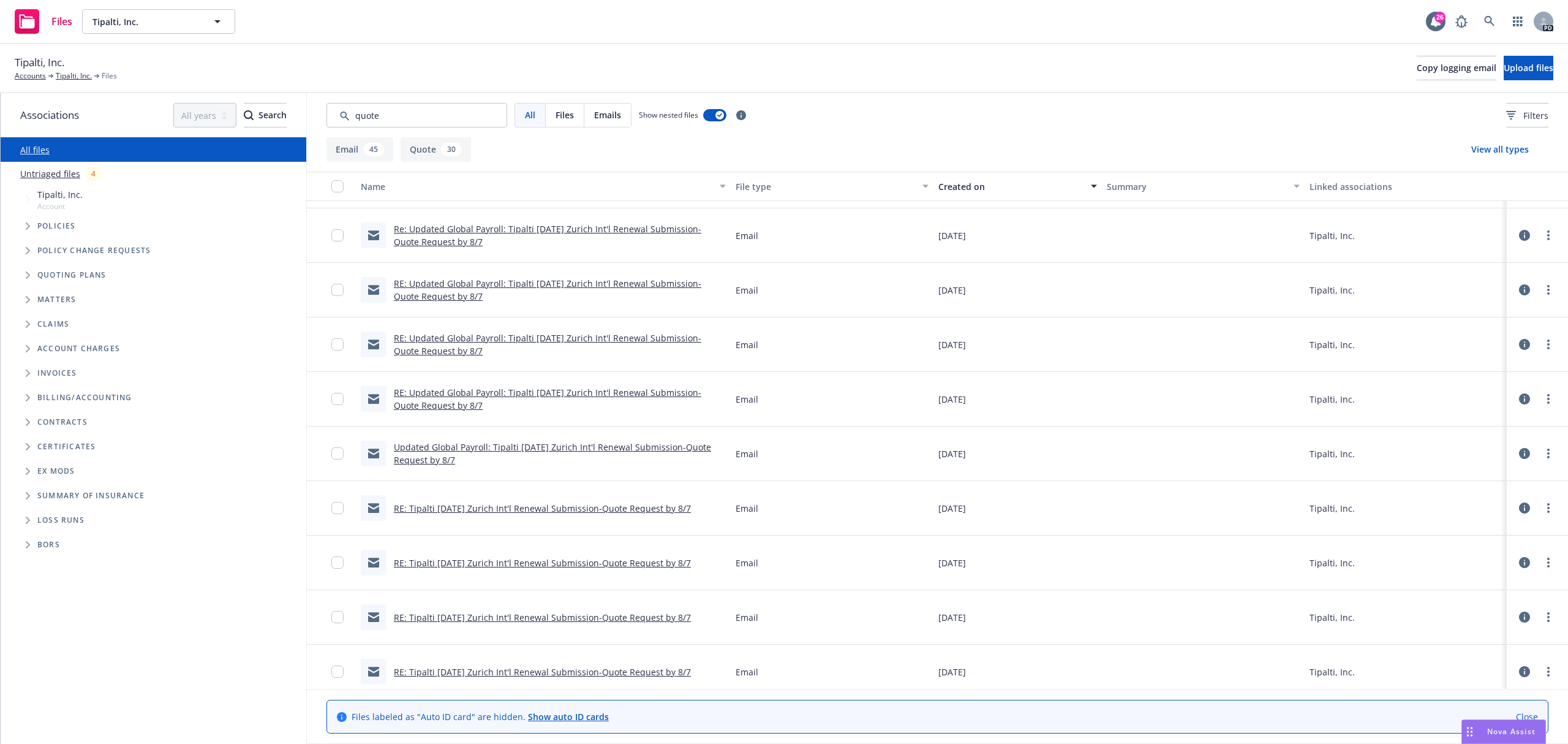
click at [477, 441] on div "Updated Global Payroll: Tipalti 8/31/24 Zurich Int'l Renewal Submission-Quote R…" at bounding box center [560, 453] width 332 height 26
click at [475, 443] on link "Updated Global Payroll: Tipalti 8/31/24 Zurich Int'l Renewal Submission-Quote R…" at bounding box center [552, 453] width 317 height 24
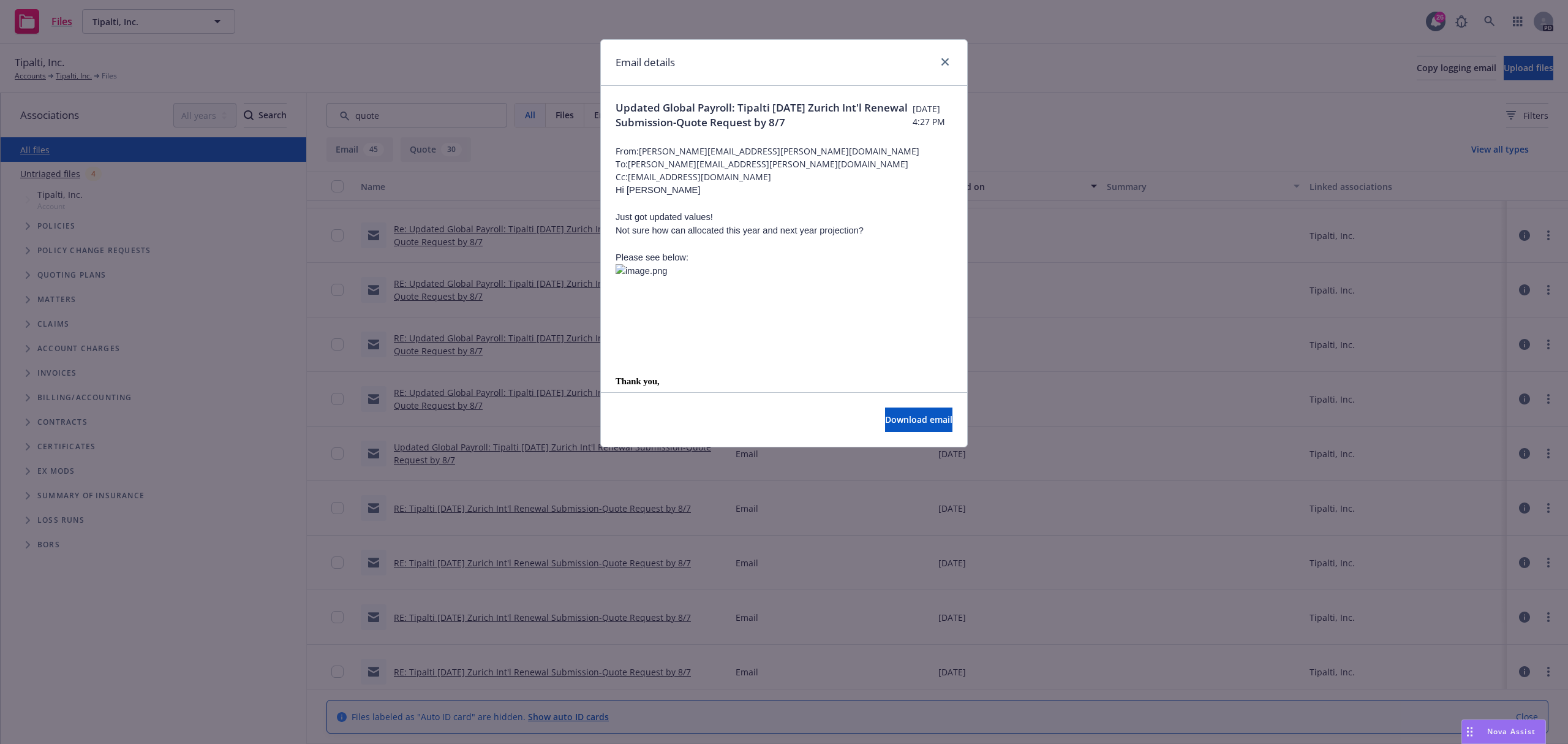
click at [907, 434] on div "Download email" at bounding box center [784, 419] width 367 height 54
click at [907, 425] on span "Download email" at bounding box center [918, 419] width 68 height 12
click at [270, 347] on div "Email details Updated Global Payroll: Tipalti 8/31/24 Zurich Int'l Renewal Subm…" at bounding box center [784, 372] width 1568 height 744
click at [952, 54] on div "Email details" at bounding box center [784, 63] width 367 height 46
drag, startPoint x: 951, startPoint y: 61, endPoint x: 923, endPoint y: 75, distance: 31.3
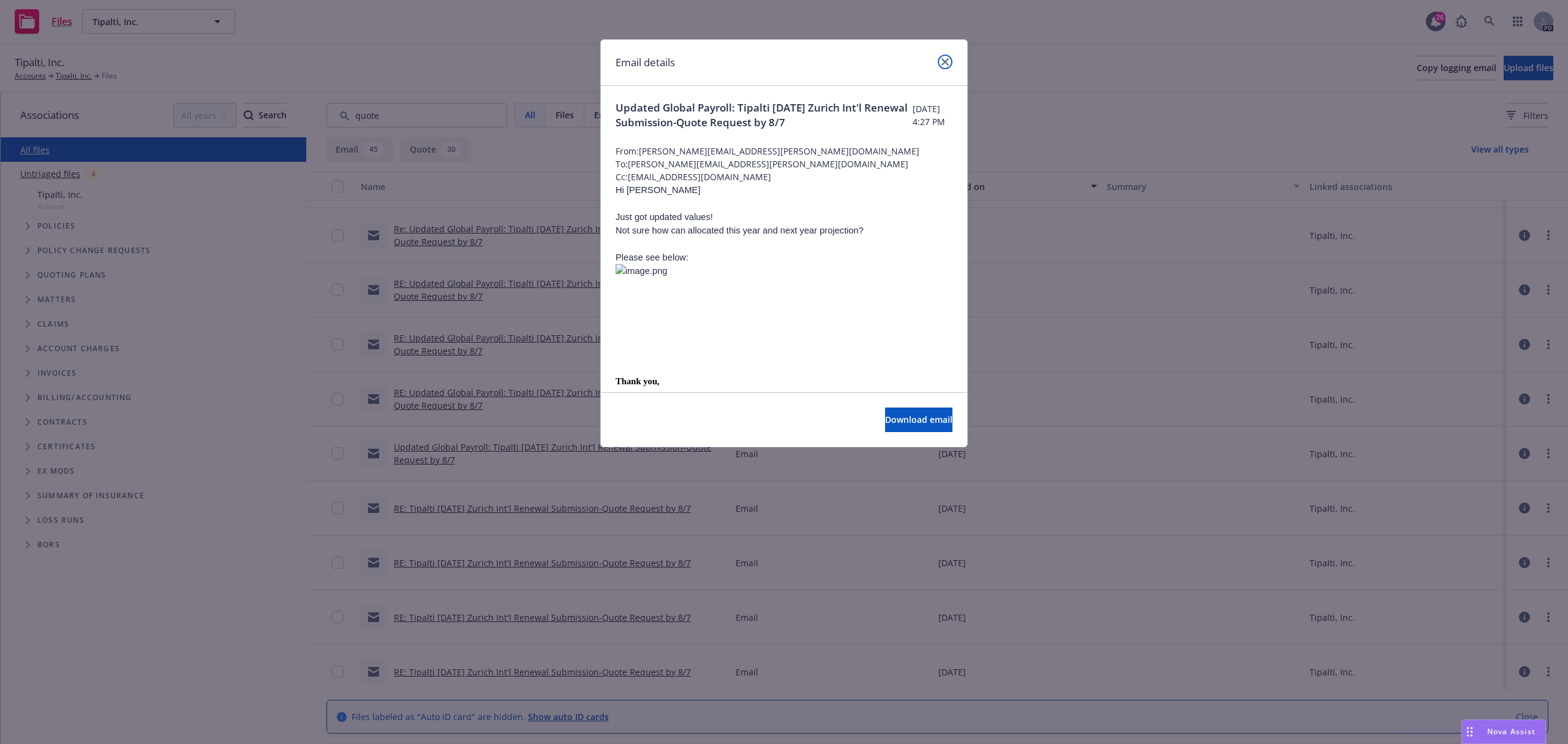
click at [949, 61] on link "close" at bounding box center [944, 61] width 15 height 15
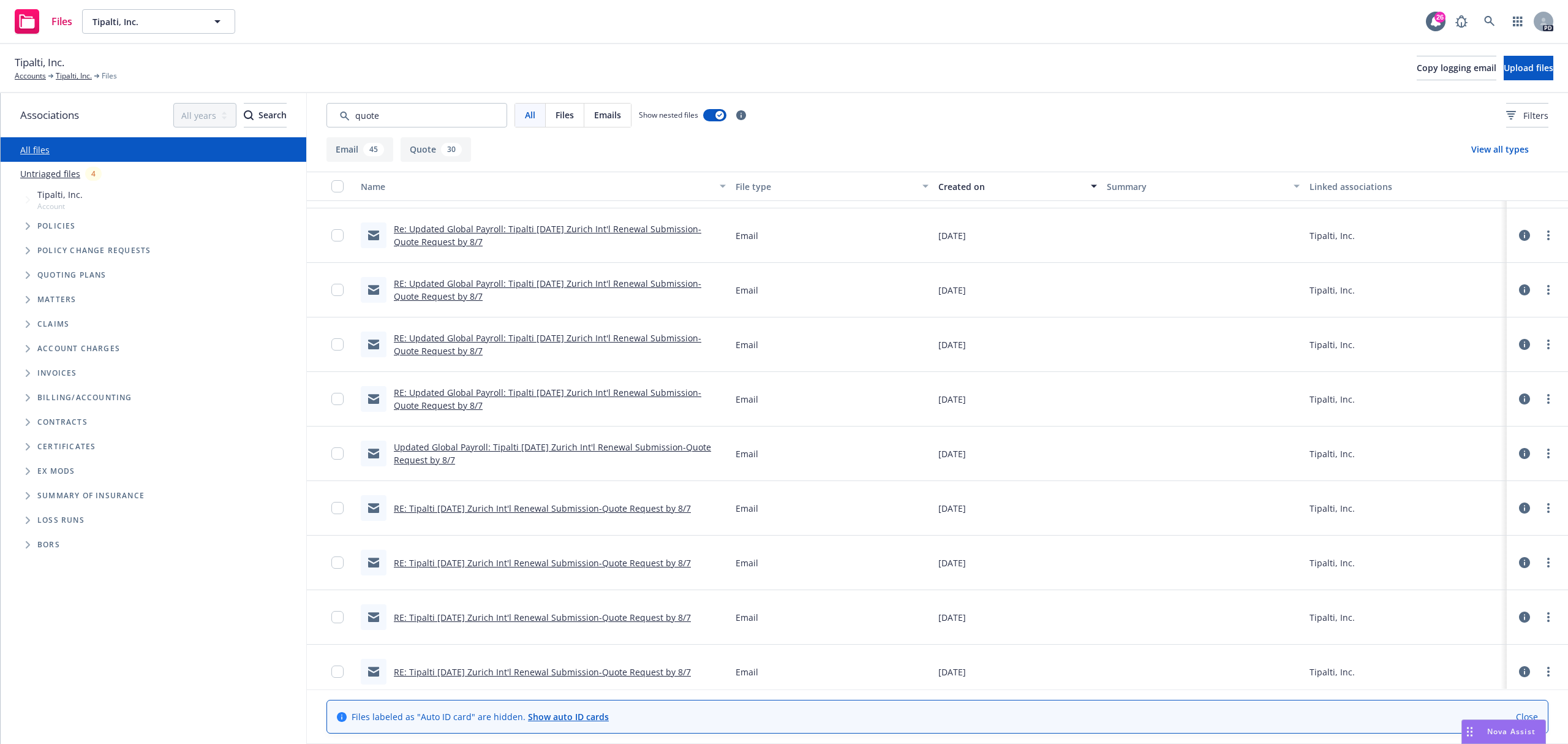
click at [610, 280] on link "RE: Updated Global Payroll: Tipalti 8/31/24 Zurich Int'l Renewal Submission-Quo…" at bounding box center [547, 289] width 307 height 24
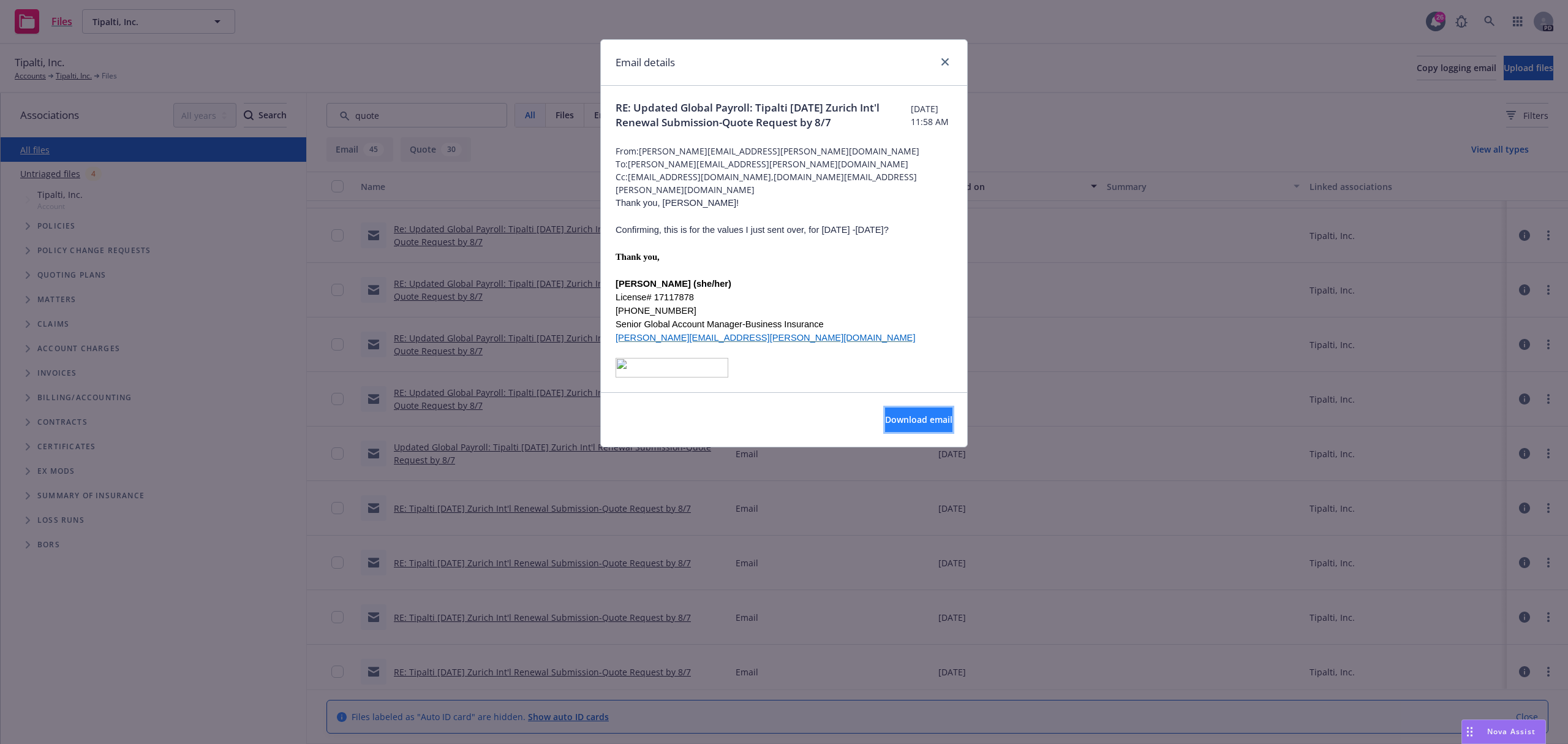
click at [885, 420] on span "Download email" at bounding box center [918, 419] width 68 height 12
click at [951, 70] on div at bounding box center [942, 62] width 20 height 16
click at [948, 70] on div at bounding box center [942, 62] width 20 height 16
drag, startPoint x: 942, startPoint y: 65, endPoint x: 209, endPoint y: 236, distance: 752.7
click at [942, 64] on icon "close" at bounding box center [945, 61] width 8 height 8
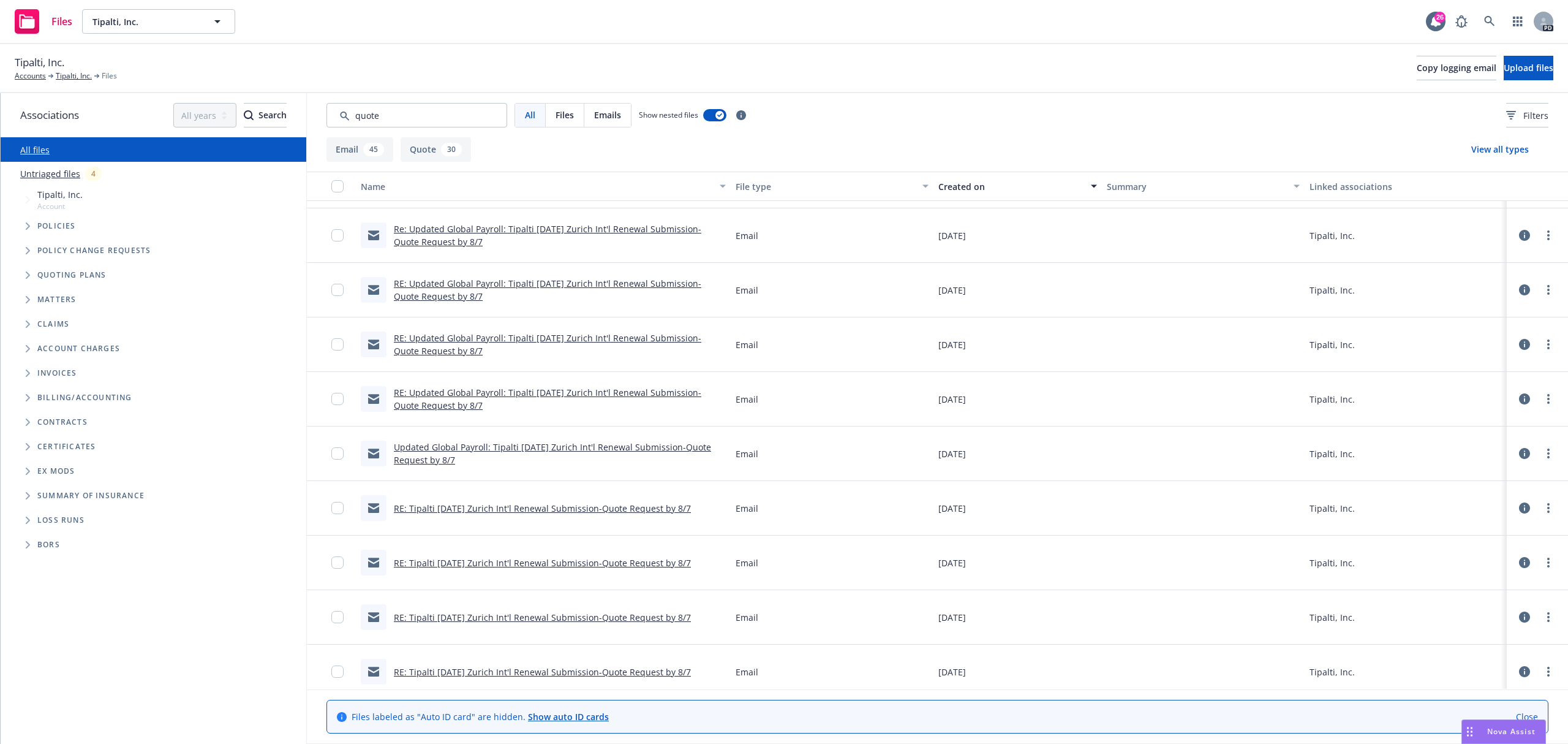
click at [54, 226] on span "Policies" at bounding box center [56, 226] width 38 height 8
click at [33, 79] on link "Accounts" at bounding box center [30, 76] width 31 height 11
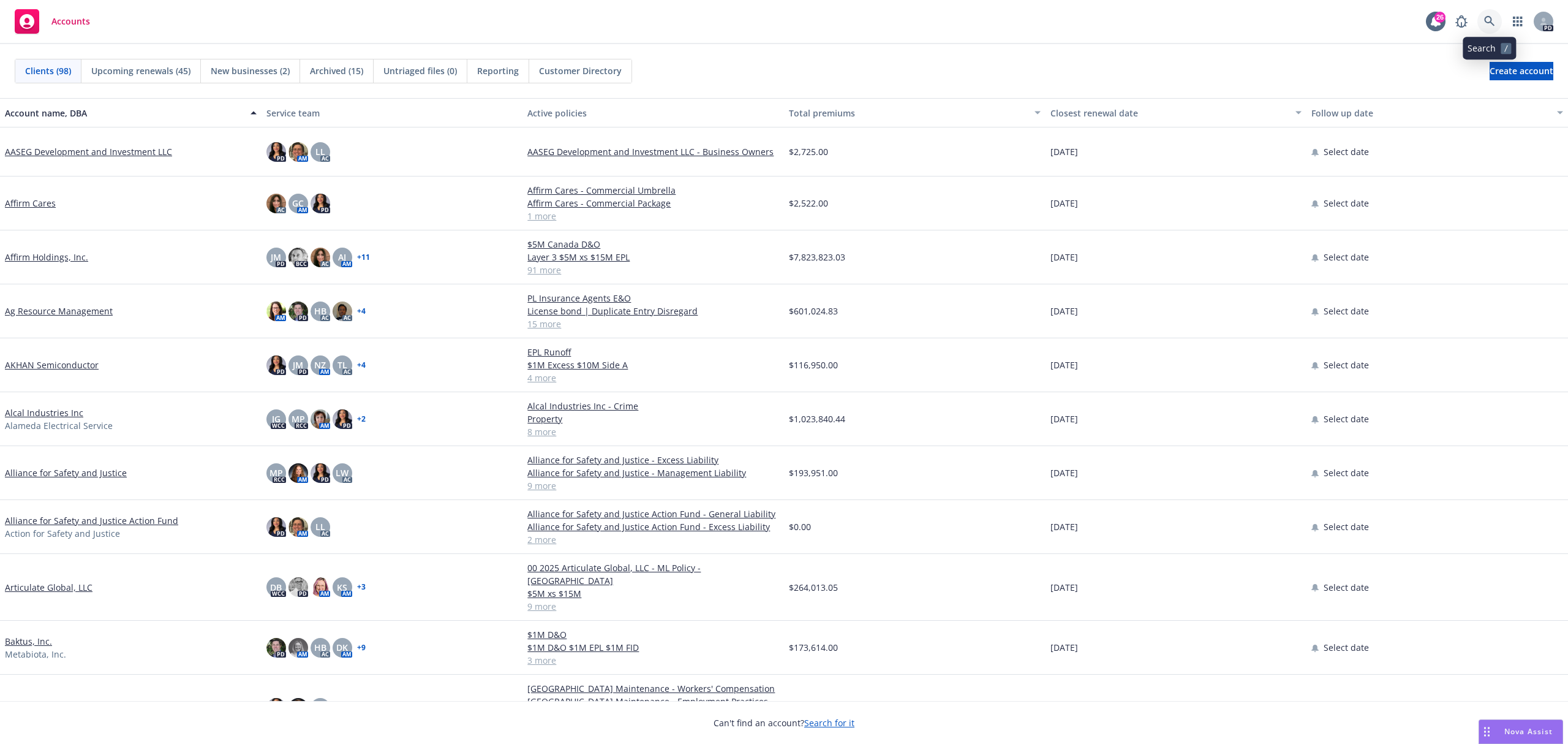
click at [1493, 22] on icon at bounding box center [1489, 22] width 11 height 11
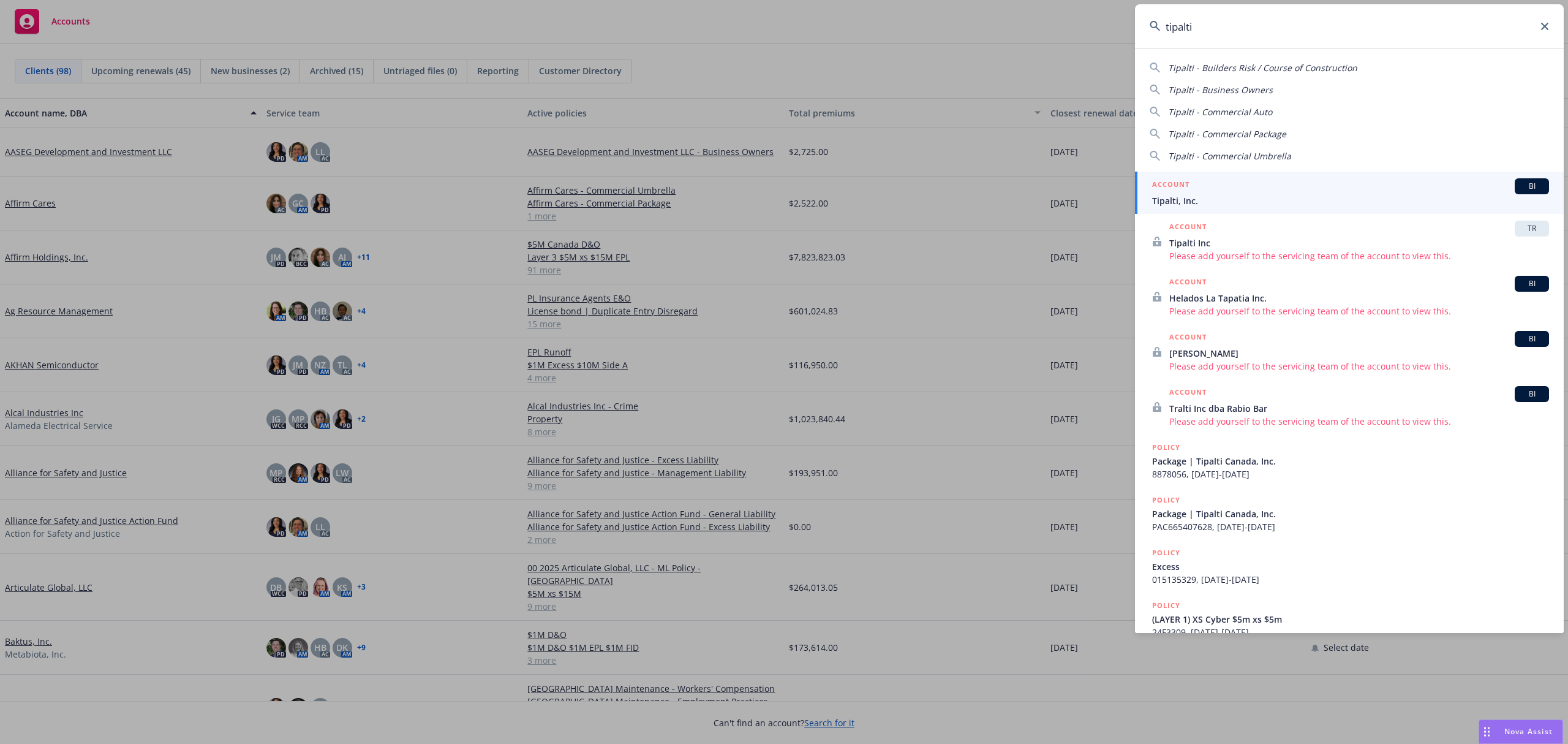
type input "tipalti"
click at [1282, 179] on div "ACCOUNT BI" at bounding box center [1350, 186] width 397 height 16
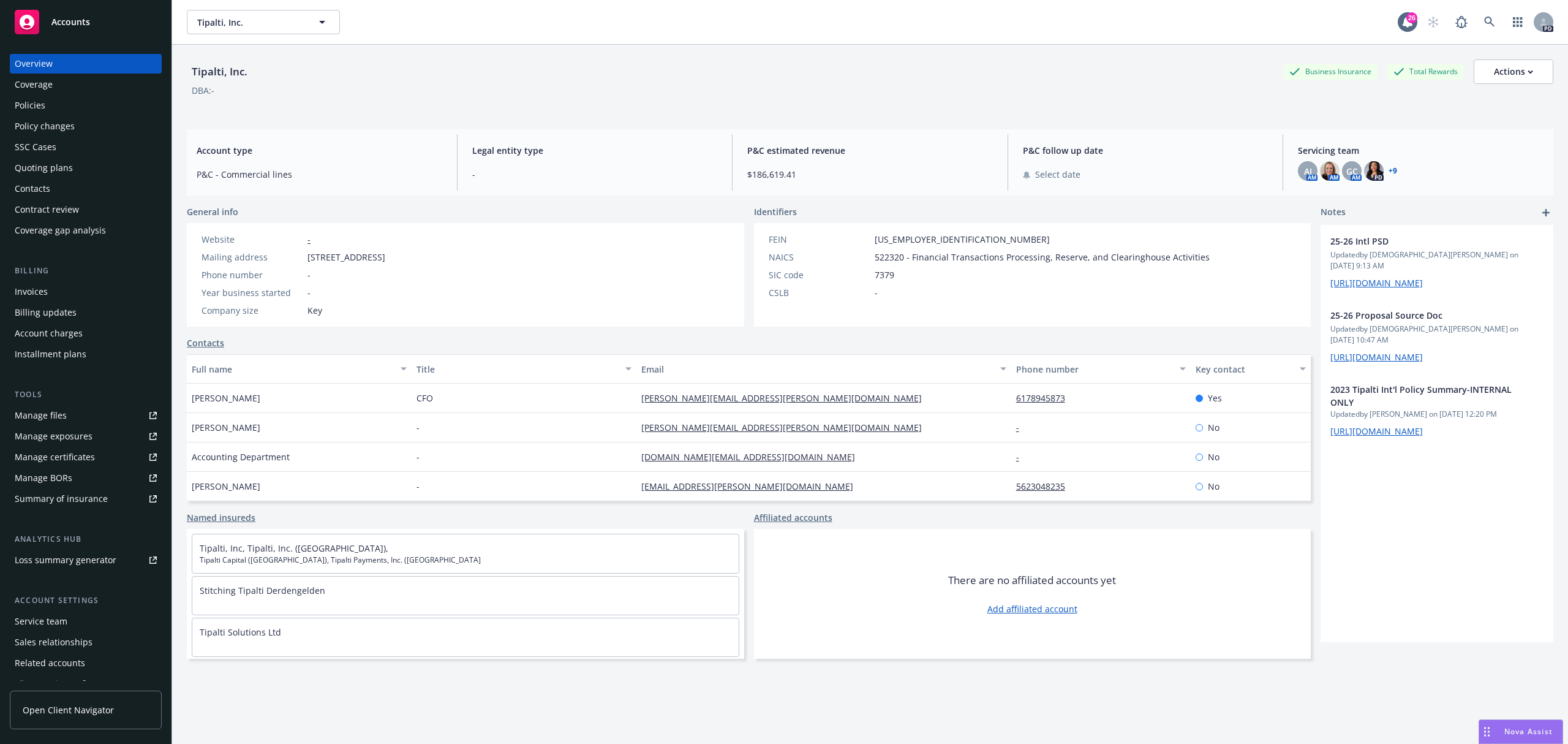
click at [33, 109] on div "Policies" at bounding box center [30, 105] width 31 height 20
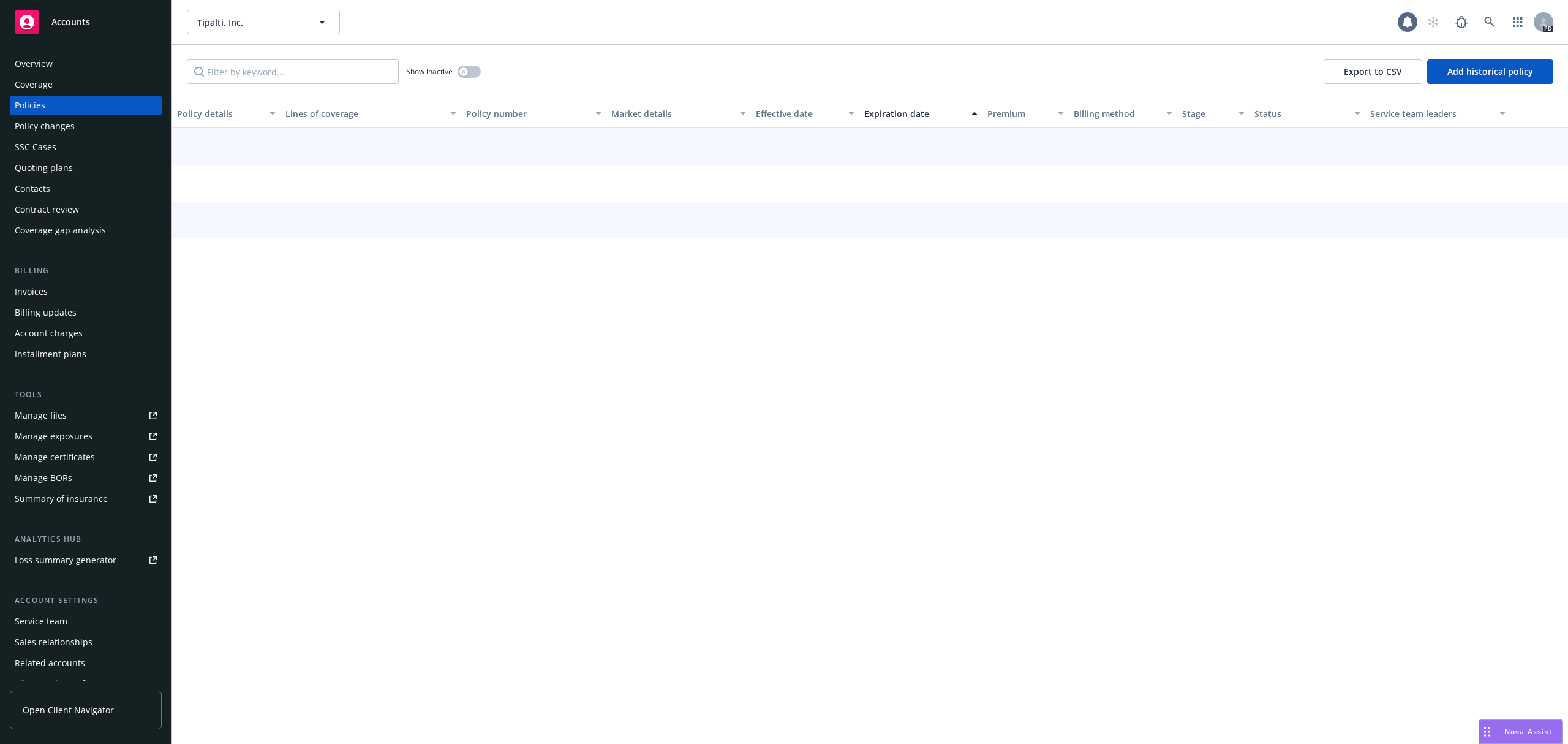
click at [37, 104] on div "Policies" at bounding box center [30, 105] width 31 height 20
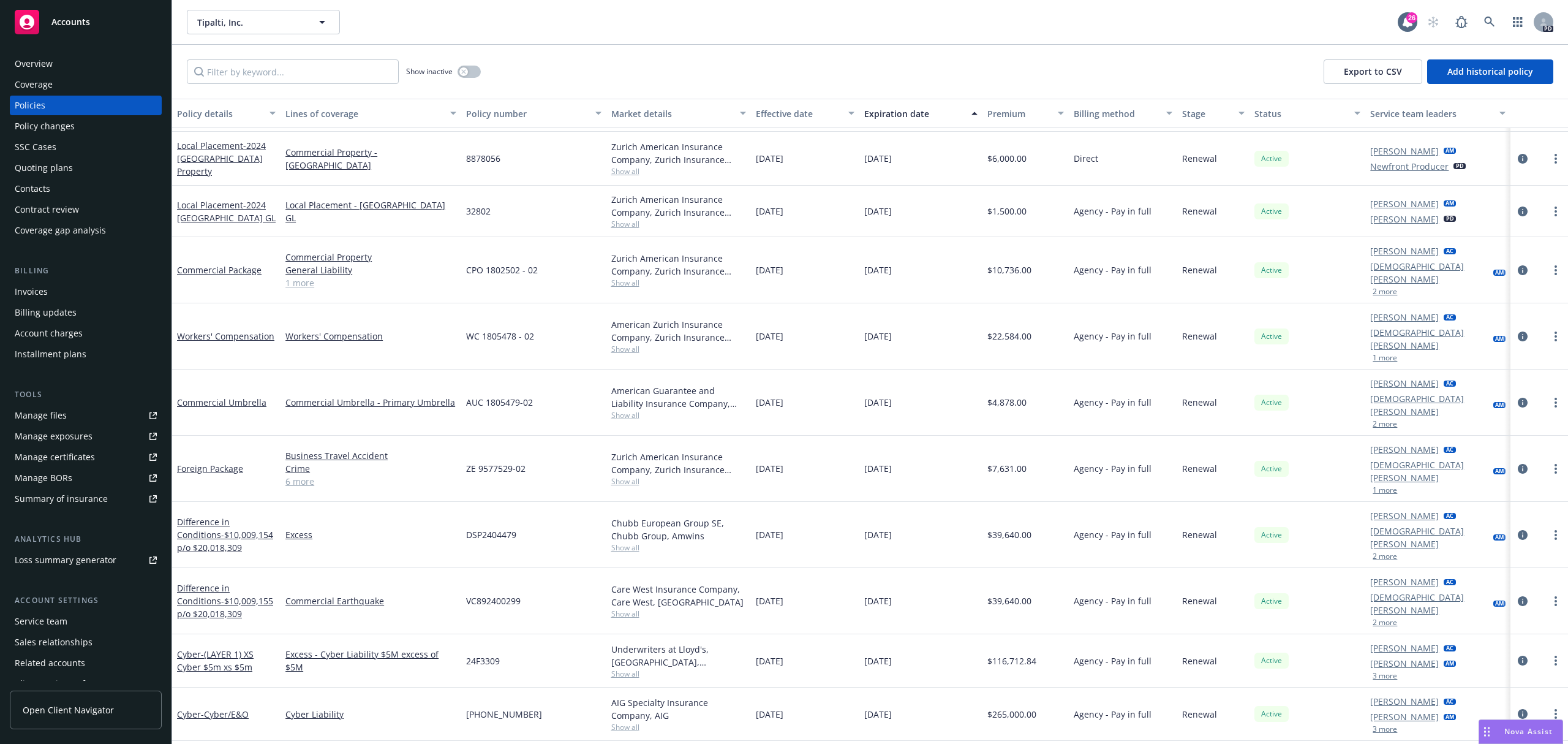
scroll to position [490, 0]
click at [233, 395] on link "Commercial Umbrella" at bounding box center [222, 401] width 89 height 12
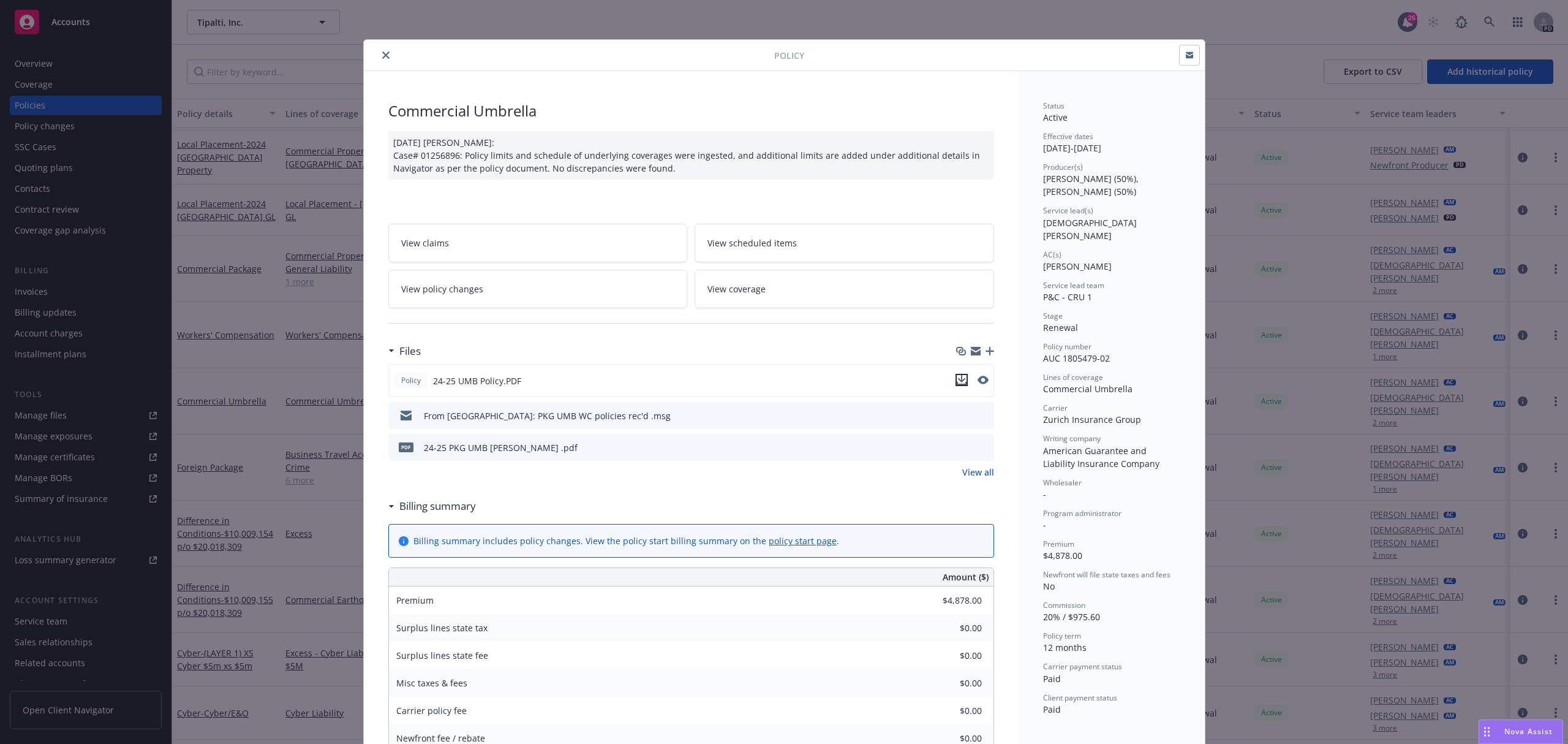
click at [957, 378] on icon "download file" at bounding box center [962, 380] width 10 height 10
